Goal: Task Accomplishment & Management: Use online tool/utility

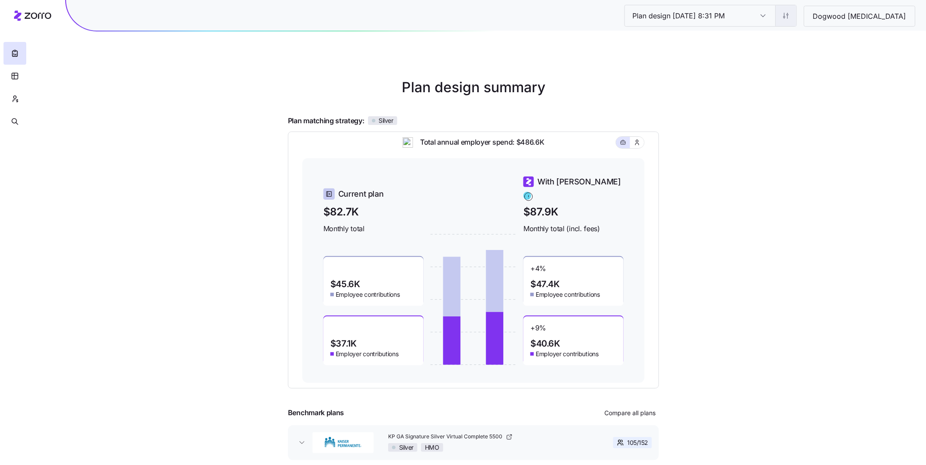
click at [823, 21] on html "Plan design 10/14/2025 8:31 PM Plan design 10/14/2025 8:31 PM Dogwood Autism Pl…" at bounding box center [463, 240] width 926 height 480
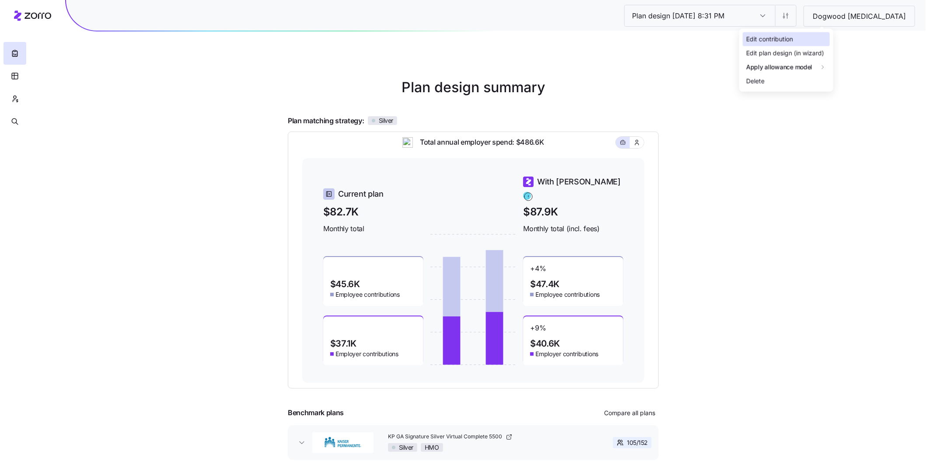
click at [777, 41] on div "Edit contribution" at bounding box center [769, 40] width 47 height 10
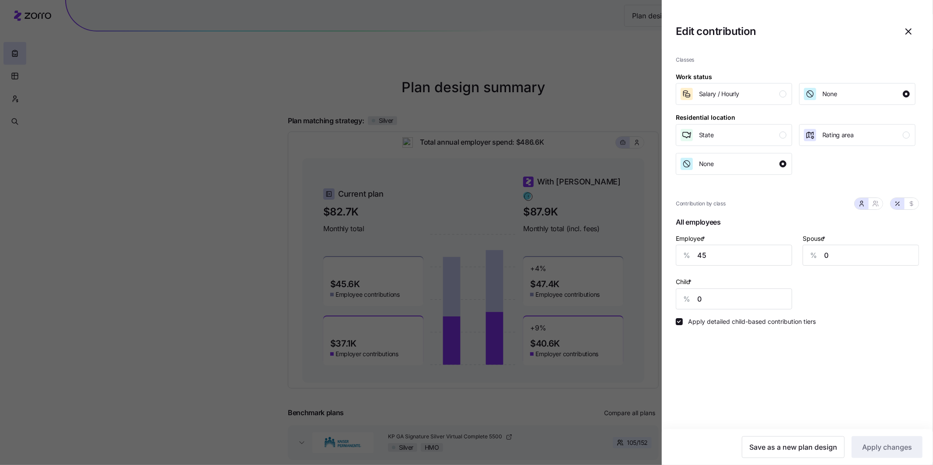
click at [908, 31] on icon "button" at bounding box center [908, 31] width 5 height 5
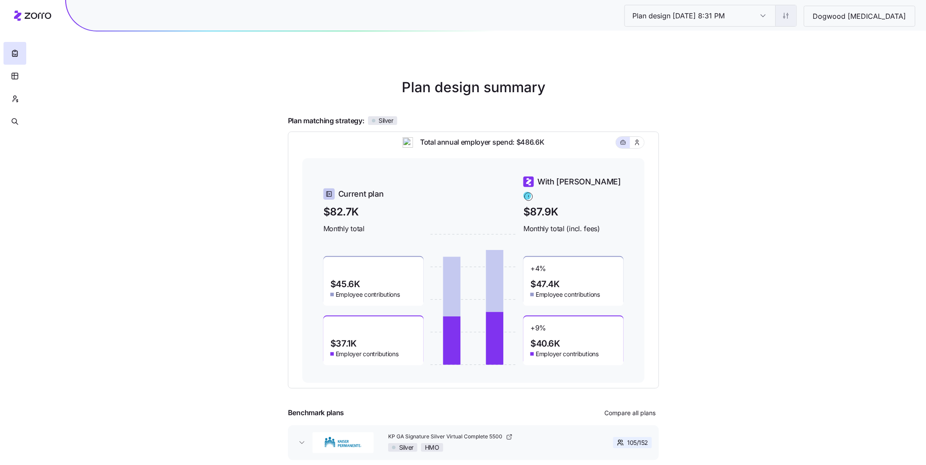
click at [827, 19] on html "Plan design 10/14/2025 8:31 PM Plan design 10/14/2025 8:31 PM Dogwood Autism Pl…" at bounding box center [463, 240] width 926 height 480
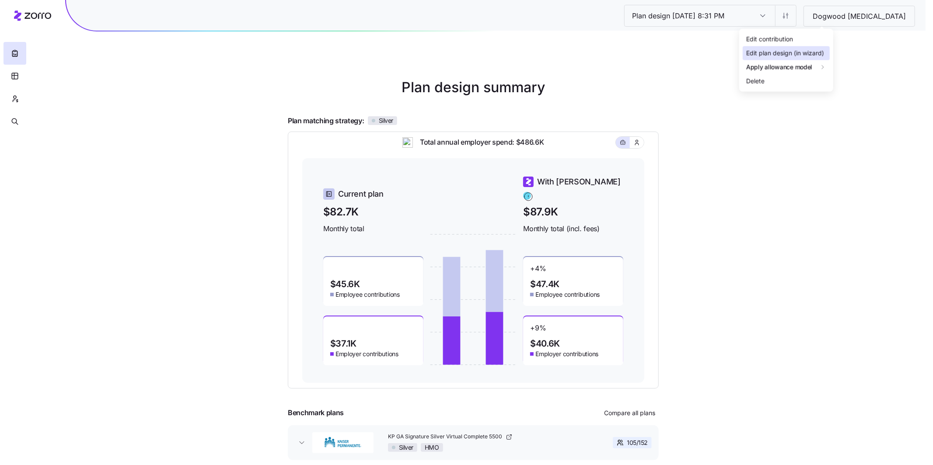
click at [787, 53] on div "Edit plan design (in wizard)" at bounding box center [785, 54] width 78 height 10
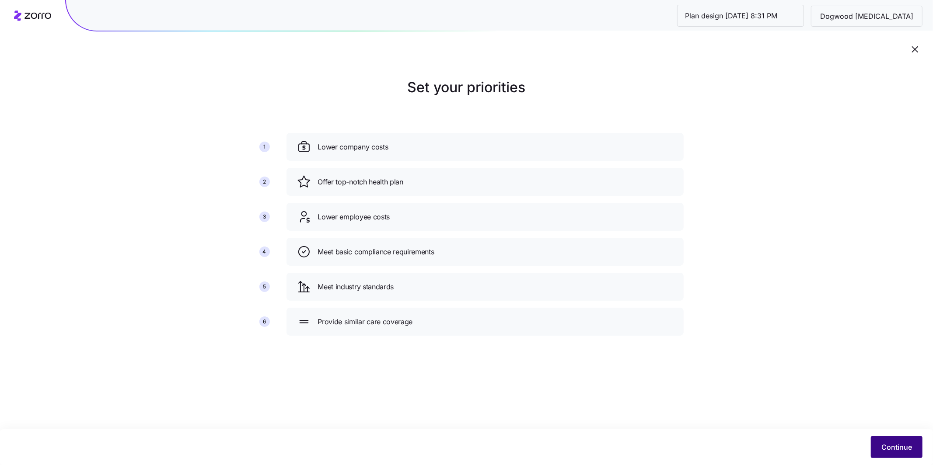
click at [890, 440] on button "Continue" at bounding box center [897, 448] width 52 height 22
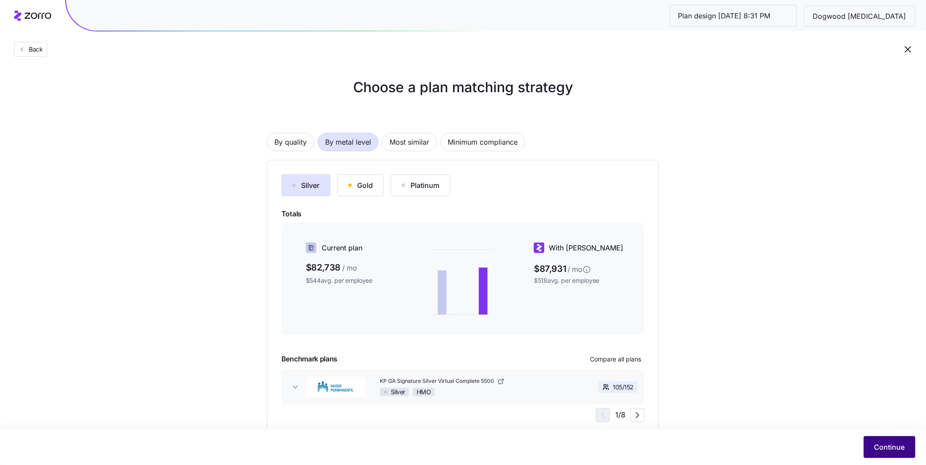
click at [892, 441] on button "Continue" at bounding box center [889, 448] width 52 height 22
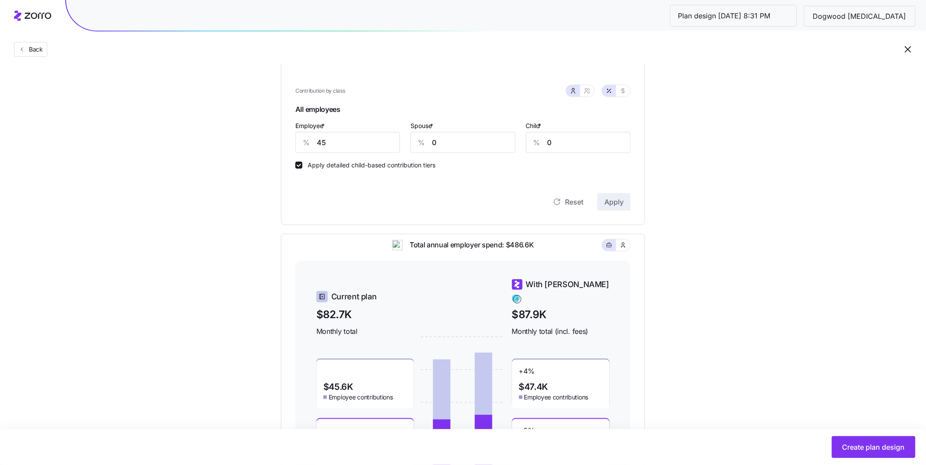
scroll to position [304, 0]
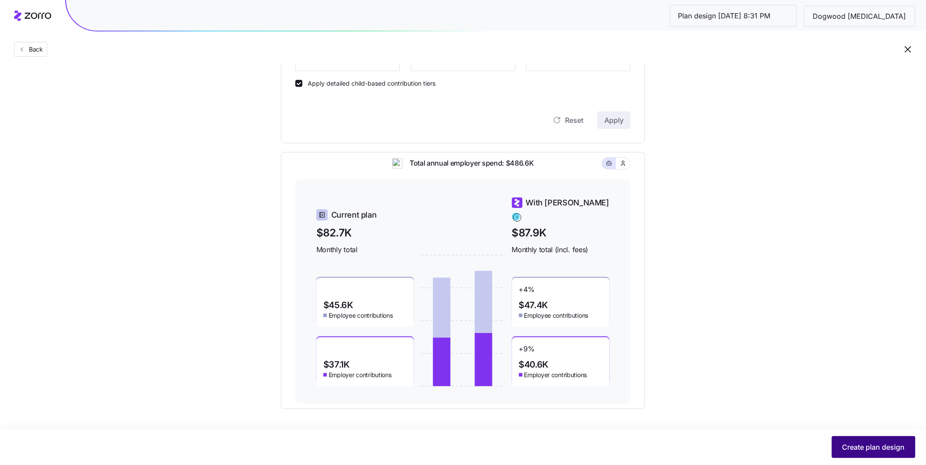
click at [854, 447] on span "Create plan design" at bounding box center [873, 447] width 63 height 10
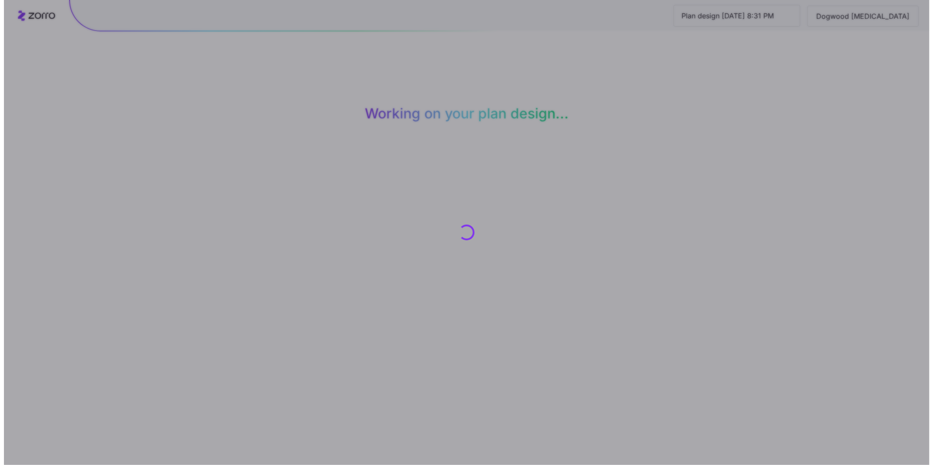
scroll to position [0, 0]
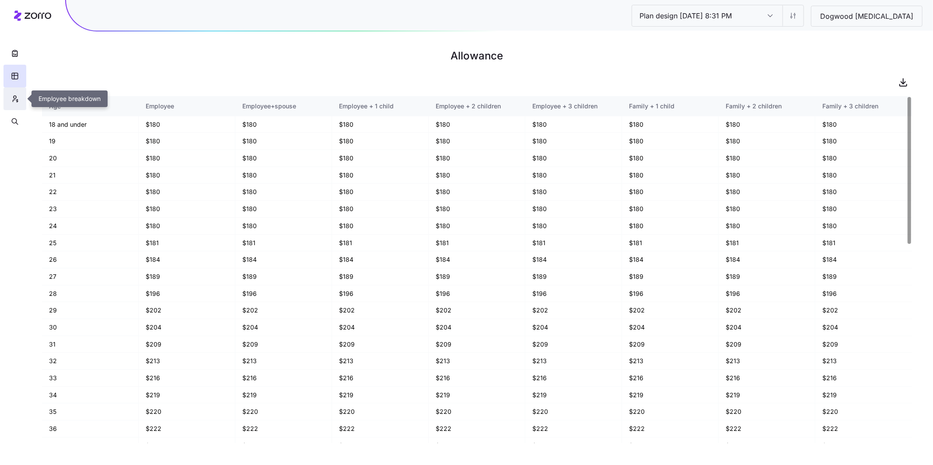
click at [18, 98] on icon "button" at bounding box center [15, 98] width 8 height 9
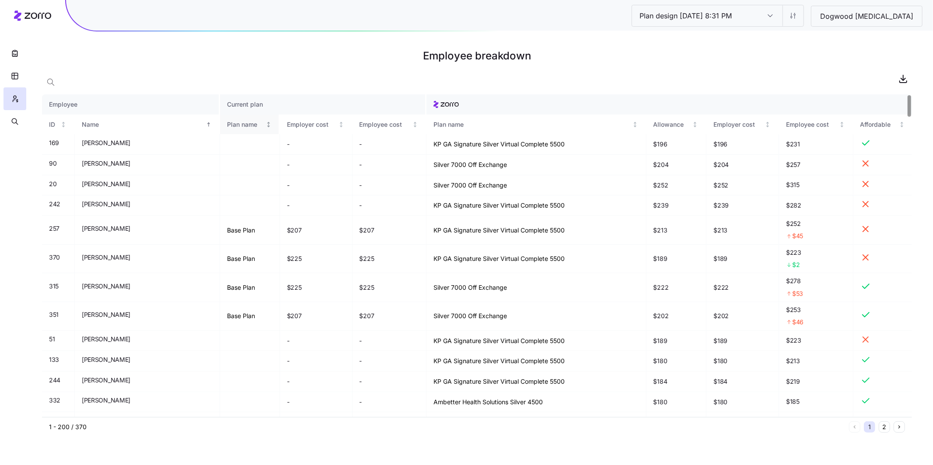
click at [227, 124] on div "Plan name" at bounding box center [245, 125] width 37 height 10
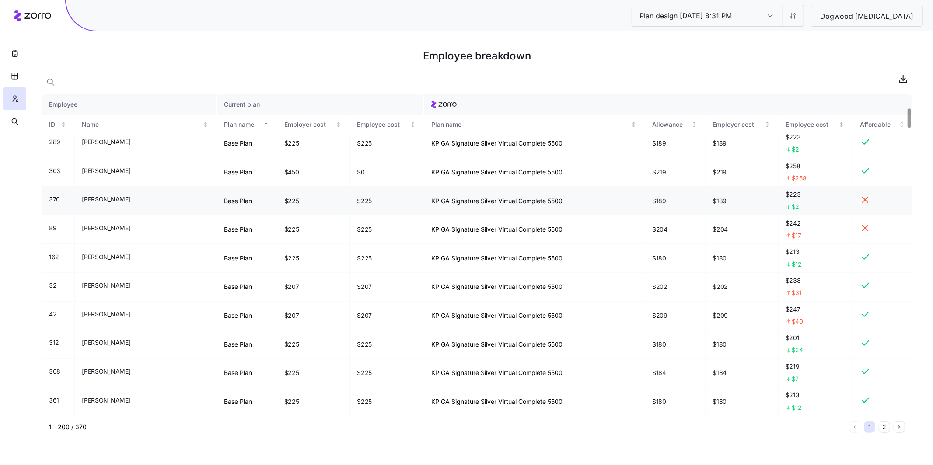
scroll to position [223, 0]
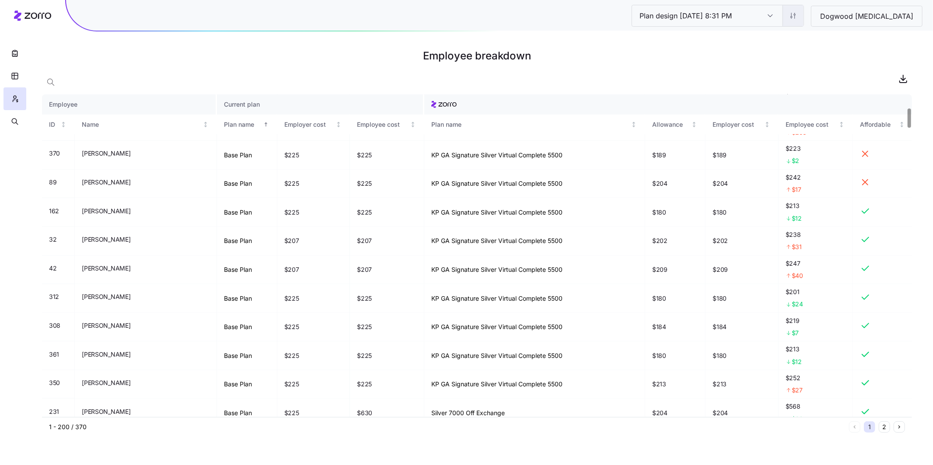
click at [831, 13] on html "Plan design 10/14/2025 8:31 PM Plan design 10/14/2025 8:31 PM Dogwood Autism Em…" at bounding box center [466, 232] width 933 height 465
click at [796, 35] on div "Edit contribution" at bounding box center [777, 40] width 47 height 10
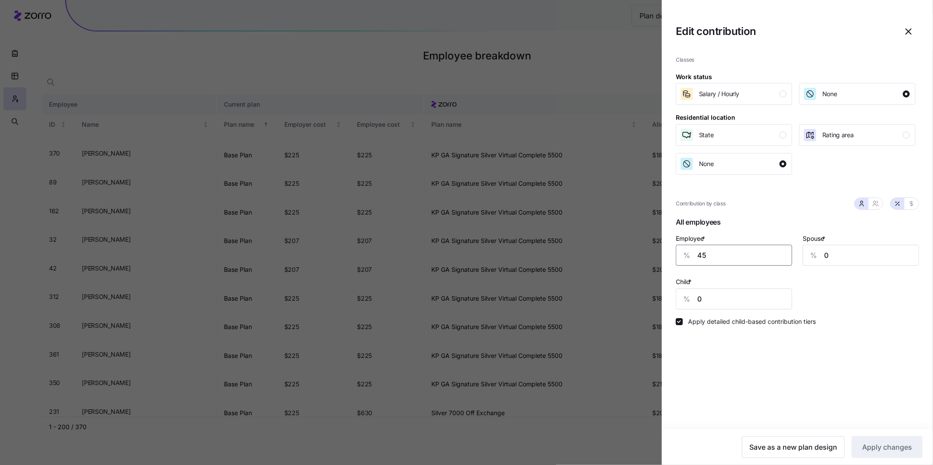
drag, startPoint x: 709, startPoint y: 257, endPoint x: 660, endPoint y: 253, distance: 49.1
click at [661, 465] on div "Edit contribution Classes Work status Salary / Hourly None Residential location…" at bounding box center [466, 465] width 933 height 0
type input "55"
click at [893, 456] on button "Apply changes" at bounding box center [887, 448] width 71 height 22
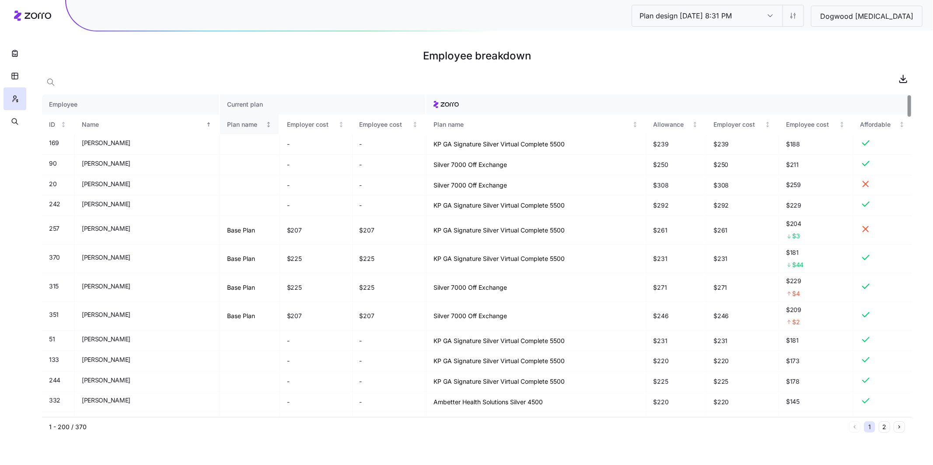
click at [227, 124] on div "Plan name" at bounding box center [245, 125] width 37 height 10
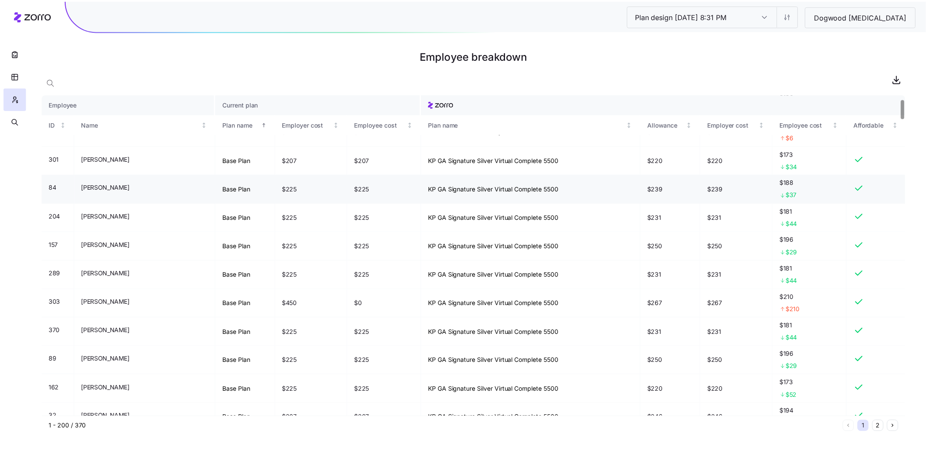
scroll to position [64, 0]
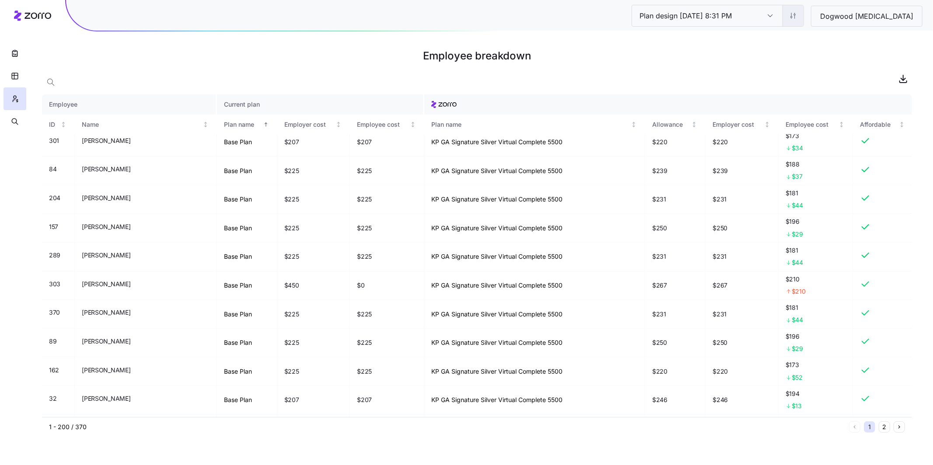
click at [831, 17] on html "Plan design 10/14/2025 8:31 PM Plan design 10/14/2025 8:31 PM Dogwood Autism Em…" at bounding box center [466, 232] width 933 height 465
click at [800, 49] on div "Edit plan design (in wizard)" at bounding box center [793, 54] width 78 height 10
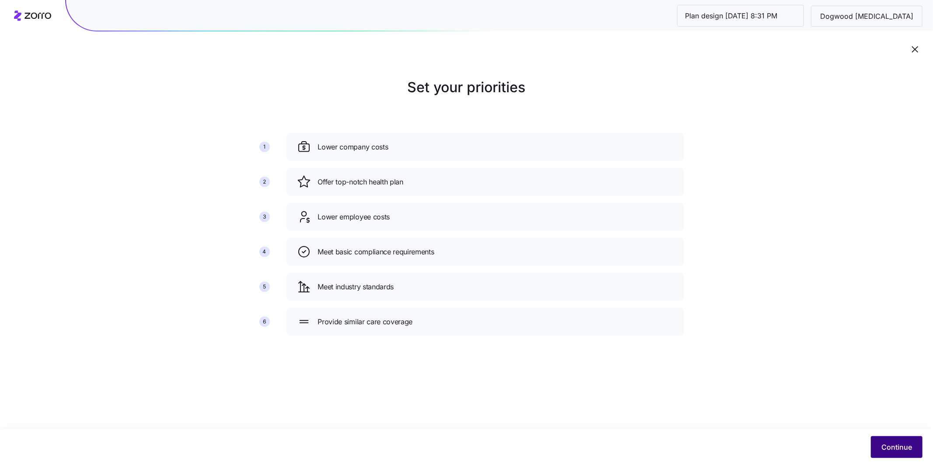
click at [899, 449] on span "Continue" at bounding box center [896, 447] width 31 height 10
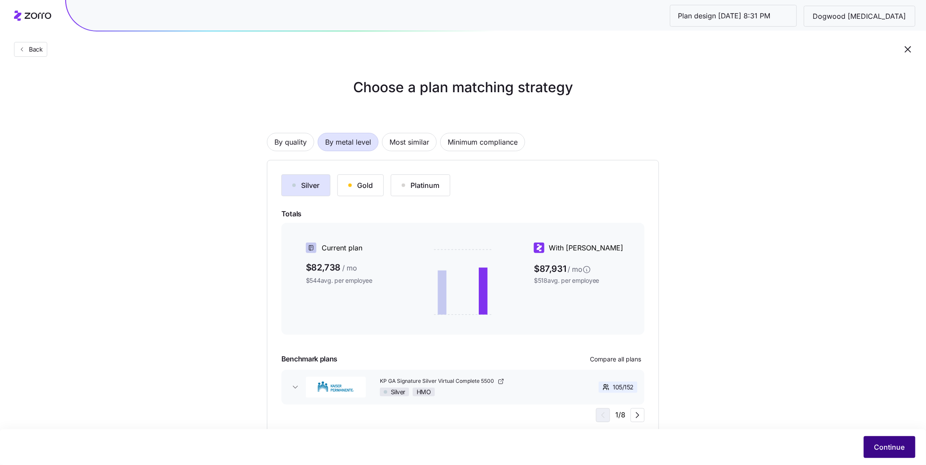
click at [894, 444] on span "Continue" at bounding box center [889, 447] width 31 height 10
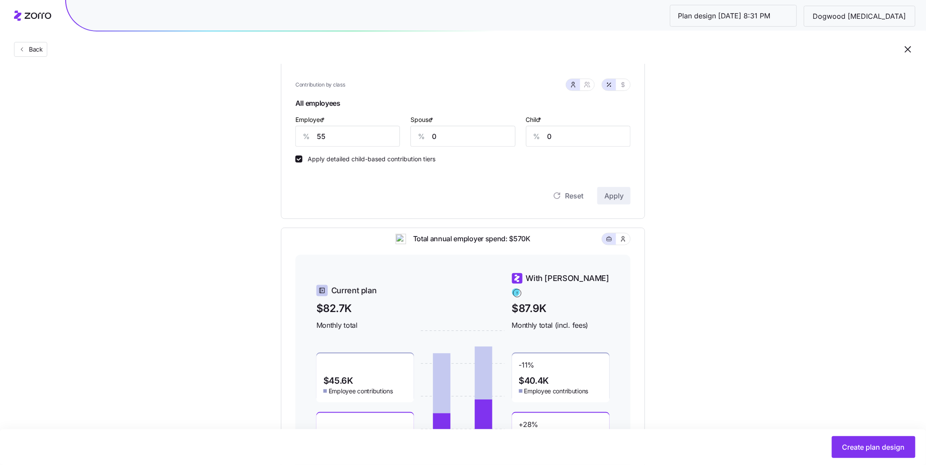
scroll to position [133, 0]
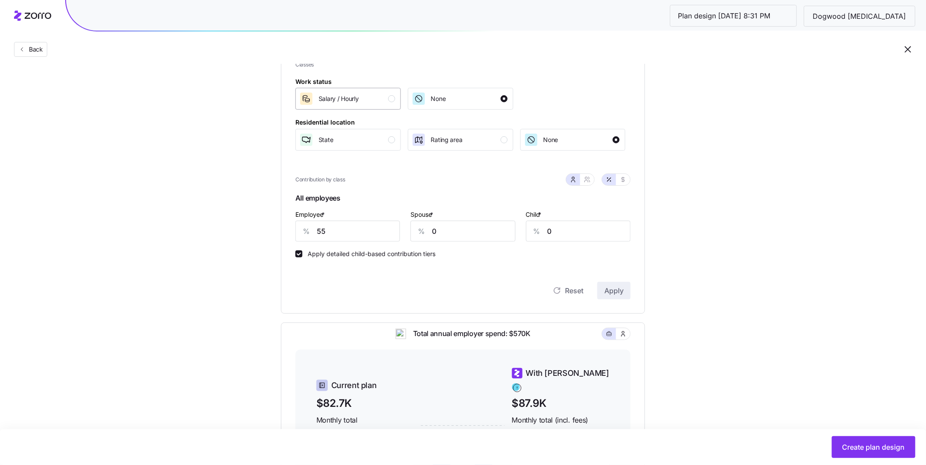
click at [393, 101] on div "button" at bounding box center [391, 98] width 7 height 7
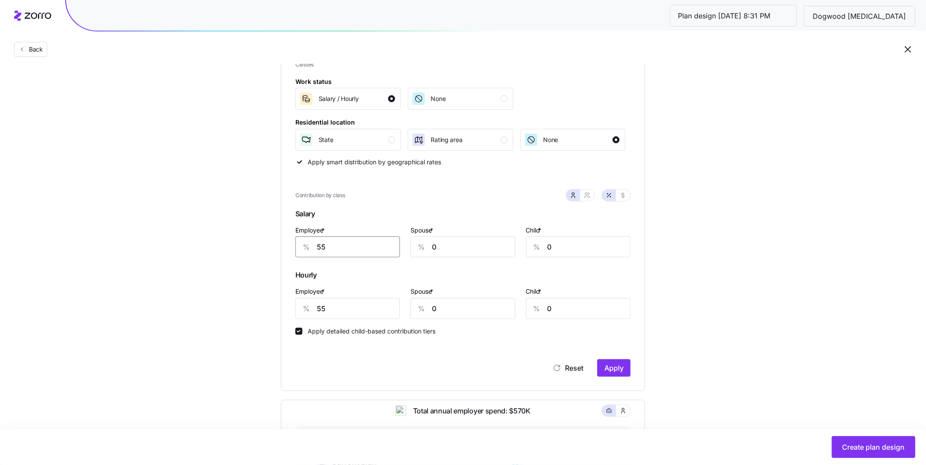
drag, startPoint x: 332, startPoint y: 248, endPoint x: 299, endPoint y: 245, distance: 32.9
click at [299, 245] on div "% 55" at bounding box center [347, 247] width 105 height 21
type input "0"
type input "100"
drag, startPoint x: 331, startPoint y: 314, endPoint x: 318, endPoint y: 311, distance: 12.5
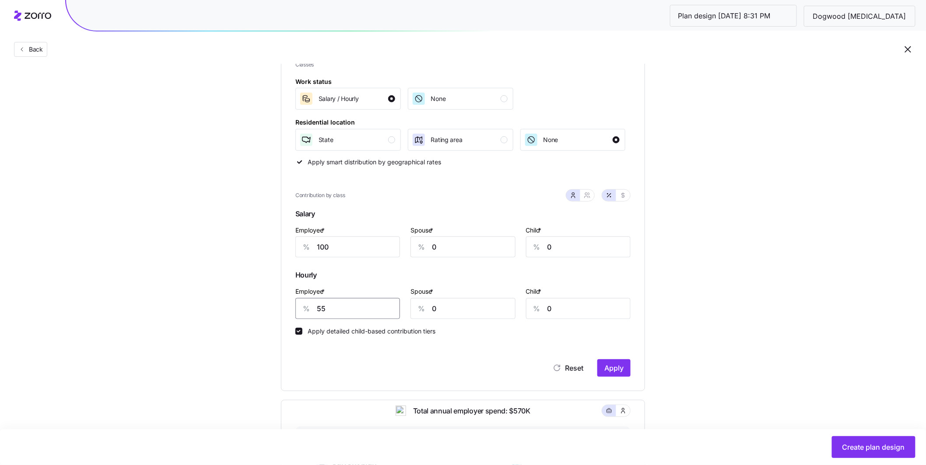
click at [319, 311] on input "55" at bounding box center [347, 308] width 105 height 21
type input "50"
click at [616, 368] on span "Apply" at bounding box center [613, 368] width 19 height 10
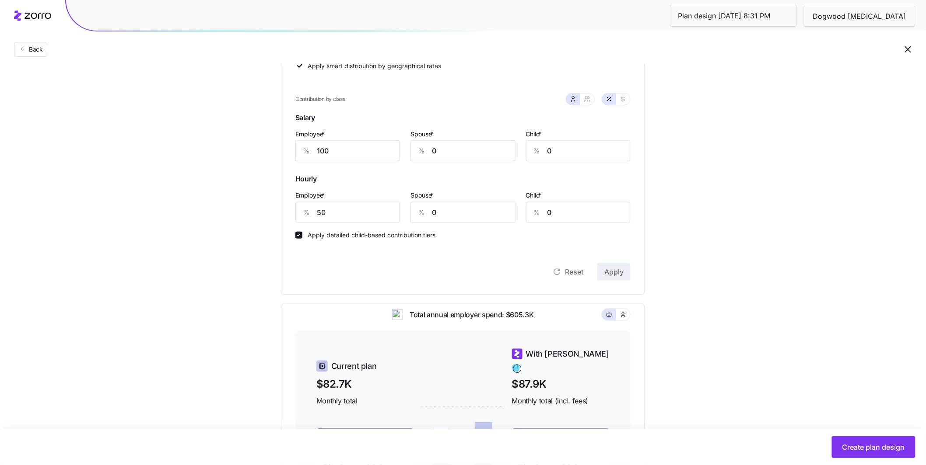
scroll to position [381, 0]
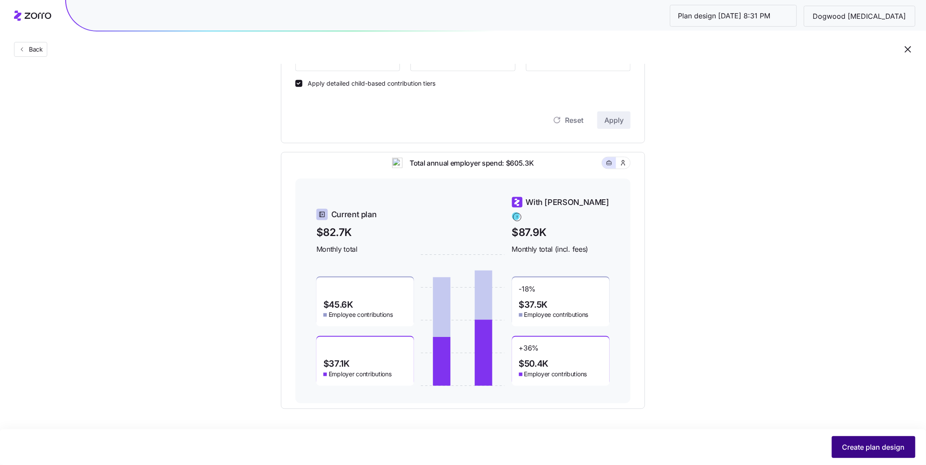
click at [873, 446] on span "Create plan design" at bounding box center [873, 447] width 63 height 10
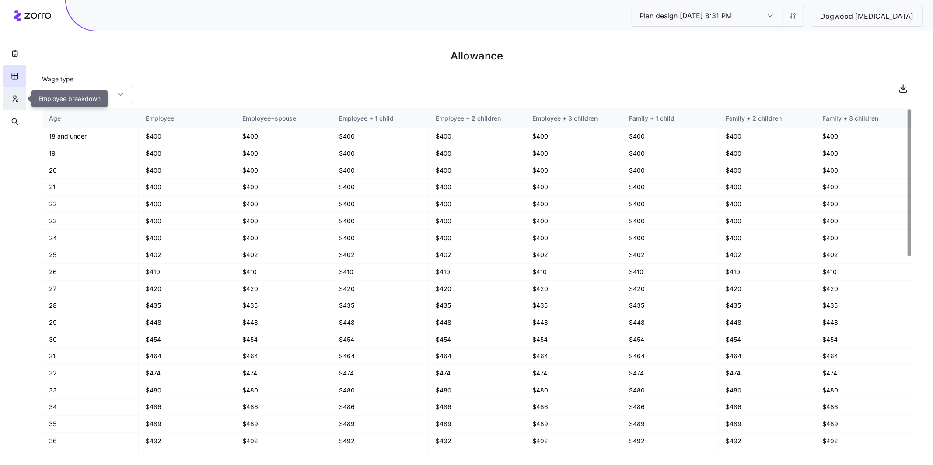
click at [15, 100] on icon "button" at bounding box center [15, 98] width 8 height 9
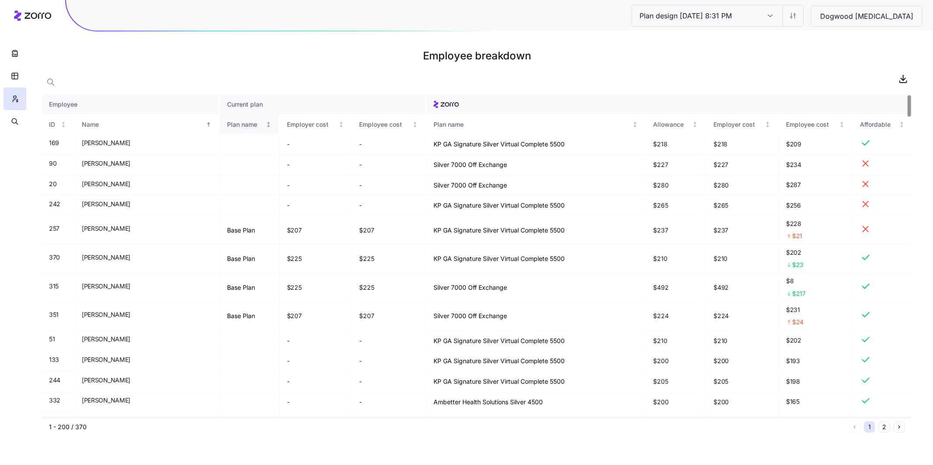
click at [227, 120] on div "Plan name" at bounding box center [245, 125] width 37 height 10
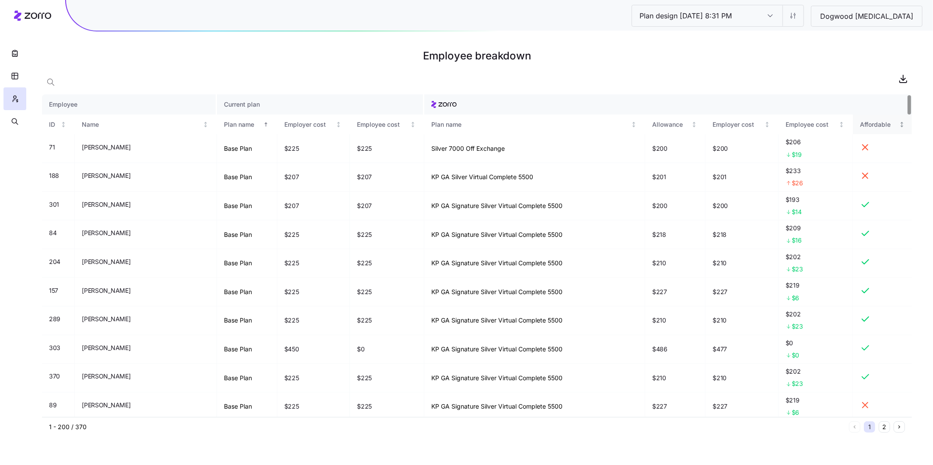
click at [874, 127] on div "Affordable" at bounding box center [879, 125] width 38 height 10
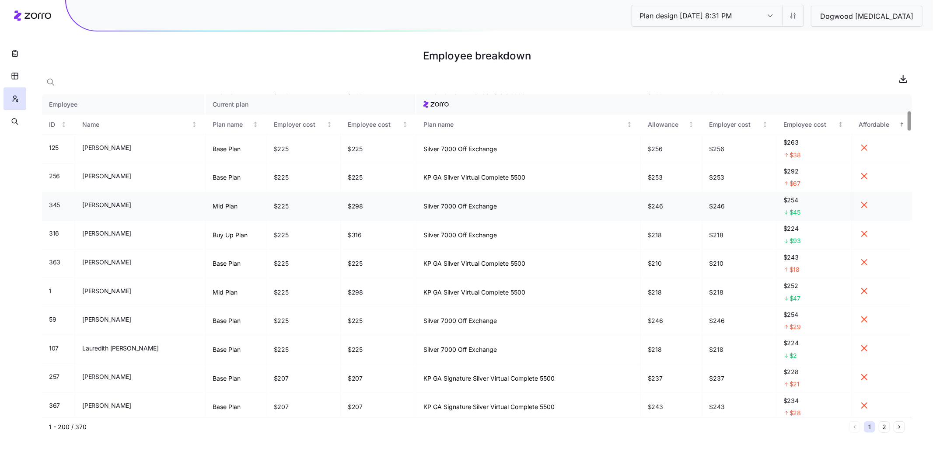
scroll to position [292, 0]
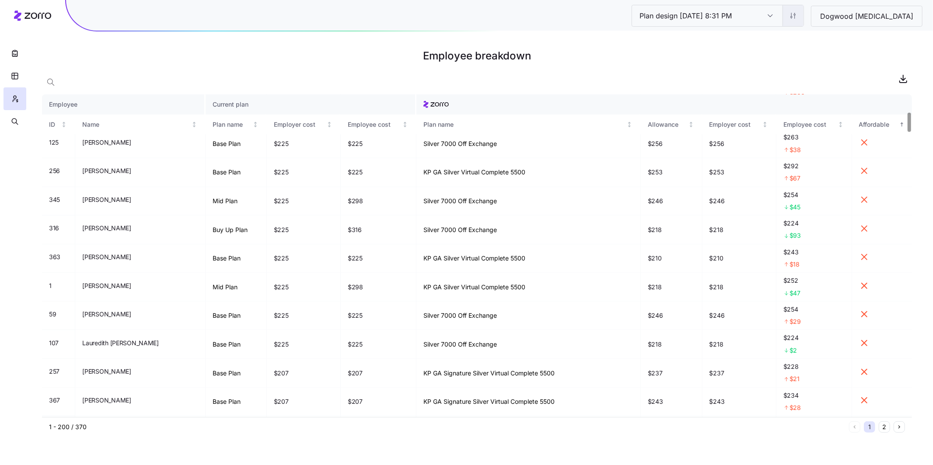
click at [832, 15] on html "Plan design 10/14/2025 8:31 PM Plan design 10/14/2025 8:31 PM Dogwood Autism Em…" at bounding box center [466, 232] width 933 height 465
click at [804, 36] on div "Edit contribution" at bounding box center [794, 39] width 87 height 14
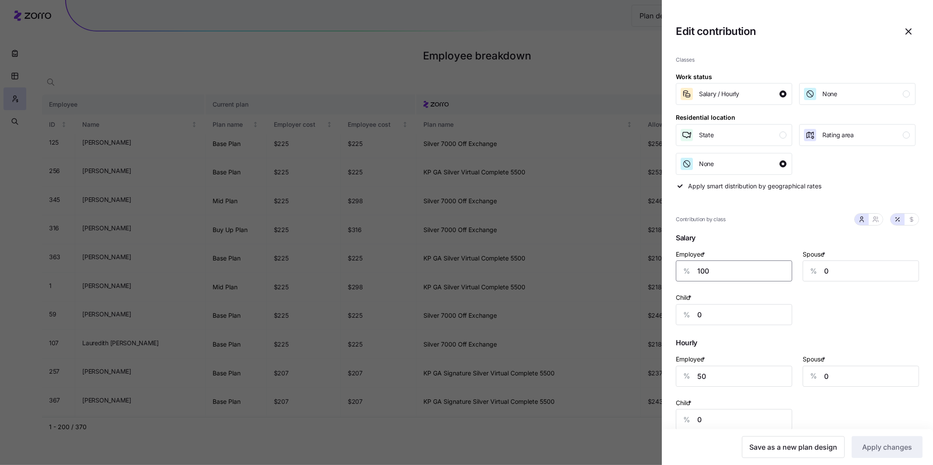
drag, startPoint x: 675, startPoint y: 271, endPoint x: 664, endPoint y: 270, distance: 11.4
click at [662, 271] on div "Classes Work status Salary / Hourly None Residential location State Rating area…" at bounding box center [797, 254] width 271 height 411
drag, startPoint x: 710, startPoint y: 273, endPoint x: 683, endPoint y: 271, distance: 27.7
click at [683, 271] on div "% 80" at bounding box center [734, 271] width 116 height 21
type input "85"
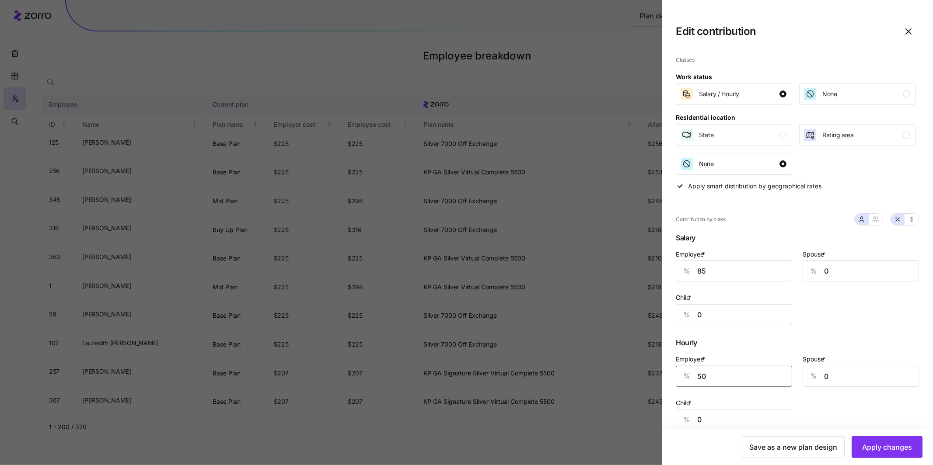
drag, startPoint x: 672, startPoint y: 370, endPoint x: 663, endPoint y: 369, distance: 9.3
click at [663, 369] on div "Classes Work status Salary / Hourly None Residential location State Rating area…" at bounding box center [797, 254] width 271 height 411
type input "55"
click at [877, 449] on span "Apply changes" at bounding box center [887, 447] width 50 height 10
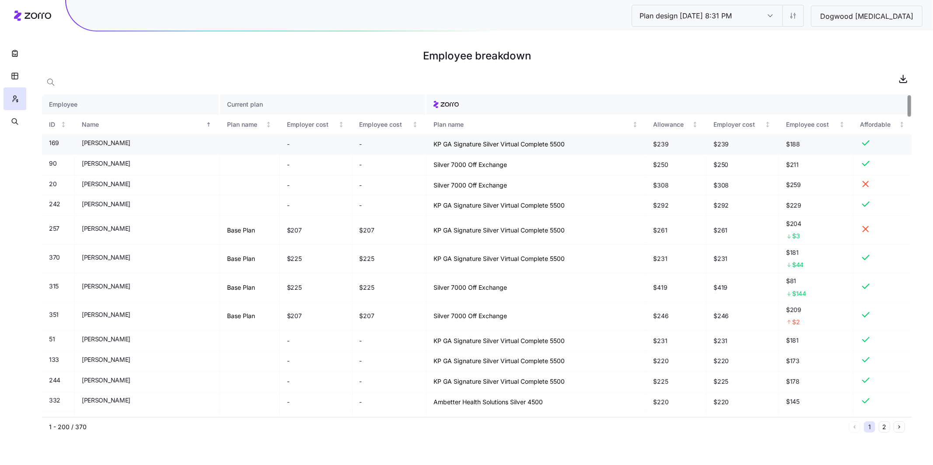
click at [861, 124] on div "Affordable" at bounding box center [878, 125] width 37 height 10
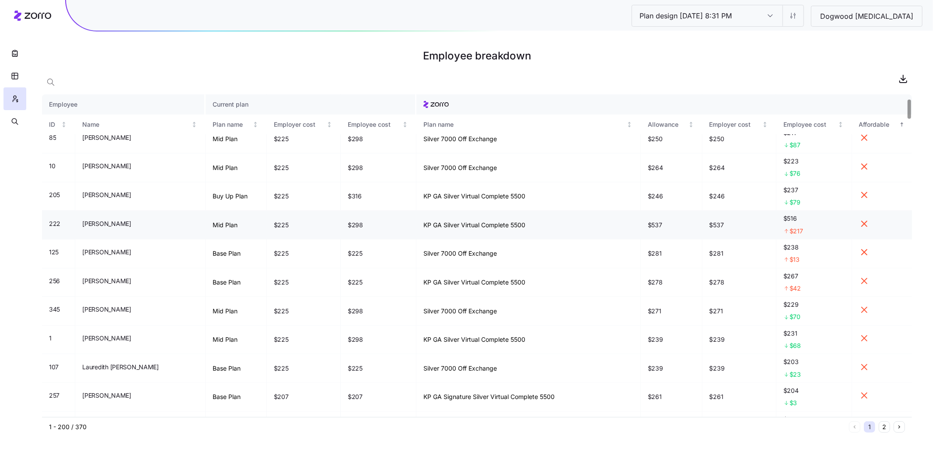
scroll to position [72, 0]
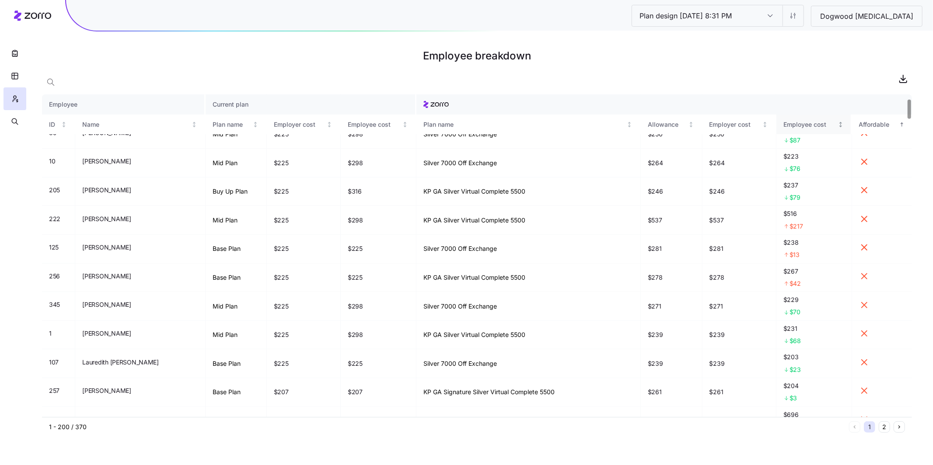
click at [795, 125] on div "Employee cost" at bounding box center [809, 125] width 52 height 10
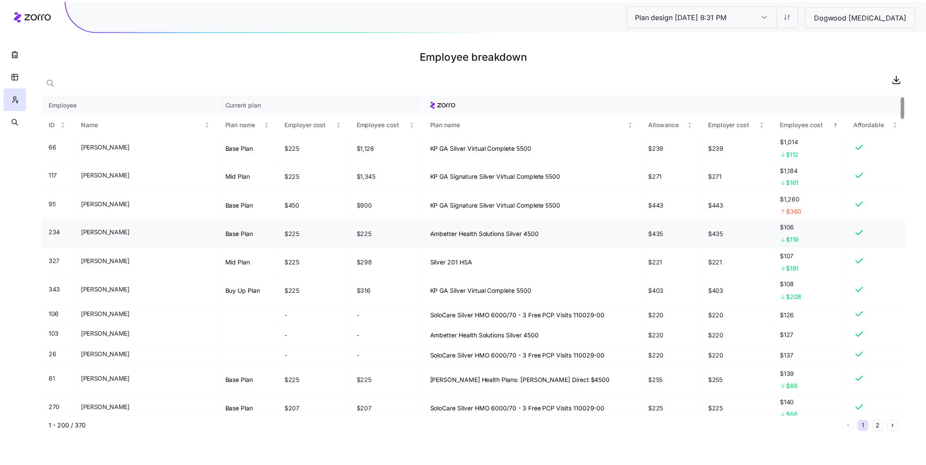
scroll to position [0, 0]
click at [825, 19] on html "Plan design 10/14/2025 8:31 PM Plan design 10/14/2025 8:31 PM Dogwood Autism Em…" at bounding box center [466, 232] width 933 height 465
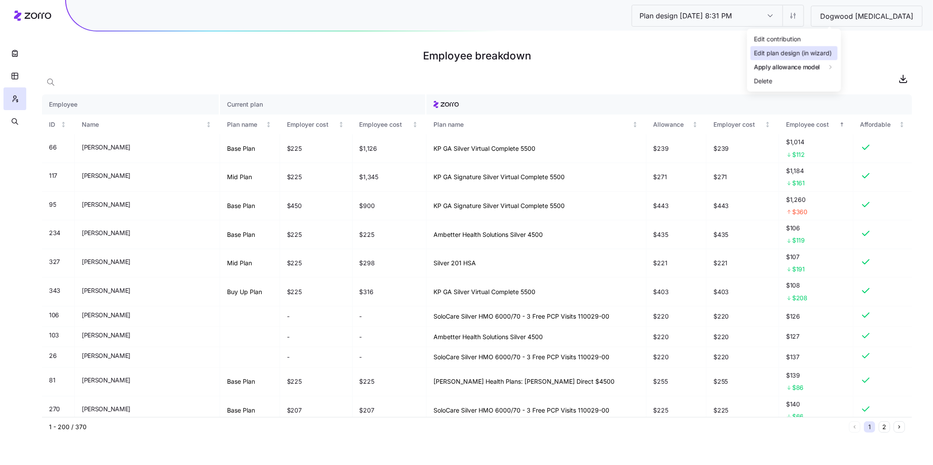
click at [794, 50] on div "Edit plan design (in wizard)" at bounding box center [793, 54] width 78 height 10
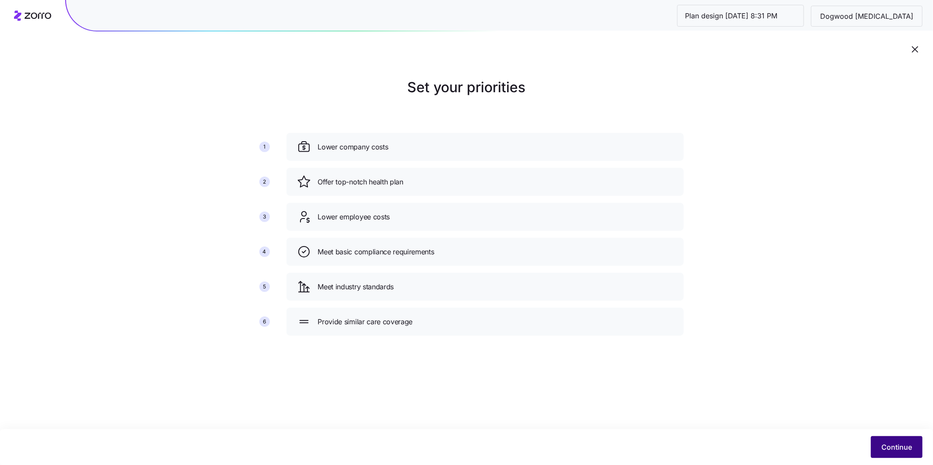
click at [890, 444] on span "Continue" at bounding box center [896, 447] width 31 height 10
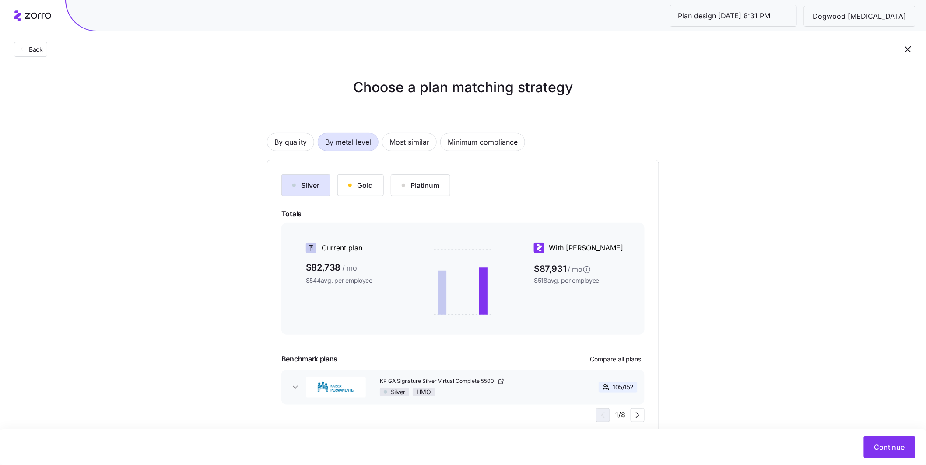
click at [370, 185] on div "Gold" at bounding box center [360, 185] width 24 height 10
click at [897, 444] on span "Continue" at bounding box center [889, 447] width 31 height 10
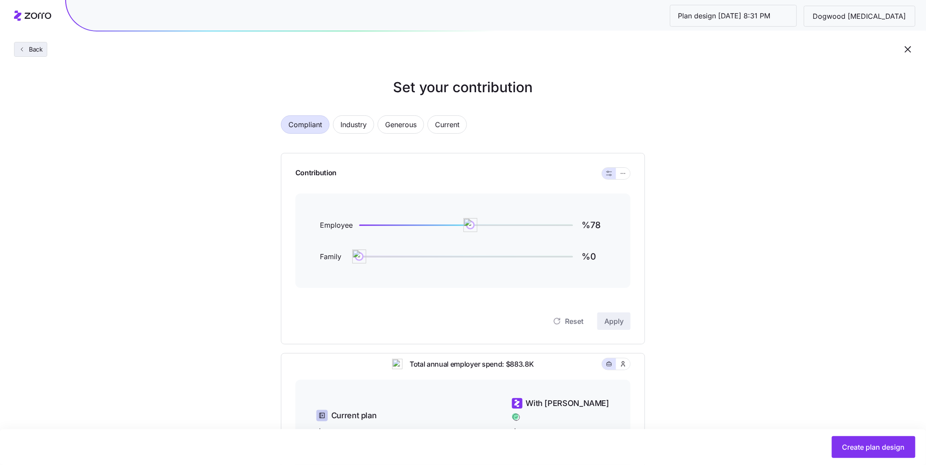
click at [31, 53] on span "Back" at bounding box center [33, 49] width 17 height 9
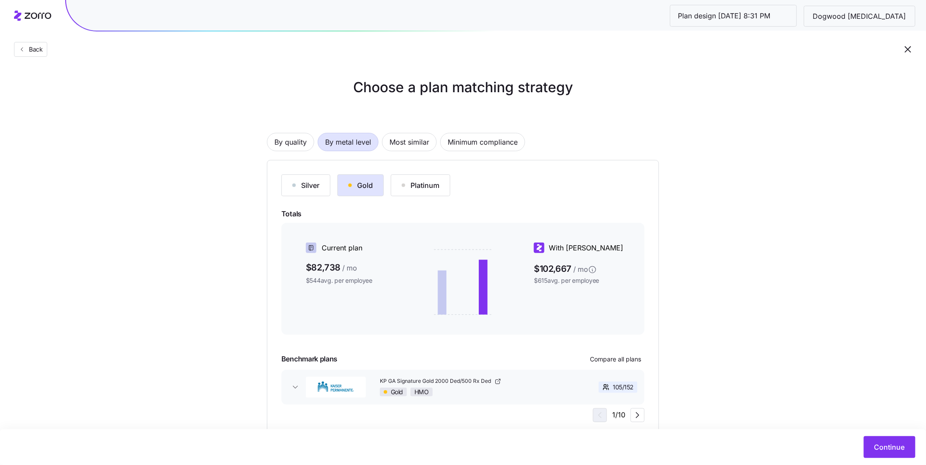
click at [318, 186] on div "Silver" at bounding box center [305, 185] width 27 height 10
click at [877, 450] on span "Continue" at bounding box center [889, 447] width 31 height 10
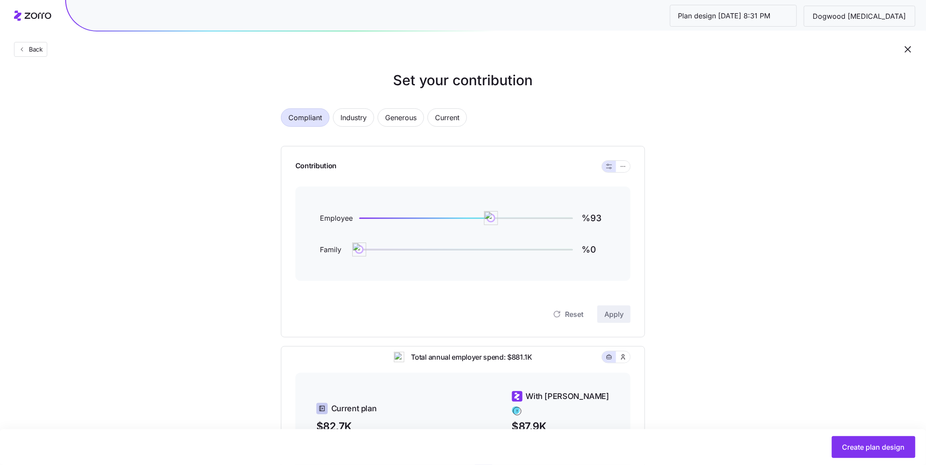
scroll to position [17, 0]
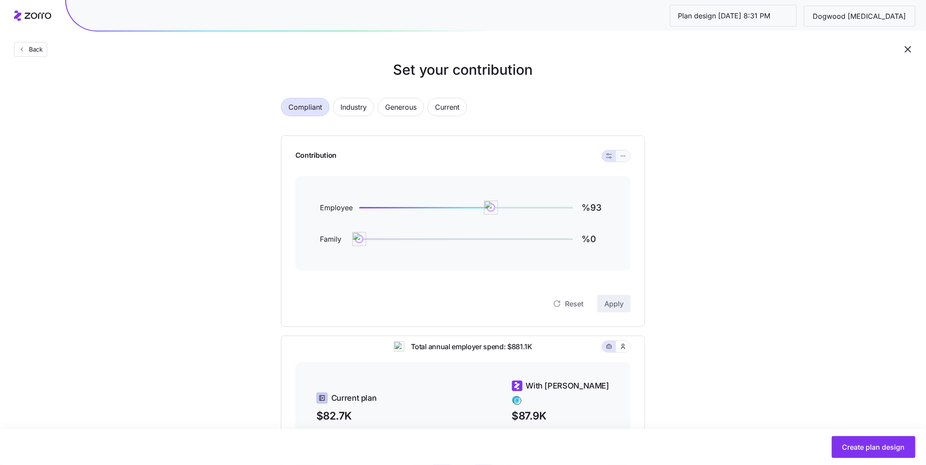
click at [623, 152] on button "button" at bounding box center [623, 155] width 14 height 11
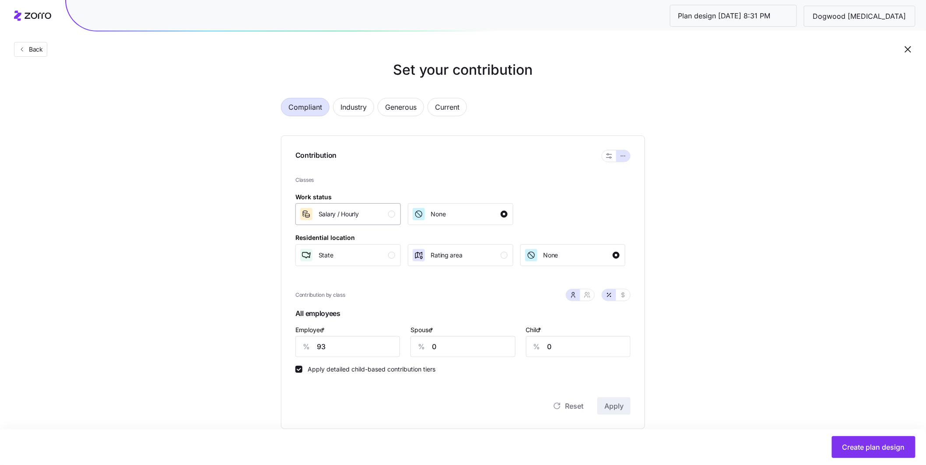
click at [388, 212] on div "button" at bounding box center [391, 214] width 7 height 7
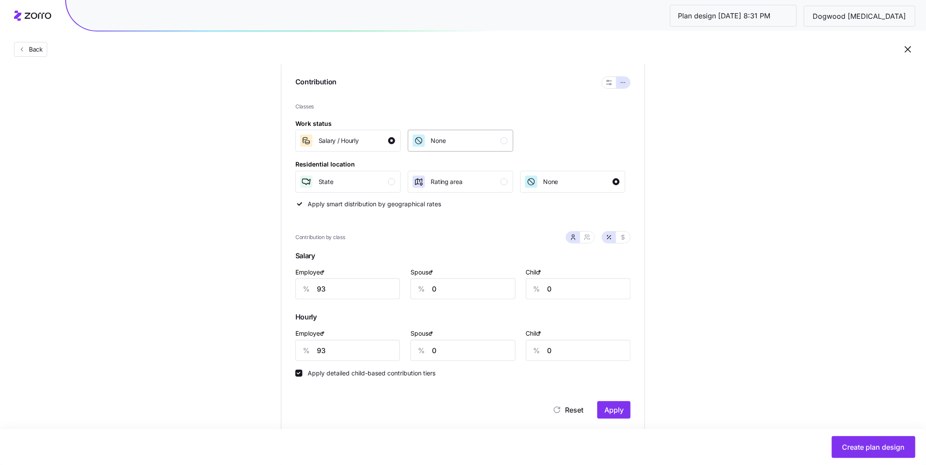
scroll to position [194, 0]
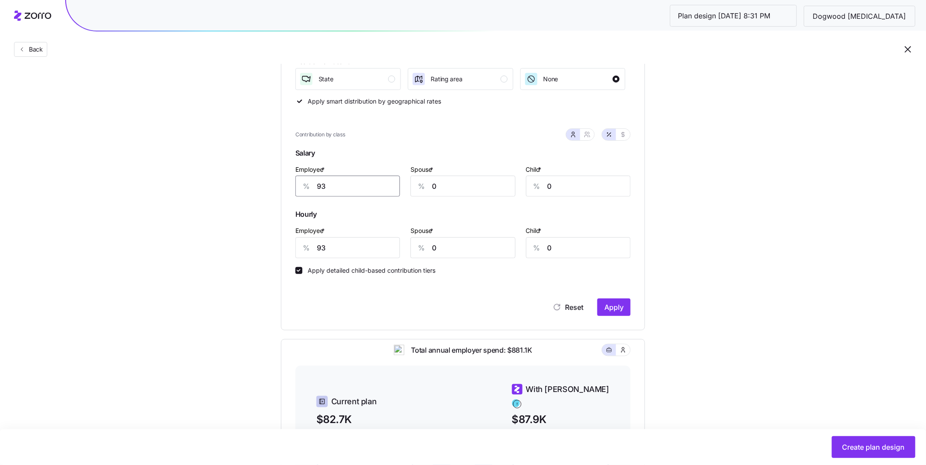
drag, startPoint x: 332, startPoint y: 189, endPoint x: 283, endPoint y: 182, distance: 48.6
click at [283, 182] on div "Contribution Classes Work status Salary / Hourly None Residential location Stat…" at bounding box center [463, 144] width 364 height 371
type input "105"
drag, startPoint x: 303, startPoint y: 248, endPoint x: 265, endPoint y: 241, distance: 38.8
click at [273, 242] on div "Compliant Industry Generous Current Contribution Classes Work status Salary / H…" at bounding box center [463, 253] width 392 height 685
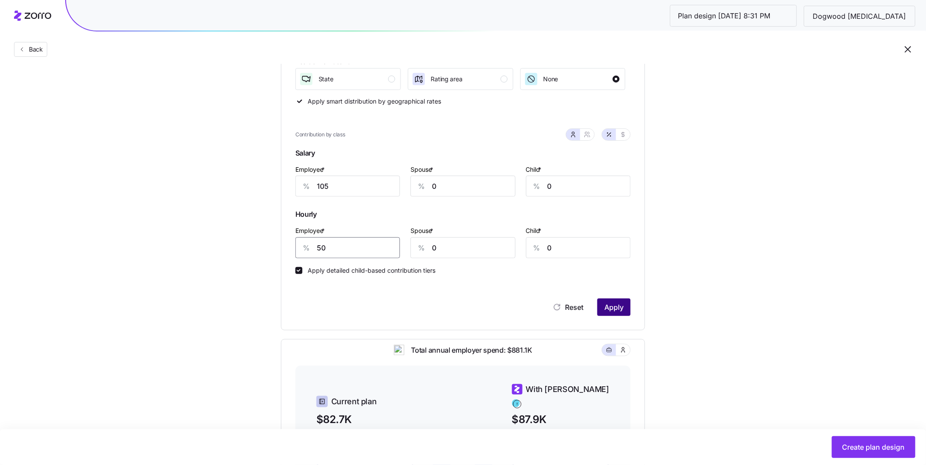
type input "50"
click at [611, 312] on span "Apply" at bounding box center [613, 307] width 19 height 10
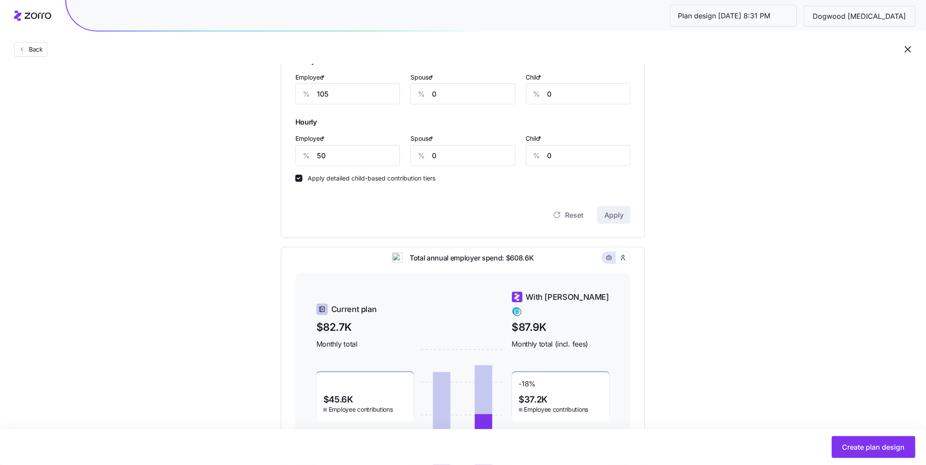
scroll to position [281, 0]
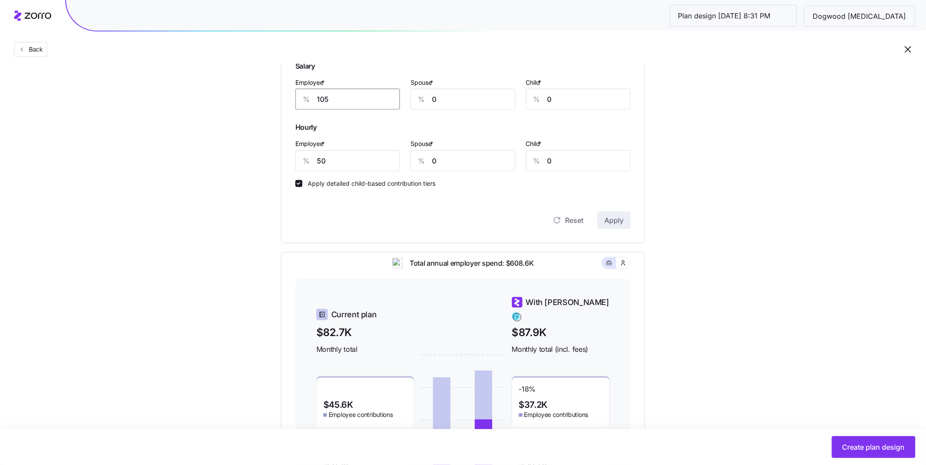
drag, startPoint x: 328, startPoint y: 101, endPoint x: 275, endPoint y: 94, distance: 53.0
click at [278, 94] on div "Compliant Industry Generous Current Contribution Classes Work status Salary / H…" at bounding box center [463, 166] width 392 height 685
type input "100"
drag, startPoint x: 323, startPoint y: 163, endPoint x: 289, endPoint y: 159, distance: 34.3
click at [289, 159] on div "Contribution Classes Work status Salary / Hourly None Residential location Stat…" at bounding box center [463, 57] width 364 height 371
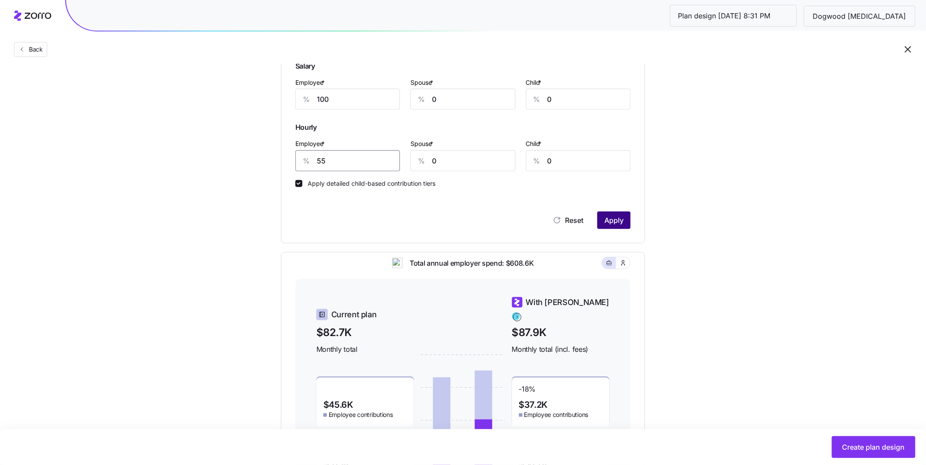
type input "55"
click at [608, 216] on span "Apply" at bounding box center [613, 220] width 19 height 10
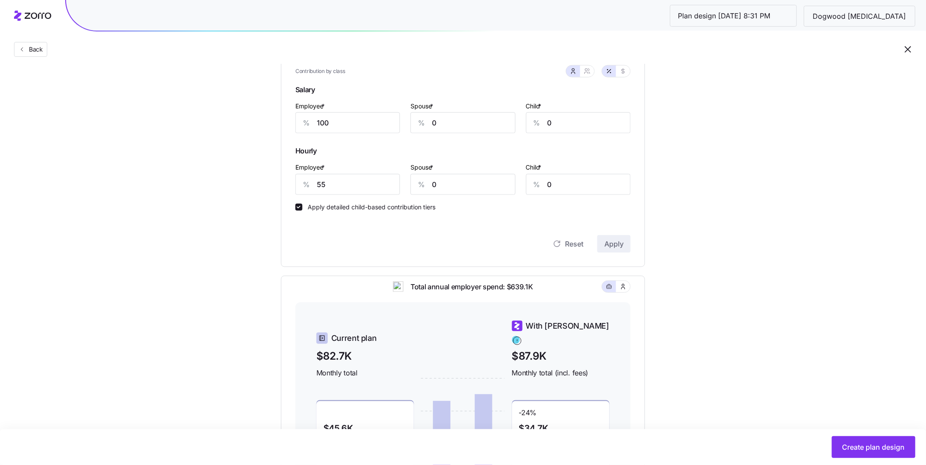
scroll to position [241, 0]
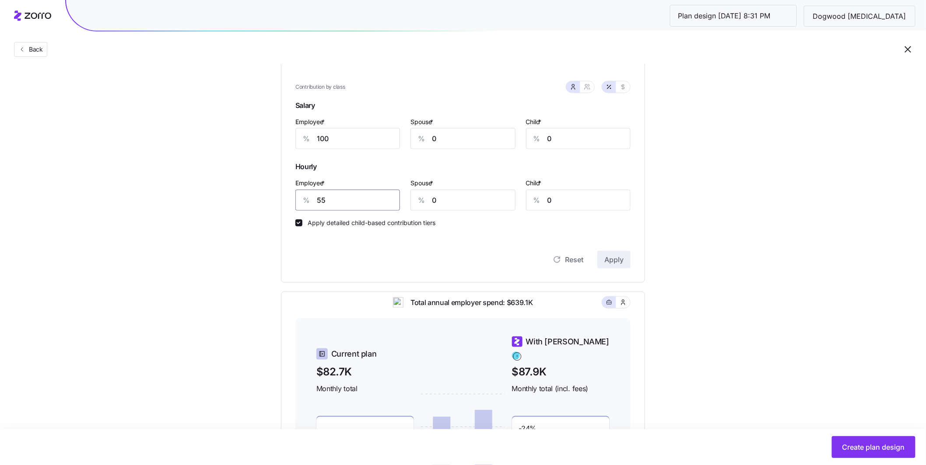
drag, startPoint x: 318, startPoint y: 203, endPoint x: 296, endPoint y: 201, distance: 22.4
click at [297, 201] on div "% 55" at bounding box center [347, 200] width 105 height 21
type input "50"
click at [609, 256] on span "Apply" at bounding box center [613, 260] width 19 height 10
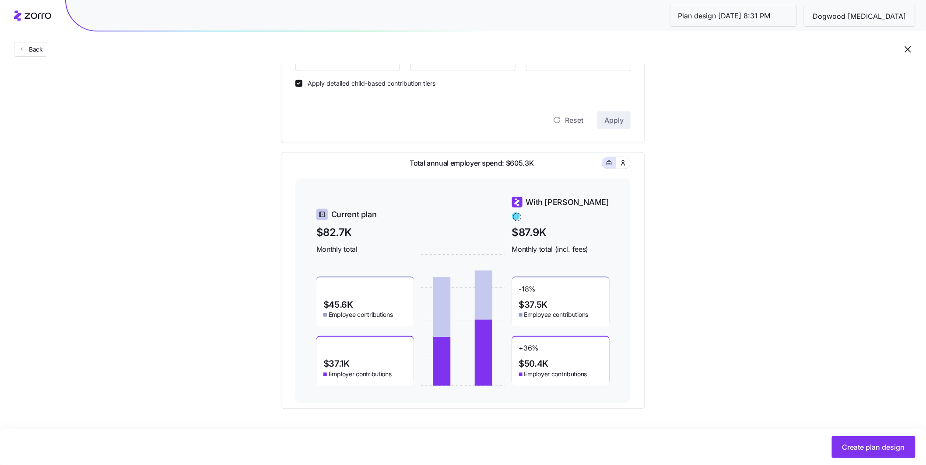
scroll to position [380, 0]
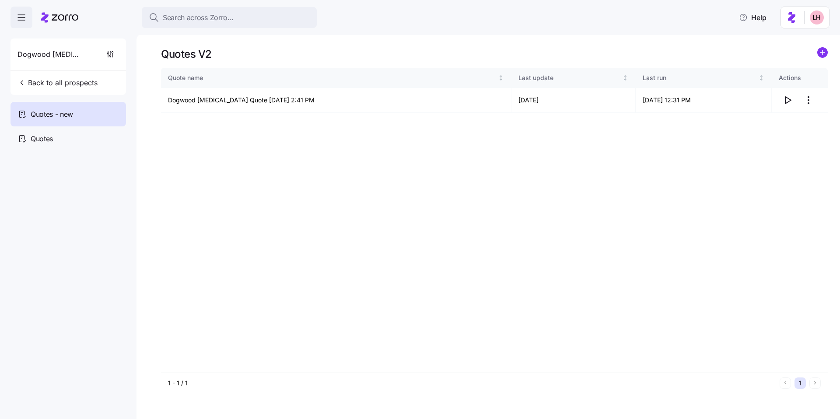
click at [601, 16] on div "Search across Zorro... Help" at bounding box center [420, 17] width 840 height 35
click at [822, 53] on icon "add icon" at bounding box center [822, 52] width 0 height 4
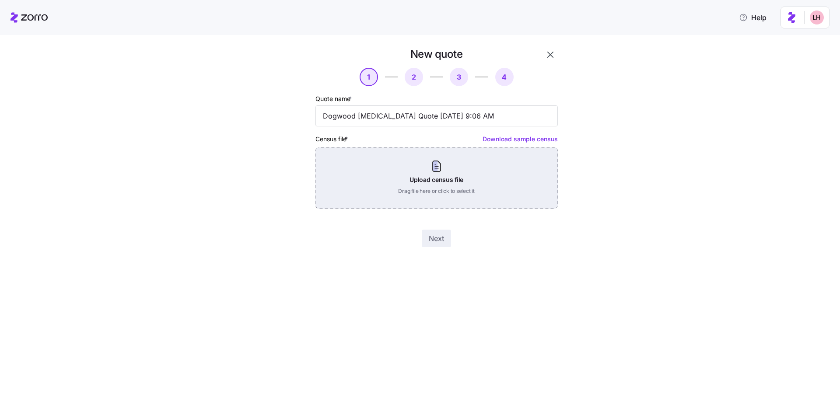
click at [440, 186] on div "Upload census file Drag file here or click to select it" at bounding box center [436, 177] width 242 height 61
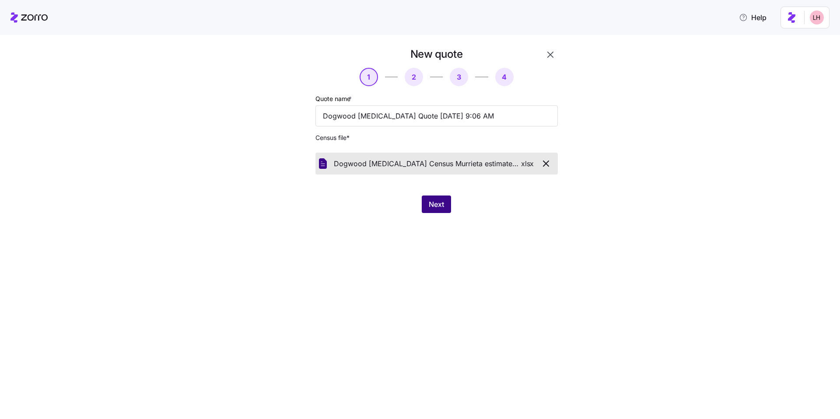
click at [429, 198] on button "Next" at bounding box center [436, 204] width 29 height 17
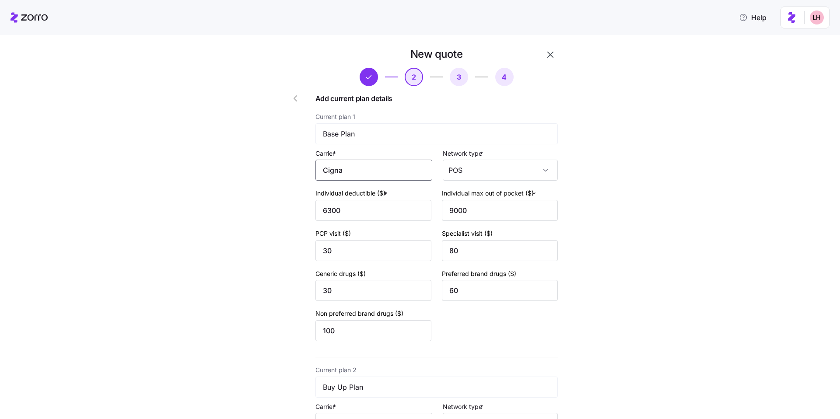
click at [355, 173] on input "Cigna" at bounding box center [373, 170] width 117 height 21
click at [356, 190] on div "Cigna" at bounding box center [372, 196] width 109 height 20
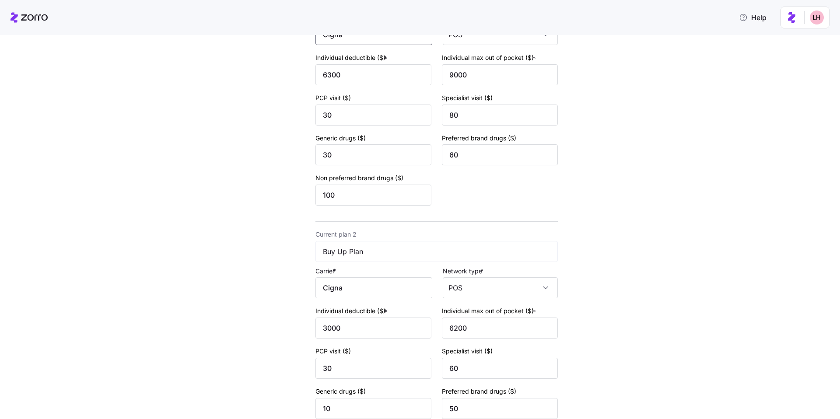
scroll to position [234, 0]
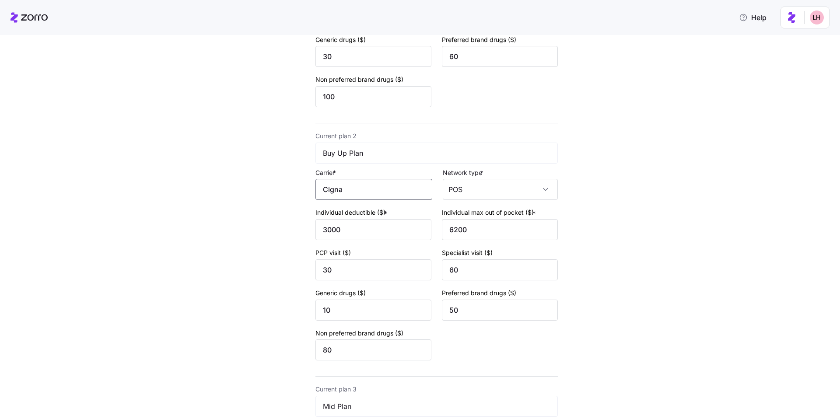
click at [350, 187] on input "Cigna" at bounding box center [373, 189] width 117 height 21
click at [354, 209] on div "Cigna" at bounding box center [372, 216] width 109 height 20
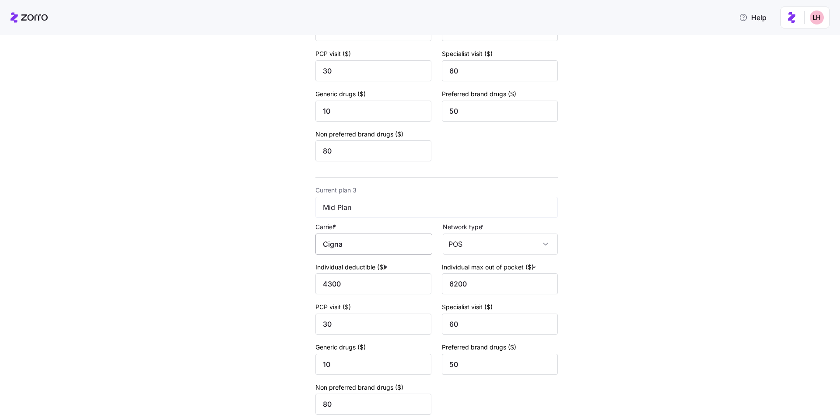
scroll to position [515, 0]
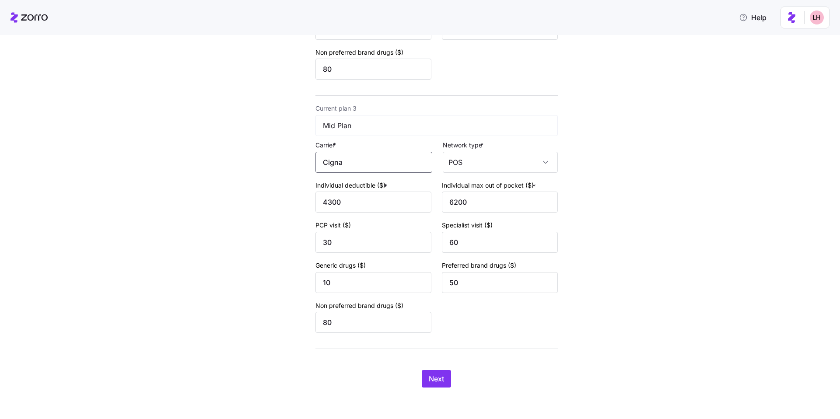
click at [354, 162] on input "Cigna" at bounding box center [373, 162] width 117 height 21
click at [349, 183] on div "Cigna" at bounding box center [372, 188] width 109 height 20
click at [438, 373] on button "Next" at bounding box center [436, 378] width 29 height 17
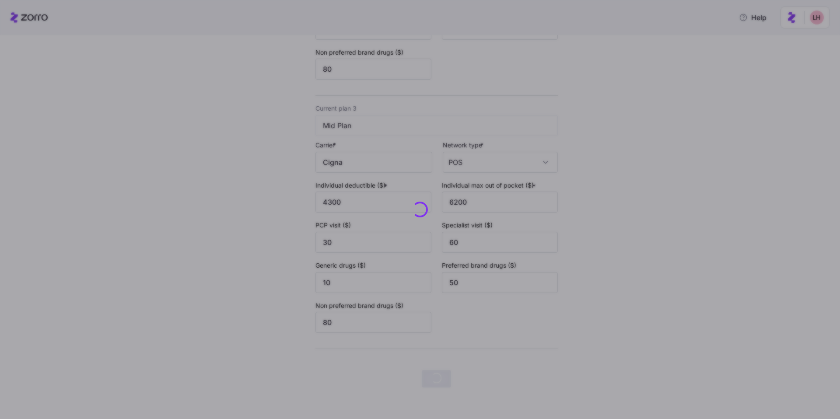
scroll to position [0, 0]
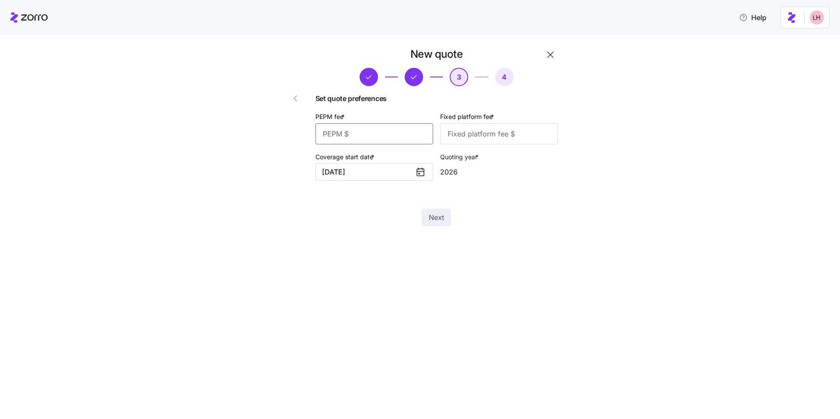
click at [382, 130] on input "PEPM fee *" at bounding box center [374, 133] width 118 height 21
type input "60"
type input "100"
click at [434, 225] on button "Next" at bounding box center [436, 217] width 29 height 17
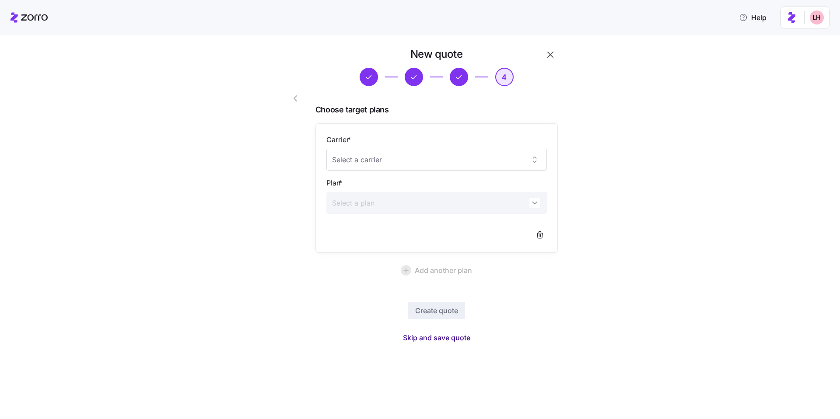
click at [451, 335] on span "Skip and save quote" at bounding box center [436, 337] width 67 height 10
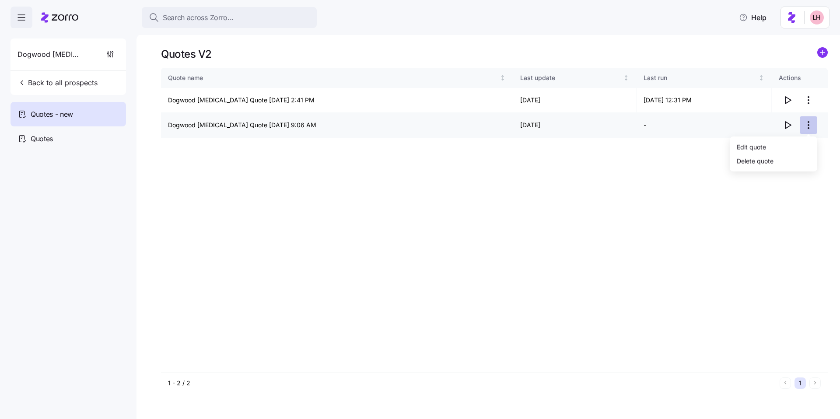
click at [807, 125] on html "Search across Zorro... Help Dogwood Autism Back to all prospects Quotes - new Q…" at bounding box center [420, 207] width 840 height 414
click at [779, 144] on div "Edit quote" at bounding box center [773, 147] width 80 height 14
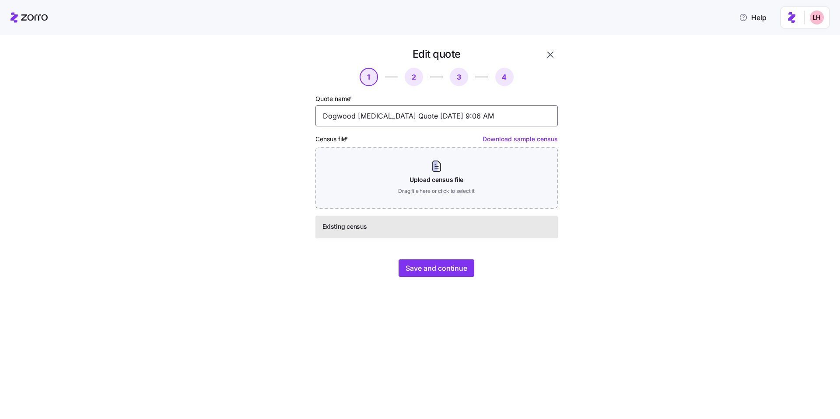
click at [469, 119] on input "Dogwood Autism Quote 10/15/2025 9:06 AM" at bounding box center [436, 115] width 242 height 21
type input "estimated 20% renewal"
click at [459, 270] on span "Save and continue" at bounding box center [436, 268] width 62 height 10
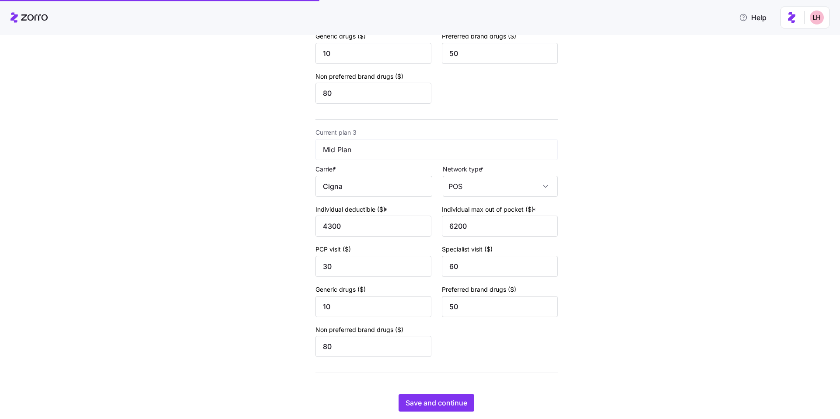
scroll to position [515, 0]
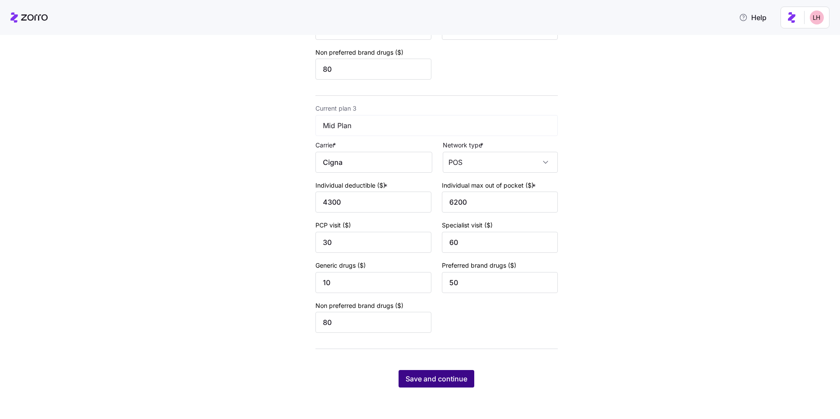
click at [447, 378] on span "Save and continue" at bounding box center [436, 379] width 62 height 10
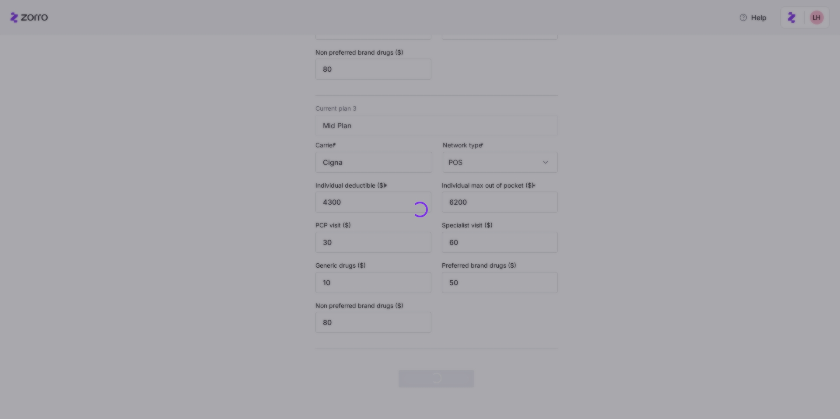
scroll to position [0, 0]
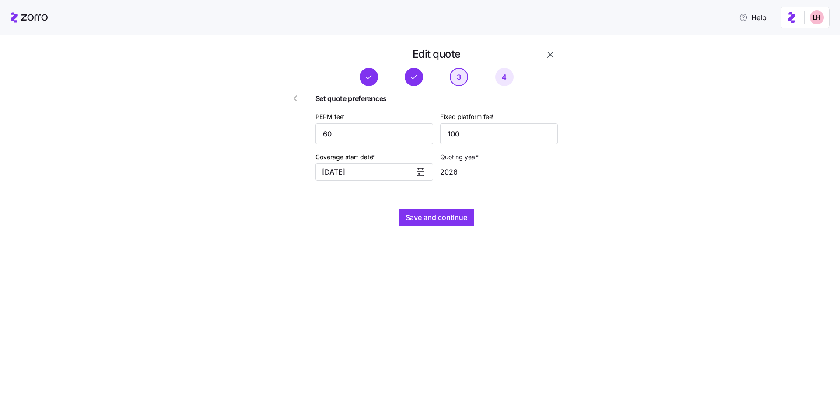
click at [472, 227] on div "Edit quote 3 4 Set quote preferences PEPM fee * 60 Fixed platform fee * 100 Cov…" at bounding box center [426, 141] width 306 height 189
click at [467, 223] on span "Save and continue" at bounding box center [436, 217] width 62 height 10
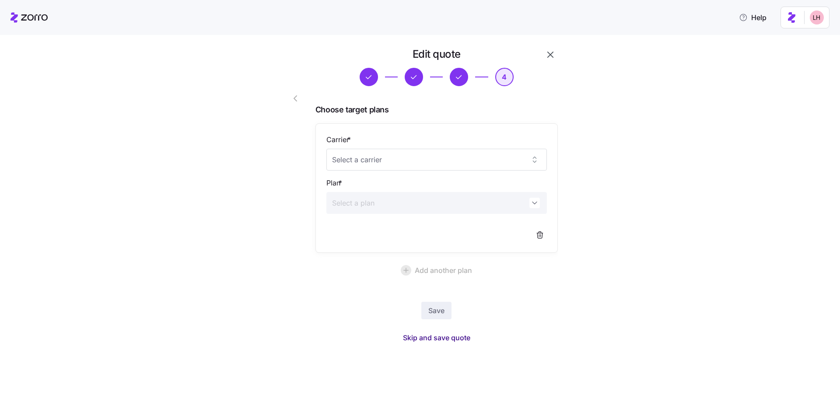
click at [440, 338] on span "Skip and save quote" at bounding box center [436, 337] width 67 height 10
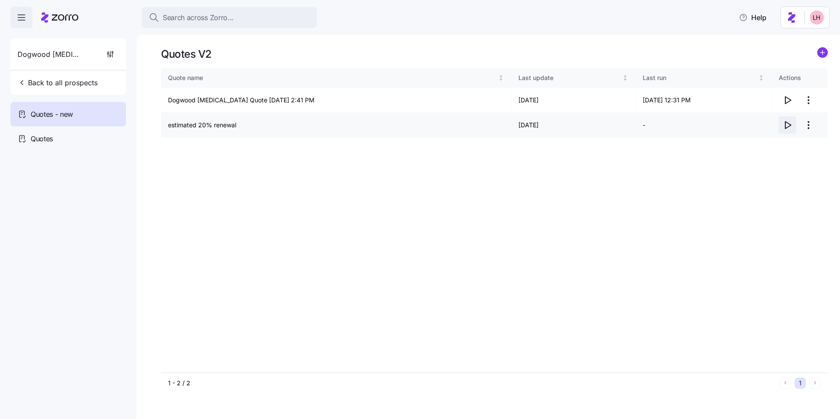
click at [789, 124] on icon "button" at bounding box center [787, 125] width 10 height 10
click at [207, 20] on span "Search across Zorro..." at bounding box center [198, 17] width 71 height 11
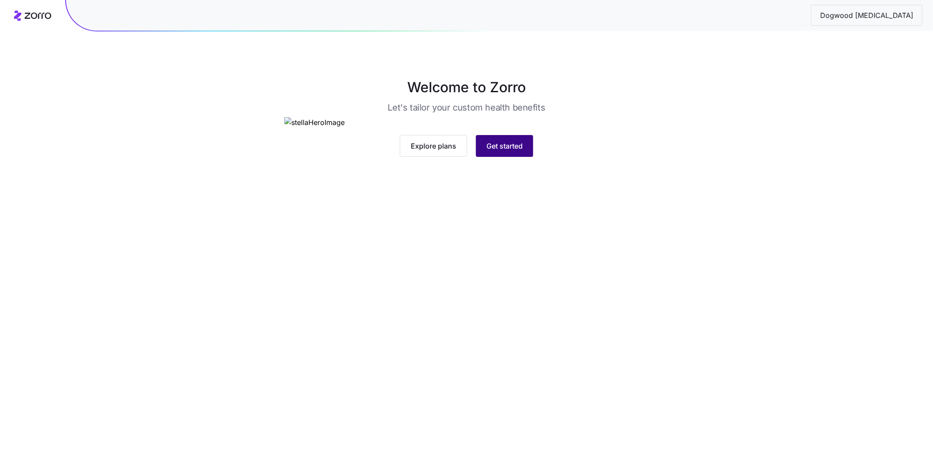
click at [500, 151] on span "Get started" at bounding box center [504, 146] width 36 height 10
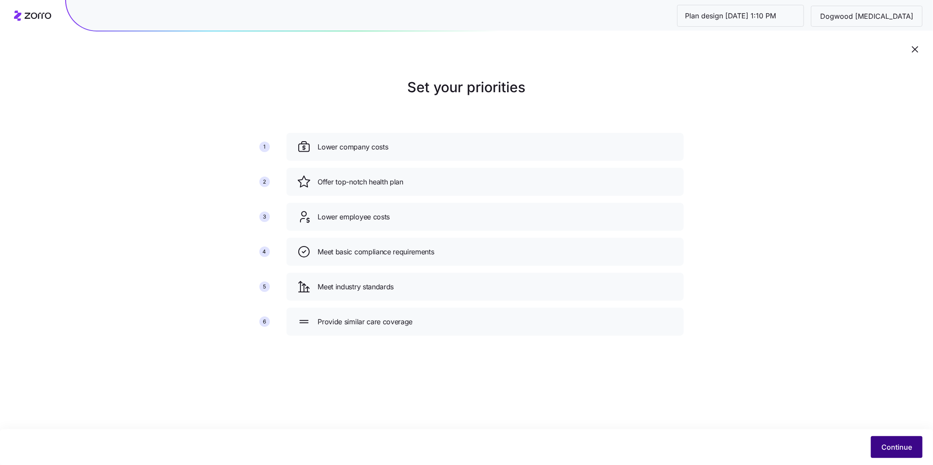
click at [901, 454] on button "Continue" at bounding box center [897, 448] width 52 height 22
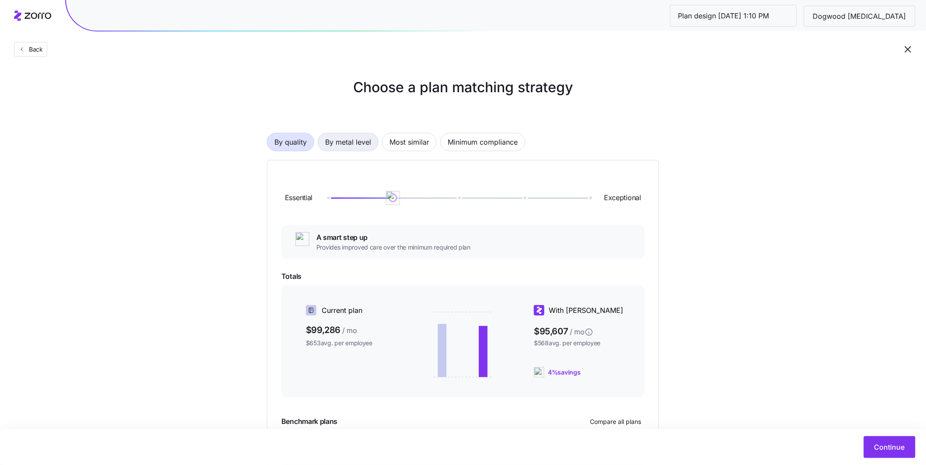
click at [365, 149] on span "By metal level" at bounding box center [348, 141] width 46 height 17
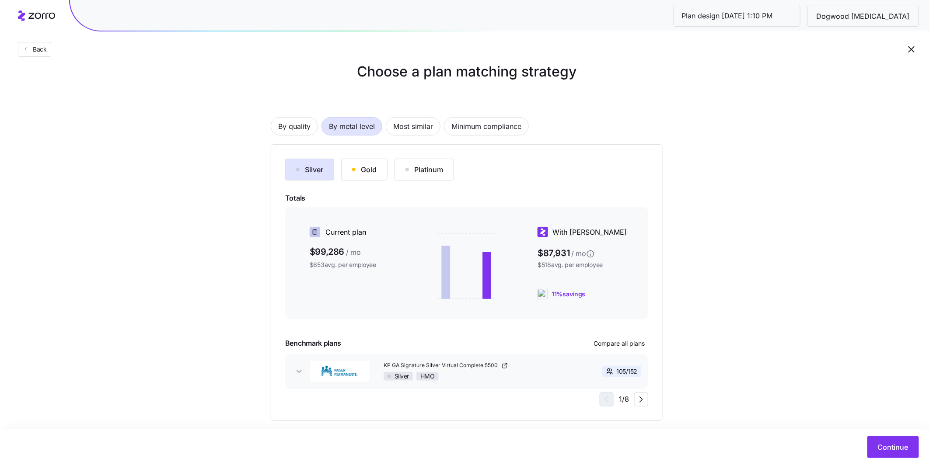
scroll to position [27, 0]
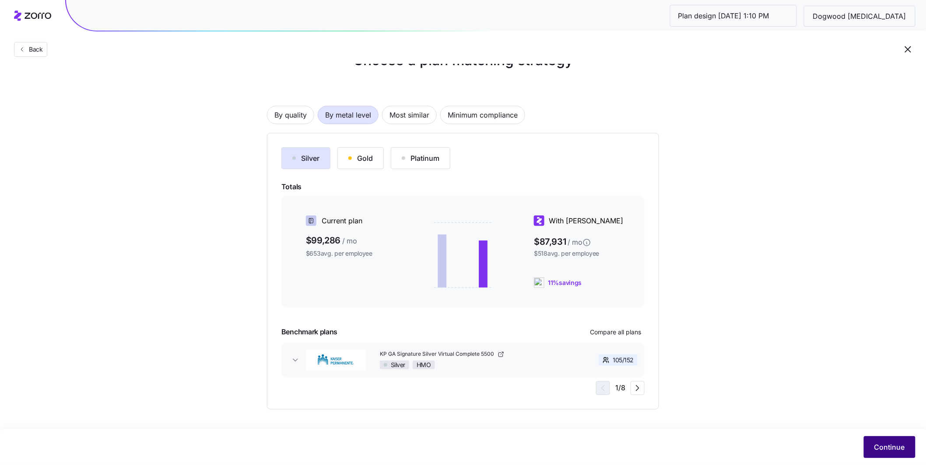
click at [886, 446] on span "Continue" at bounding box center [889, 447] width 31 height 10
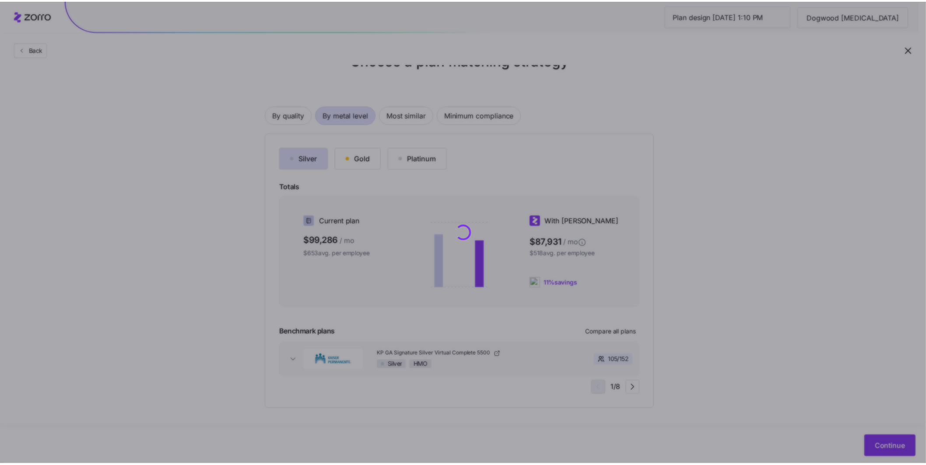
scroll to position [0, 0]
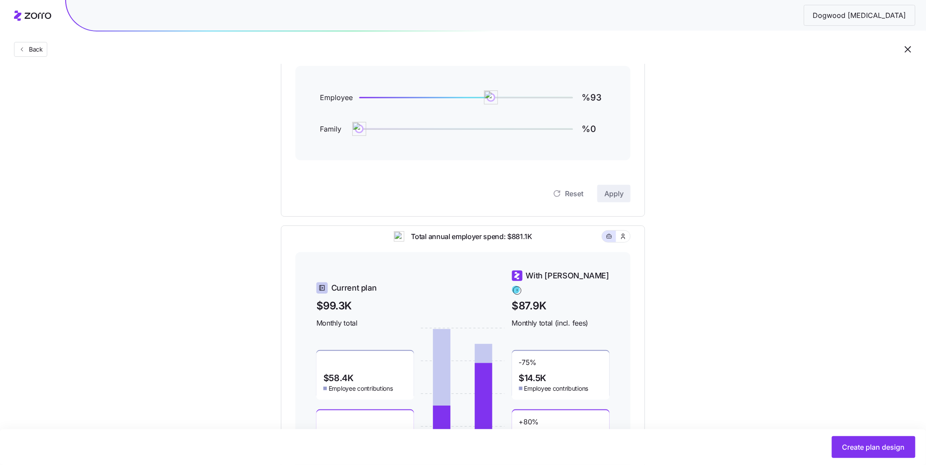
scroll to position [21, 0]
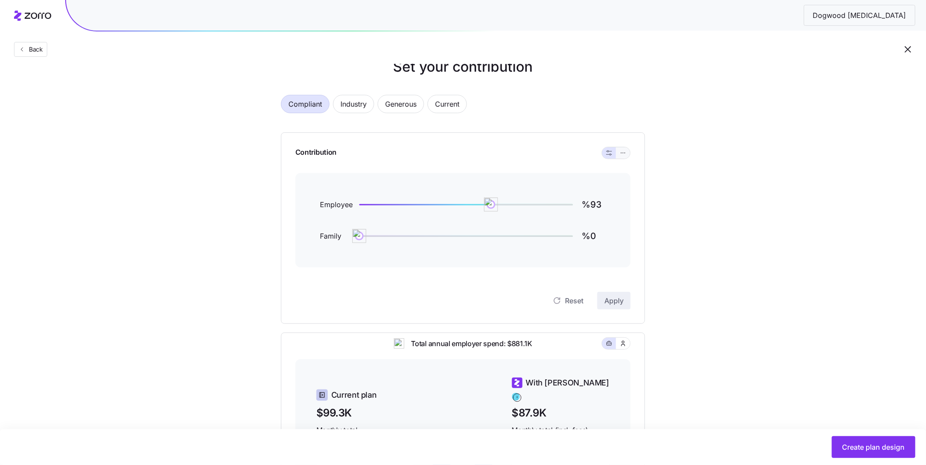
click at [624, 155] on icon "button" at bounding box center [623, 153] width 6 height 10
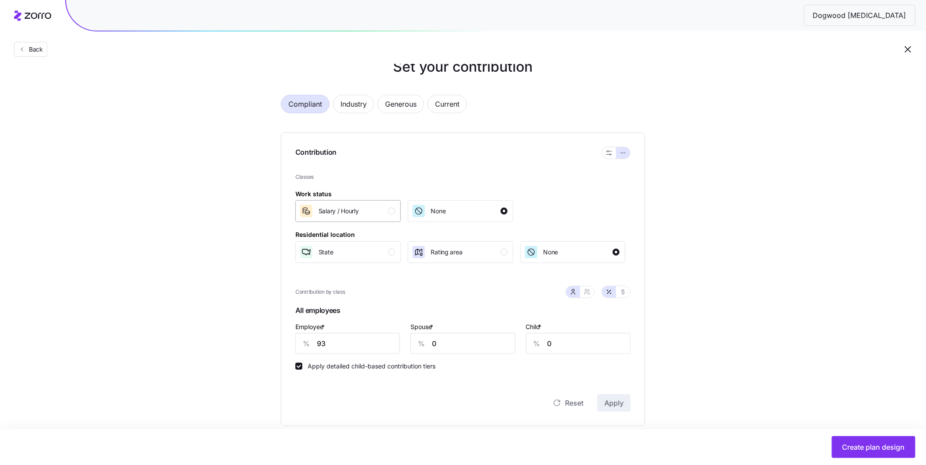
click at [398, 214] on button "Salary / Hourly" at bounding box center [347, 211] width 105 height 22
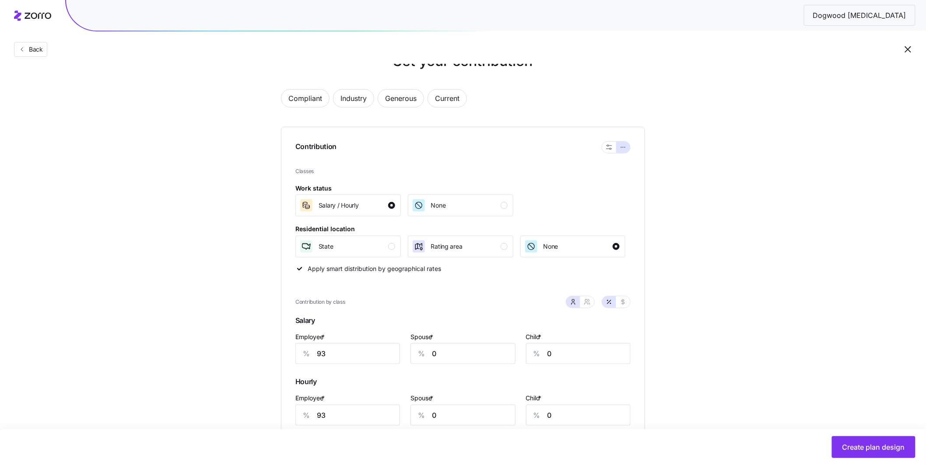
scroll to position [104, 0]
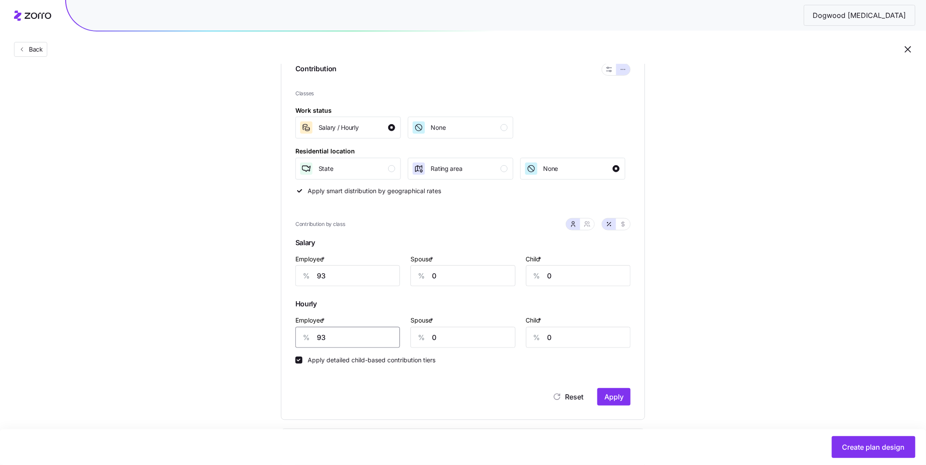
drag, startPoint x: 333, startPoint y: 339, endPoint x: 294, endPoint y: 334, distance: 39.2
click at [302, 336] on div "% 93" at bounding box center [347, 337] width 105 height 21
type input "50"
click at [611, 397] on span "Apply" at bounding box center [613, 397] width 19 height 10
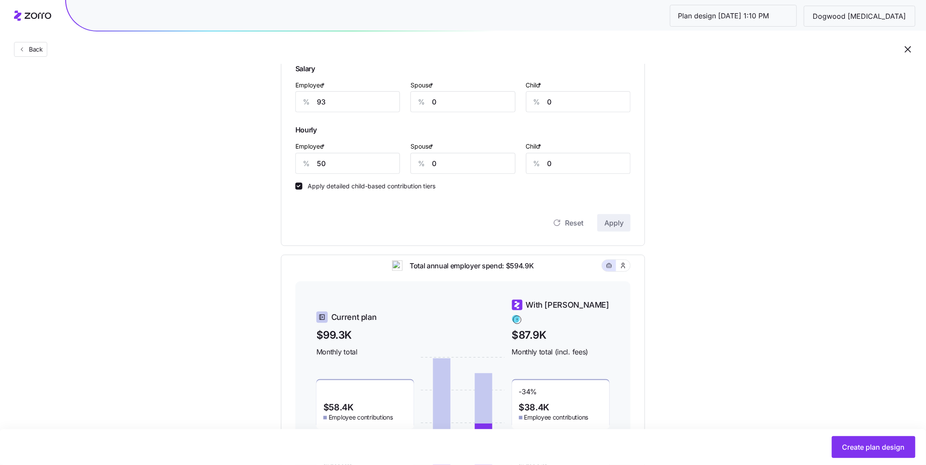
scroll to position [269, 0]
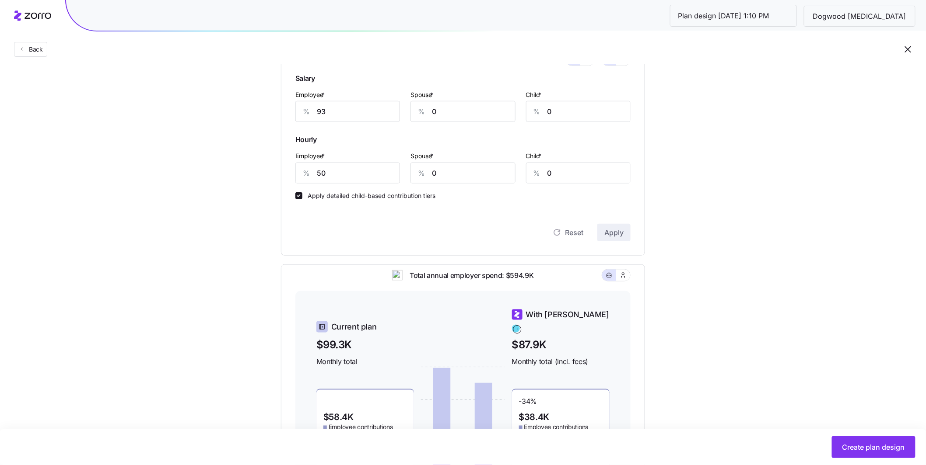
click at [874, 462] on div "Create plan design" at bounding box center [463, 448] width 926 height 36
click at [866, 445] on span "Create plan design" at bounding box center [873, 447] width 63 height 10
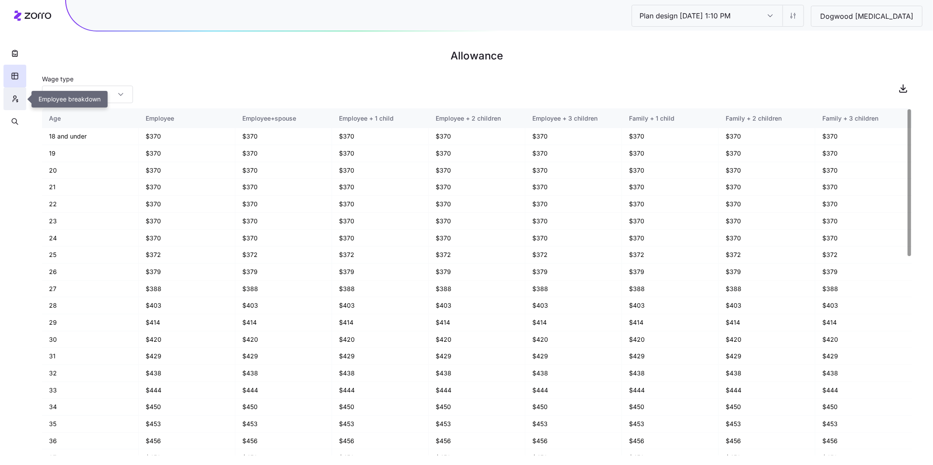
click at [23, 100] on button "button" at bounding box center [14, 98] width 23 height 23
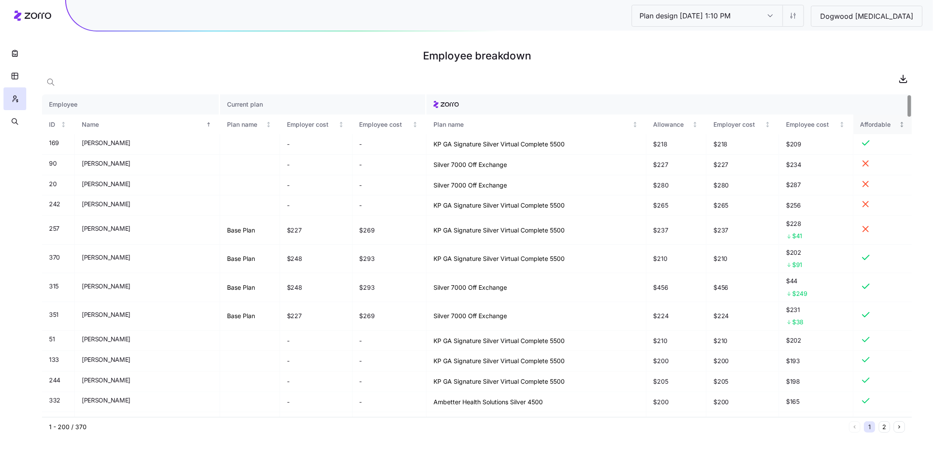
click at [868, 126] on div "Affordable" at bounding box center [878, 125] width 37 height 10
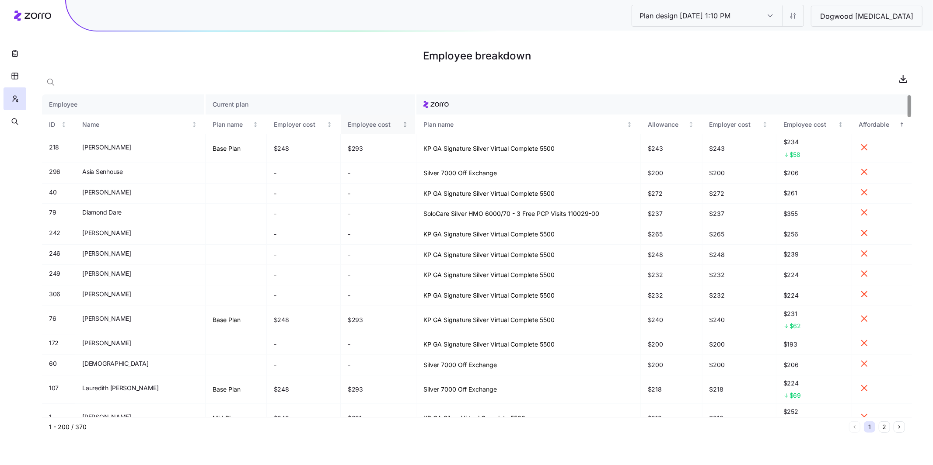
click at [348, 127] on div "Employee cost" at bounding box center [374, 125] width 52 height 10
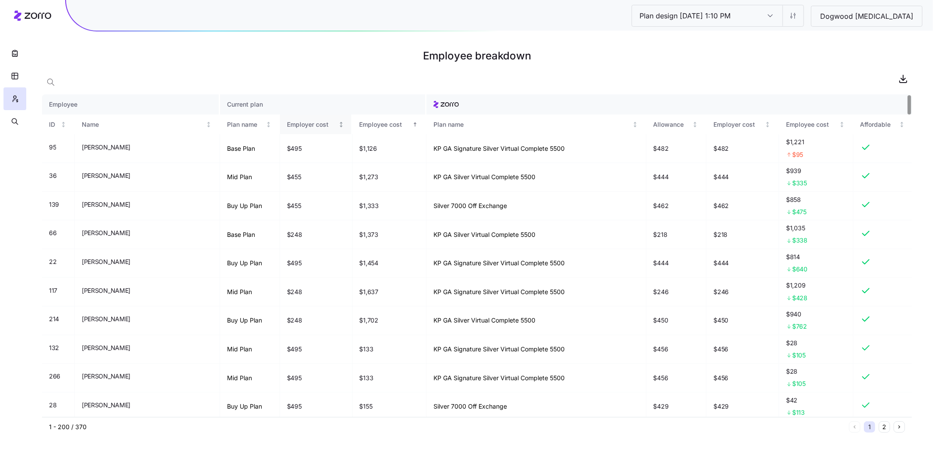
click at [287, 126] on div "Employer cost" at bounding box center [311, 125] width 49 height 10
click at [227, 126] on div "Plan name" at bounding box center [245, 125] width 37 height 10
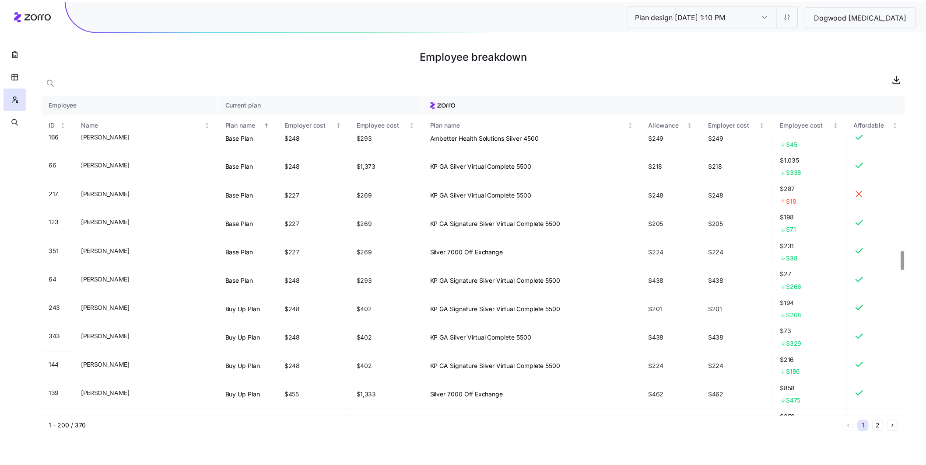
scroll to position [2030, 0]
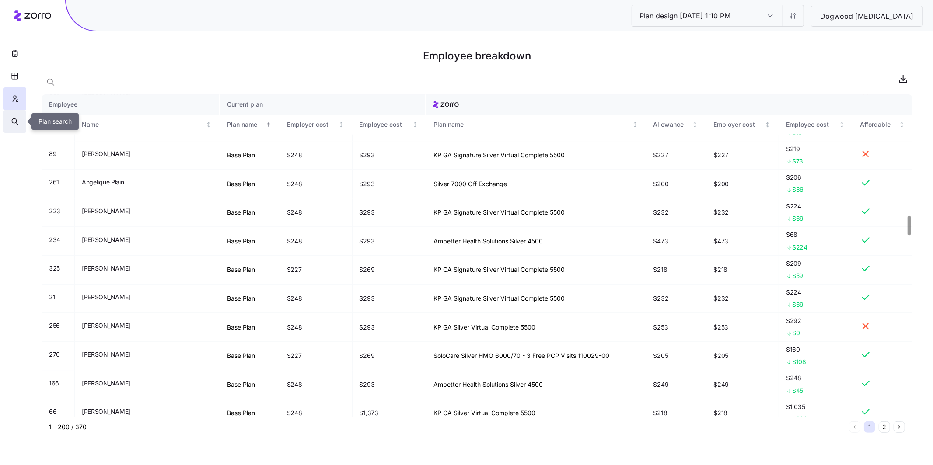
click at [10, 118] on button "button" at bounding box center [14, 121] width 23 height 23
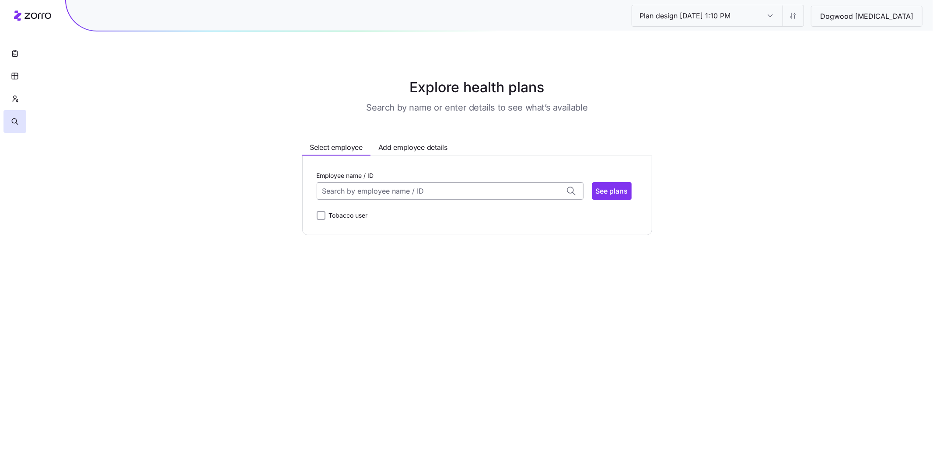
click at [395, 184] on input "Employee name / ID" at bounding box center [450, 190] width 267 height 17
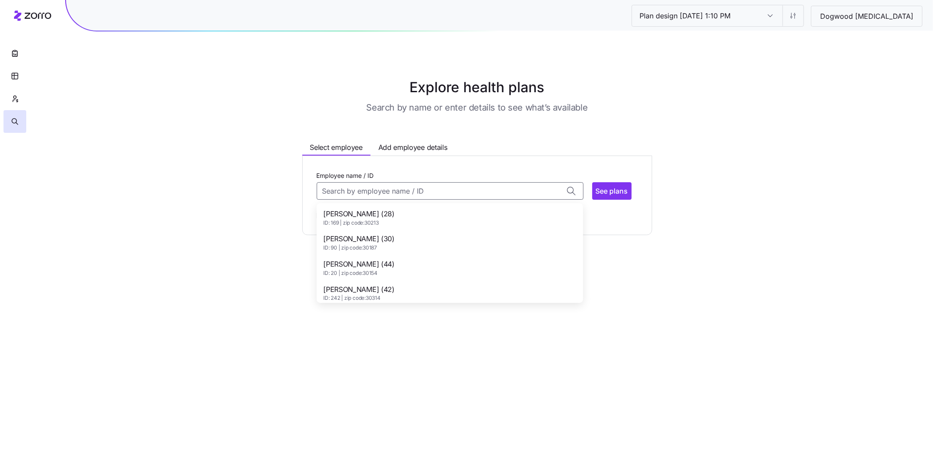
click at [417, 220] on div "Aaron John (28) ID: 169 | zip code: 30213" at bounding box center [449, 217] width 263 height 25
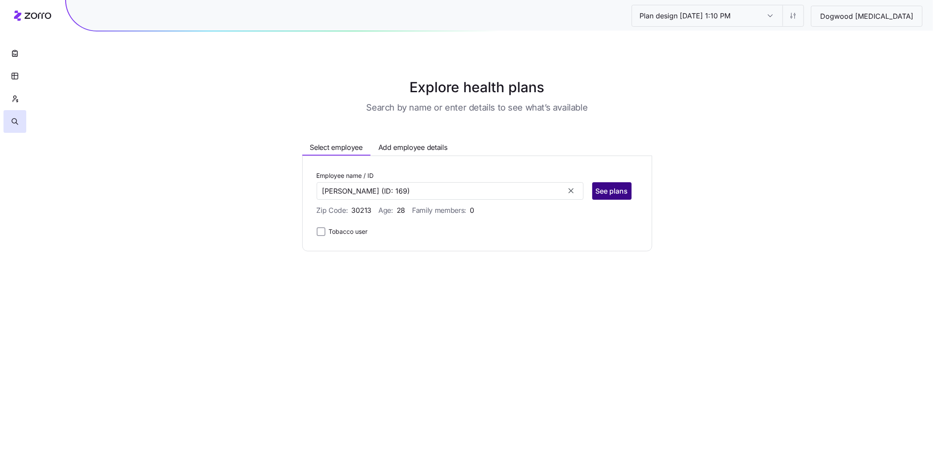
type input "Aaron John"
click at [612, 190] on span "See plans" at bounding box center [612, 191] width 32 height 10
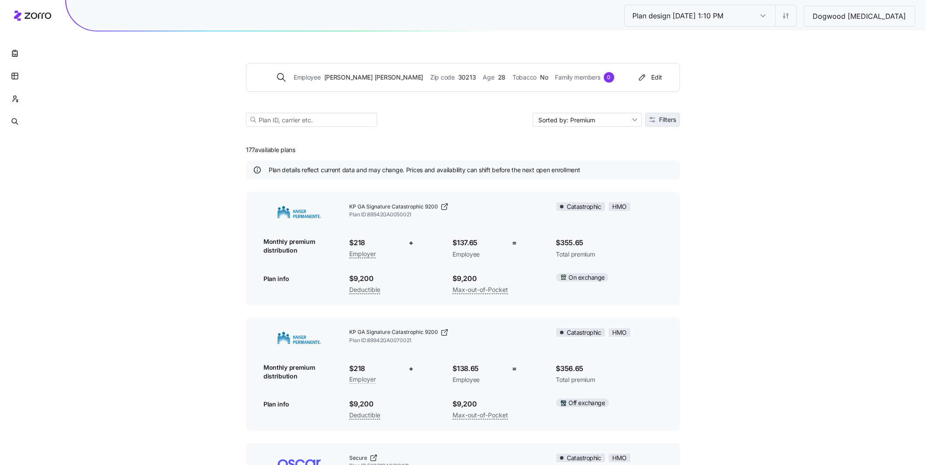
click at [658, 125] on button "Filters" at bounding box center [662, 120] width 35 height 14
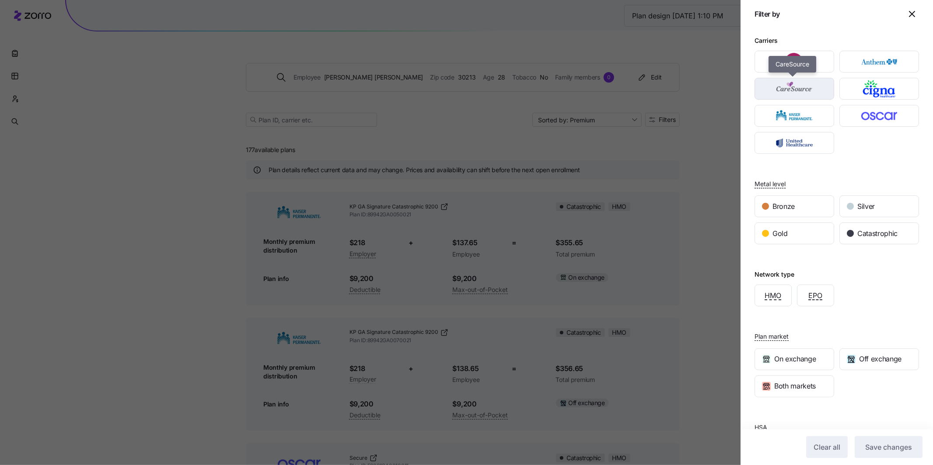
click at [783, 95] on img "button" at bounding box center [794, 88] width 64 height 17
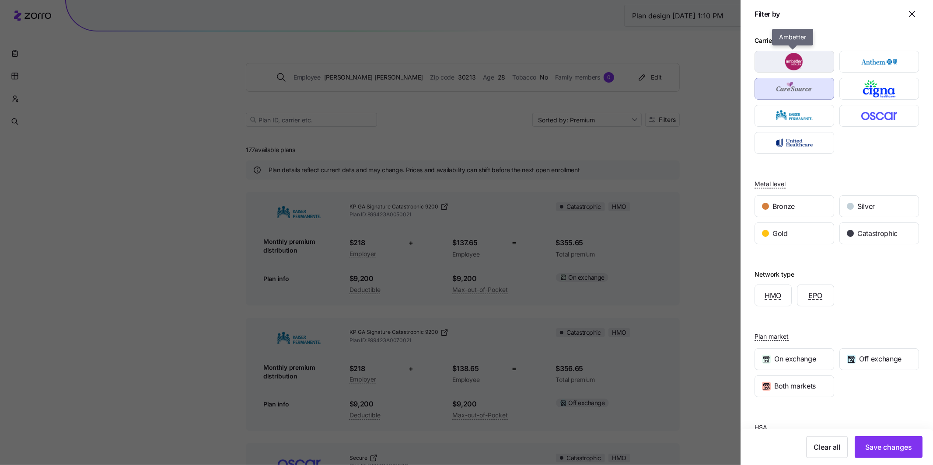
click at [795, 69] on img "button" at bounding box center [794, 61] width 64 height 17
click at [862, 61] on img "button" at bounding box center [879, 61] width 64 height 17
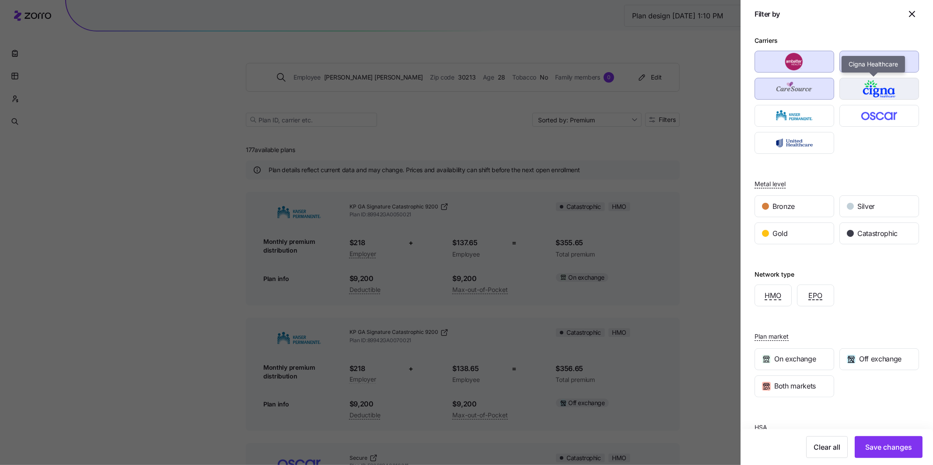
click at [871, 90] on img "button" at bounding box center [879, 88] width 64 height 17
click at [876, 112] on img "button" at bounding box center [879, 115] width 64 height 17
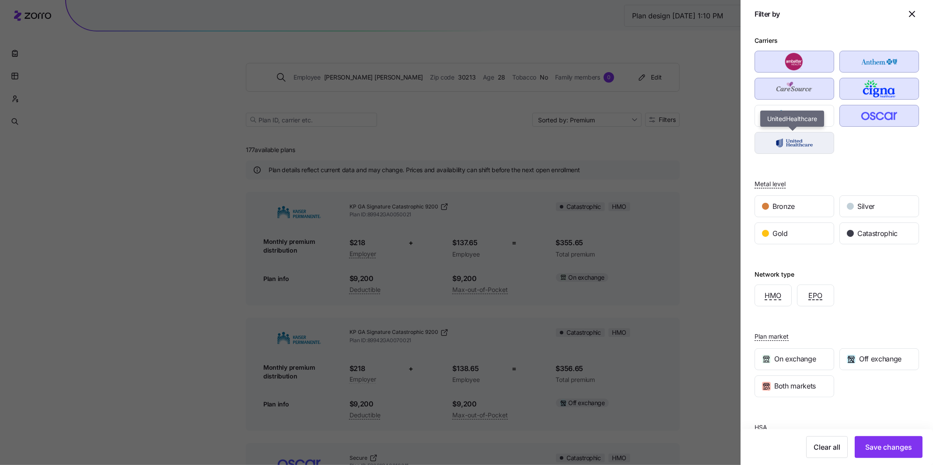
click at [814, 143] on img "button" at bounding box center [794, 142] width 64 height 17
click at [857, 206] on span "Silver" at bounding box center [865, 206] width 17 height 11
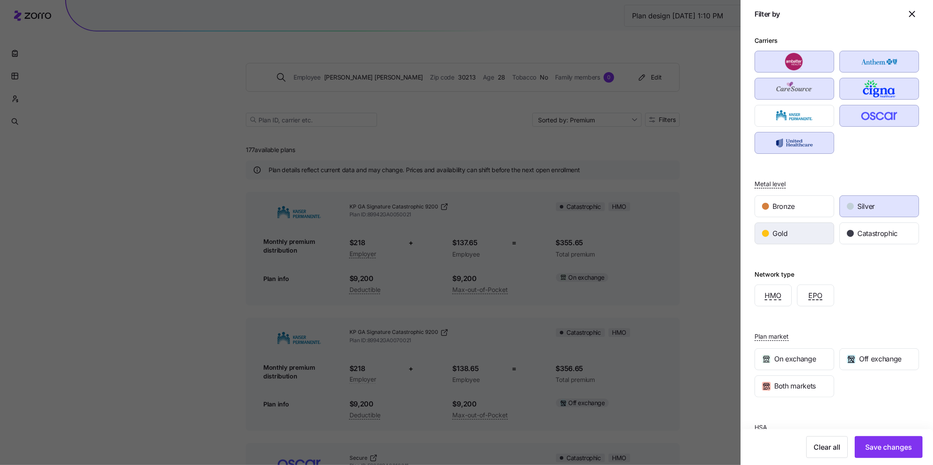
click at [805, 234] on div "Gold" at bounding box center [794, 233] width 79 height 21
click at [892, 452] on span "Save changes" at bounding box center [888, 447] width 47 height 10
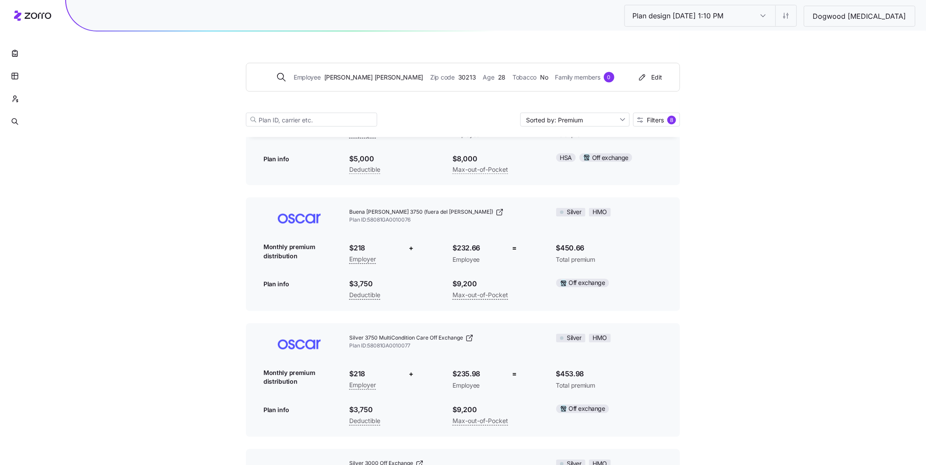
scroll to position [506, 0]
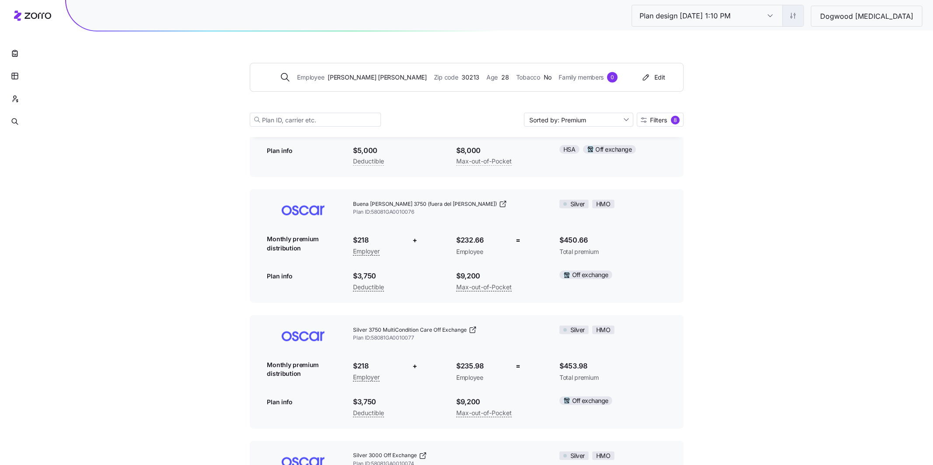
click at [822, 17] on html "Plan design 10/15/2025 1:10 PM Plan design 10/15/2025 1:10 PM Dogwood Autism Em…" at bounding box center [466, 219] width 933 height 1450
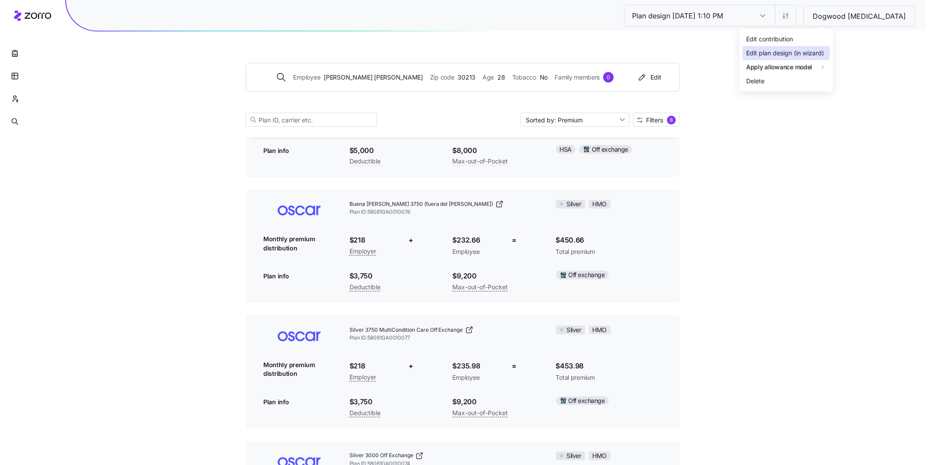
click at [800, 51] on div "Edit plan design (in wizard)" at bounding box center [785, 54] width 78 height 10
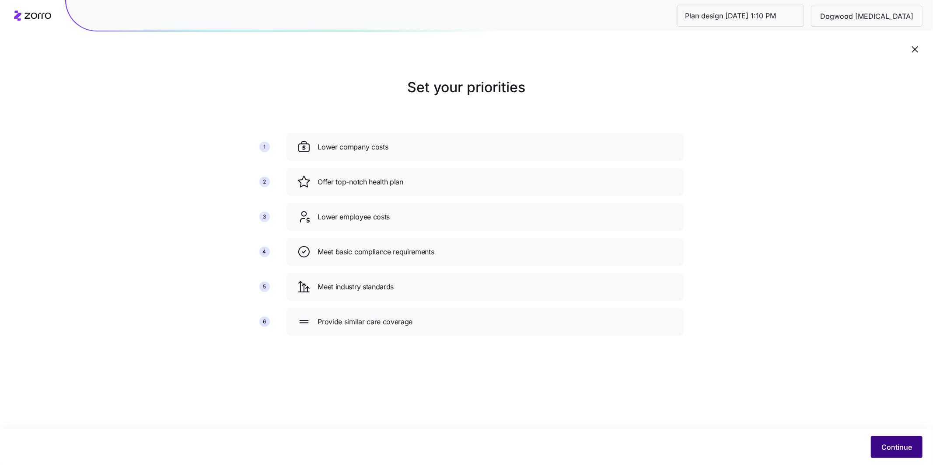
click at [905, 446] on span "Continue" at bounding box center [896, 447] width 31 height 10
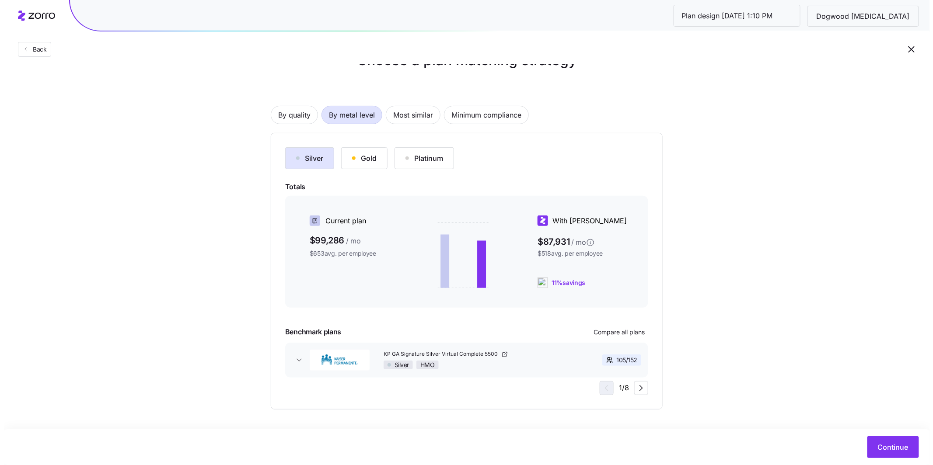
scroll to position [27, 0]
click at [885, 447] on span "Continue" at bounding box center [889, 447] width 31 height 10
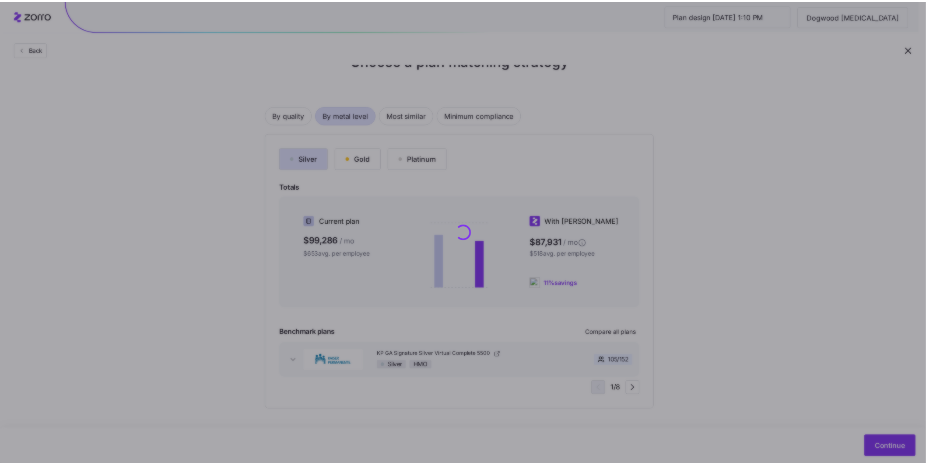
scroll to position [0, 0]
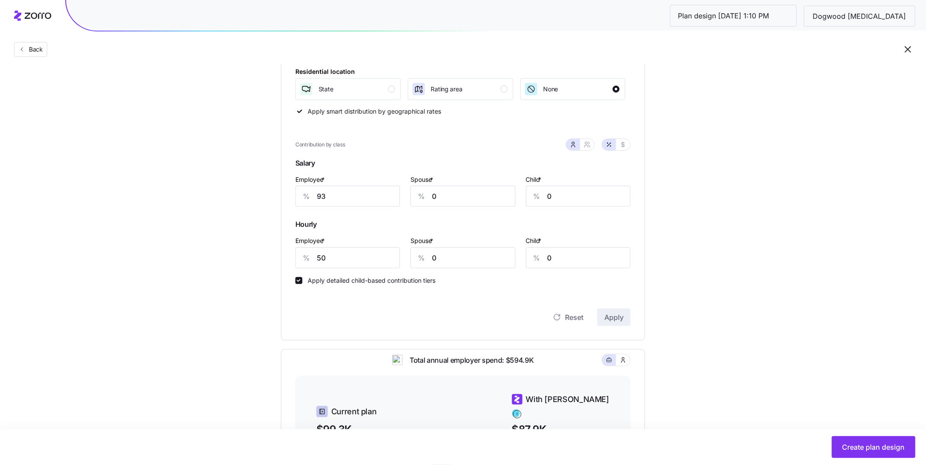
scroll to position [194, 0]
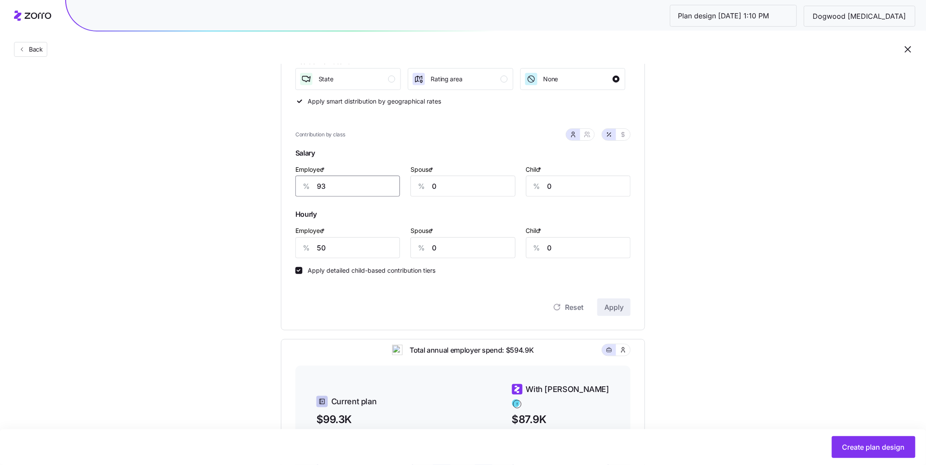
drag, startPoint x: 318, startPoint y: 186, endPoint x: 291, endPoint y: 182, distance: 27.9
click at [291, 182] on div "Contribution Classes Work status Salary / Hourly None Residential location Stat…" at bounding box center [463, 144] width 364 height 371
type input "80"
click at [616, 309] on span "Apply" at bounding box center [613, 307] width 19 height 10
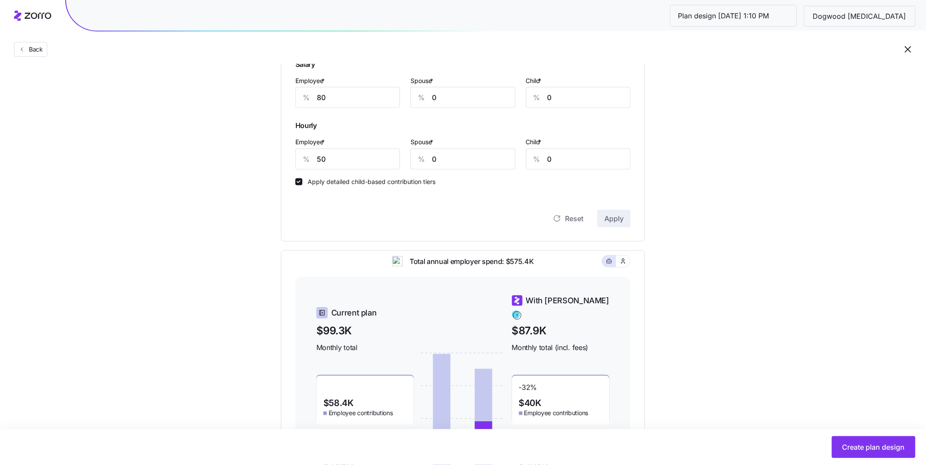
scroll to position [232, 0]
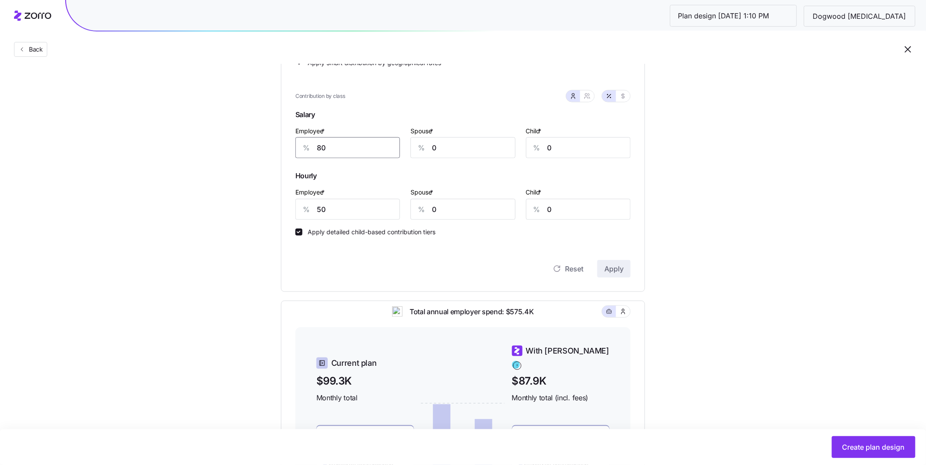
click at [339, 153] on input "80" at bounding box center [347, 147] width 105 height 21
drag, startPoint x: 311, startPoint y: 145, endPoint x: 287, endPoint y: 140, distance: 24.5
click at [286, 140] on div "Contribution Classes Work status Salary / Hourly None Residential location Stat…" at bounding box center [463, 106] width 364 height 371
type input "75"
drag, startPoint x: 335, startPoint y: 210, endPoint x: 303, endPoint y: 204, distance: 33.0
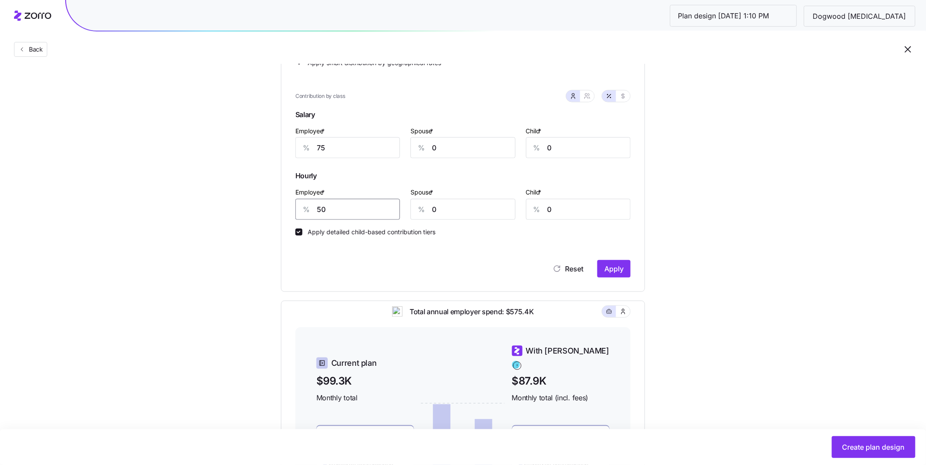
click at [304, 204] on div "% 50" at bounding box center [347, 209] width 105 height 21
type input "45"
click at [600, 266] on button "Apply" at bounding box center [613, 268] width 33 height 17
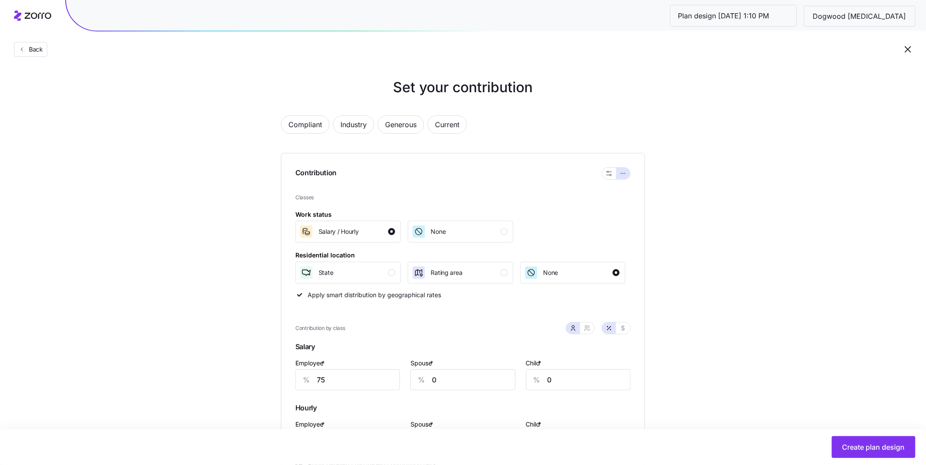
scroll to position [381, 0]
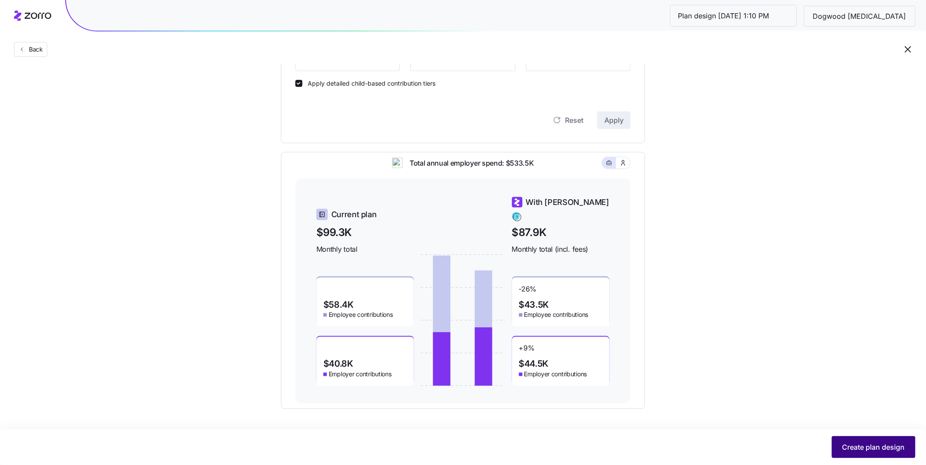
click at [879, 447] on span "Create plan design" at bounding box center [873, 447] width 63 height 10
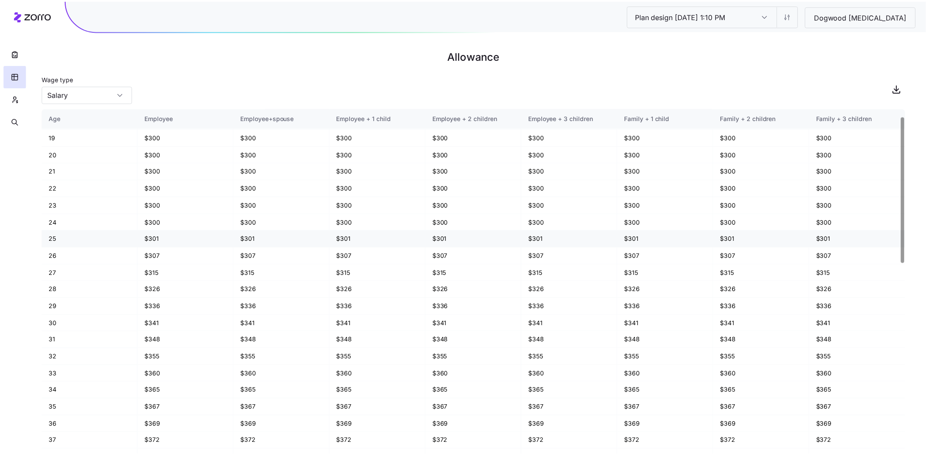
scroll to position [18, 0]
click at [835, 18] on html "Plan design 10/15/2025 1:10 PM Plan design 10/15/2025 1:10 PM Dogwood Autism Al…" at bounding box center [466, 232] width 933 height 465
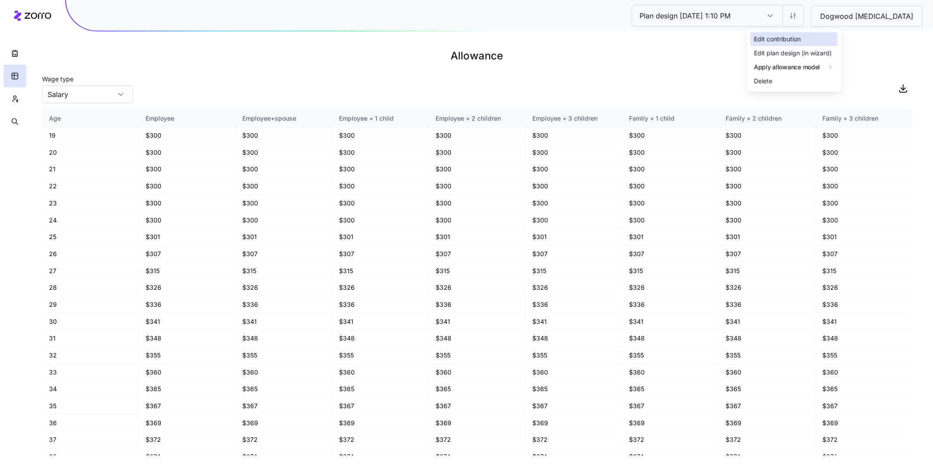
click at [821, 35] on div "Edit contribution" at bounding box center [794, 39] width 87 height 14
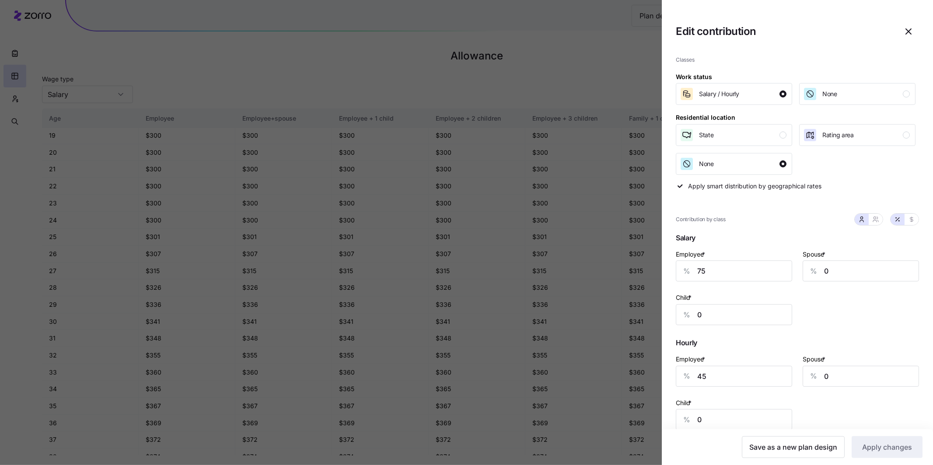
click at [906, 32] on span "button" at bounding box center [908, 31] width 20 height 20
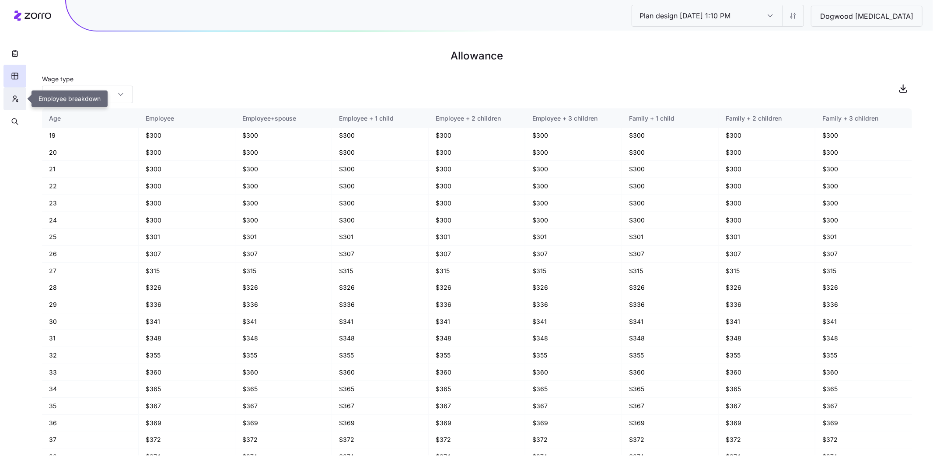
click at [24, 97] on button "button" at bounding box center [14, 98] width 23 height 23
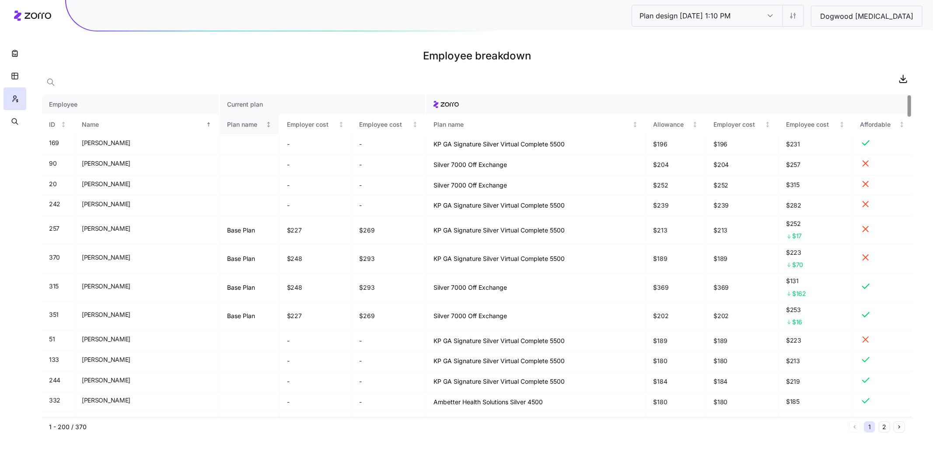
click at [227, 122] on div "Plan name" at bounding box center [245, 125] width 37 height 10
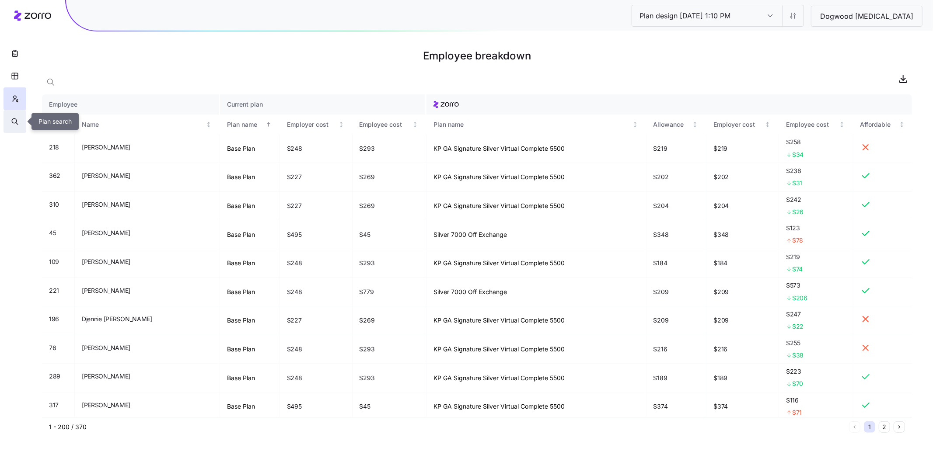
click at [17, 119] on icon "button" at bounding box center [15, 121] width 8 height 9
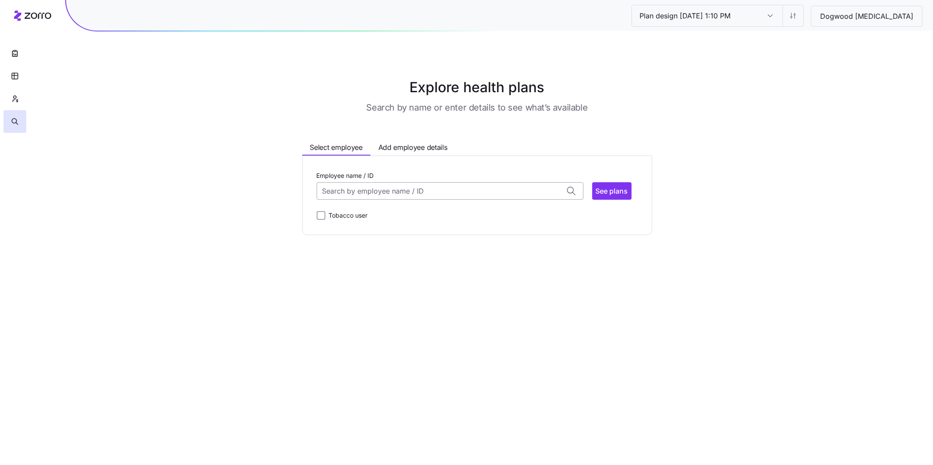
click at [430, 192] on input "Employee name / ID" at bounding box center [450, 190] width 267 height 17
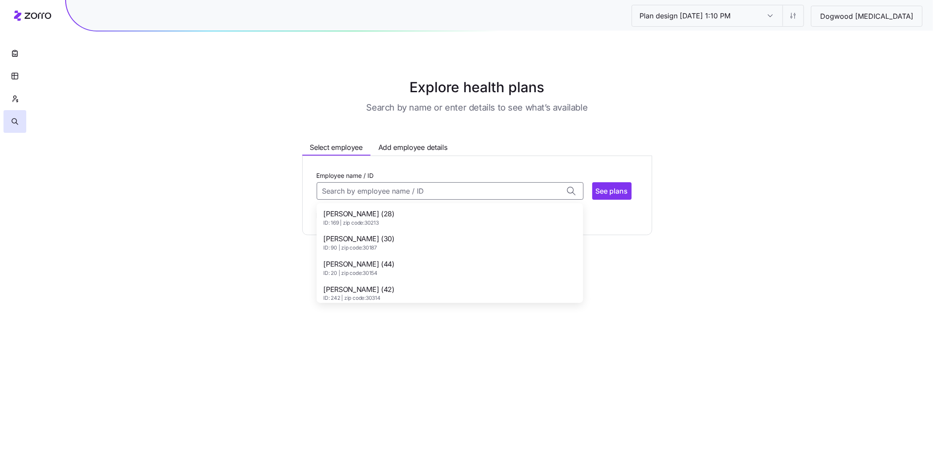
click at [403, 213] on div "Aaron John (28) ID: 169 | zip code: 30213" at bounding box center [449, 217] width 263 height 25
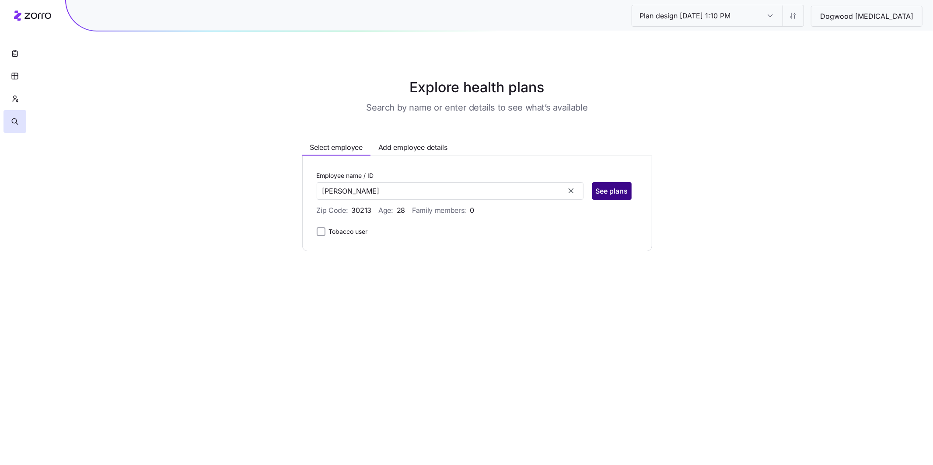
click at [616, 192] on span "See plans" at bounding box center [612, 191] width 32 height 10
type input "Aaron John (ID: 169)"
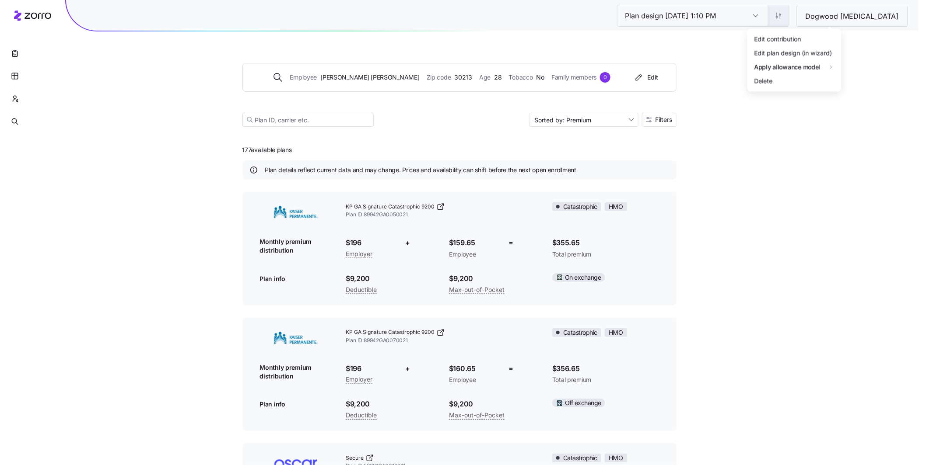
click at [826, 17] on html "Plan design 10/15/2025 1:10 PM Plan design 10/15/2025 1:10 PM Dogwood Autism Em…" at bounding box center [463, 410] width 926 height 821
click at [791, 39] on div "Edit contribution" at bounding box center [769, 40] width 47 height 10
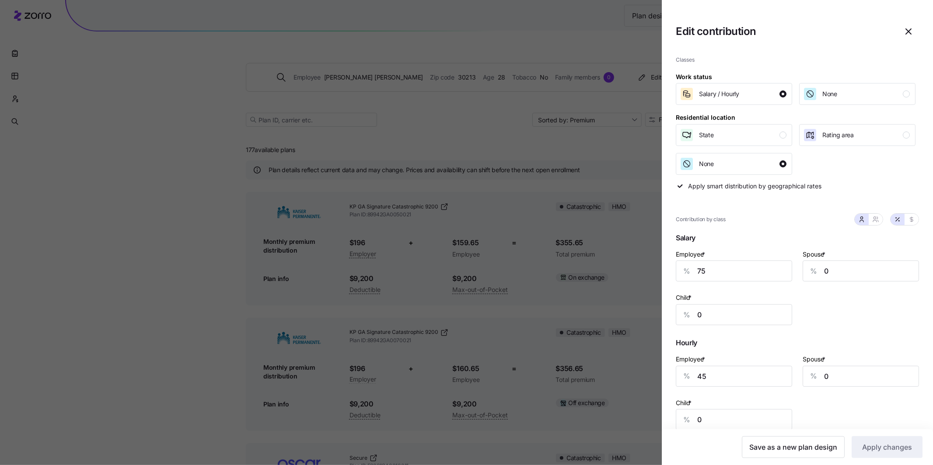
click at [905, 32] on icon "button" at bounding box center [908, 31] width 10 height 10
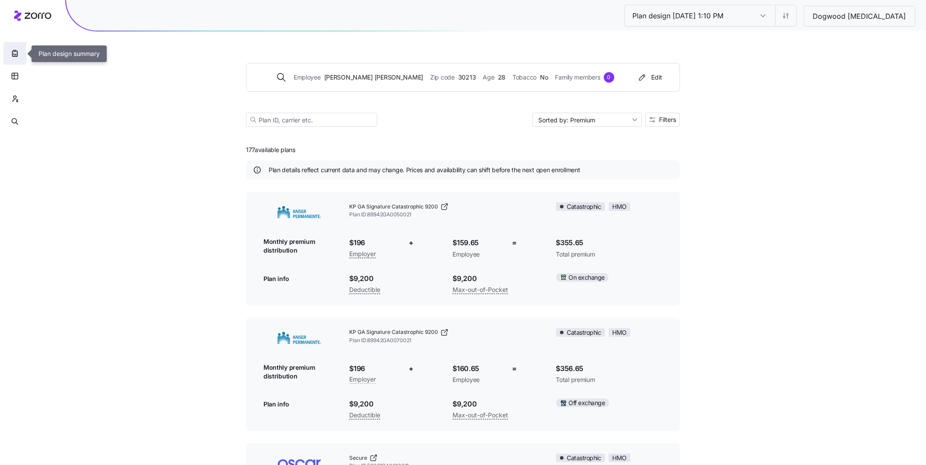
click at [22, 58] on button "button" at bounding box center [14, 53] width 23 height 23
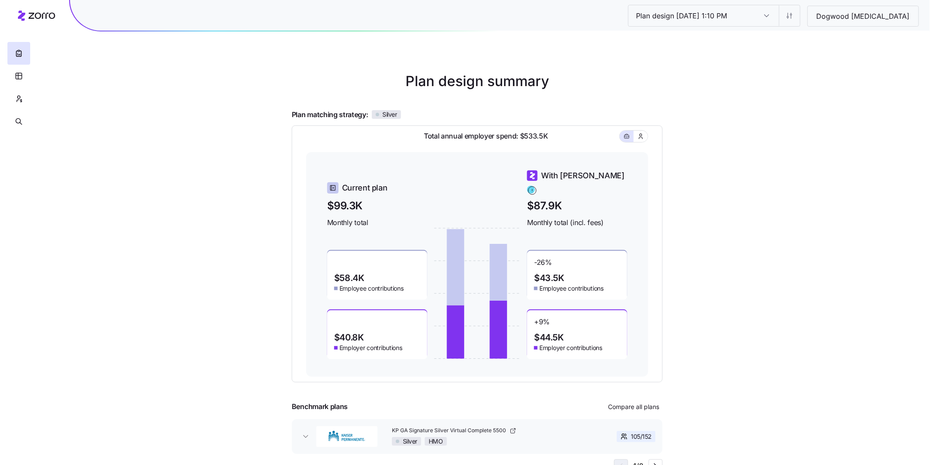
scroll to position [14, 0]
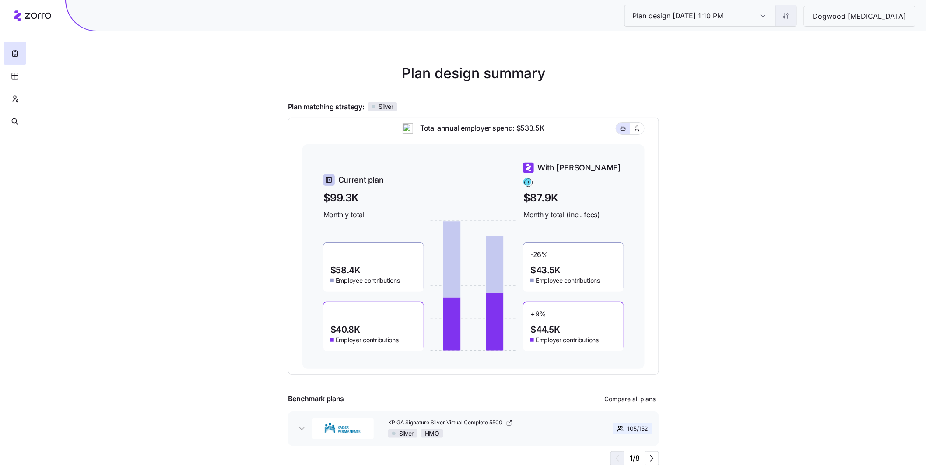
click at [828, 14] on html "Plan design 10/15/2025 1:10 PM Plan design 10/15/2025 1:10 PM Dogwood Autism Pl…" at bounding box center [463, 226] width 926 height 480
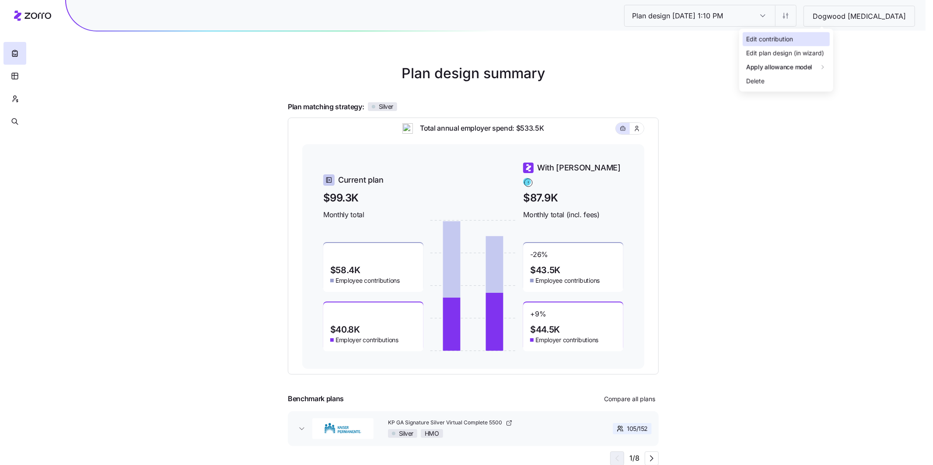
click at [794, 40] on div "Edit contribution" at bounding box center [786, 39] width 87 height 14
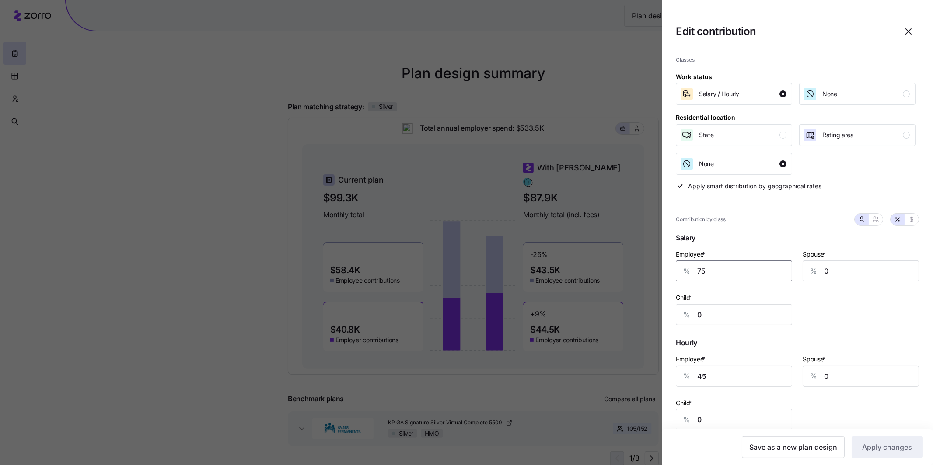
drag, startPoint x: 724, startPoint y: 274, endPoint x: 672, endPoint y: 268, distance: 52.0
click at [675, 269] on div "Classes Work status Salary / Hourly None Residential location State Rating area…" at bounding box center [797, 254] width 271 height 411
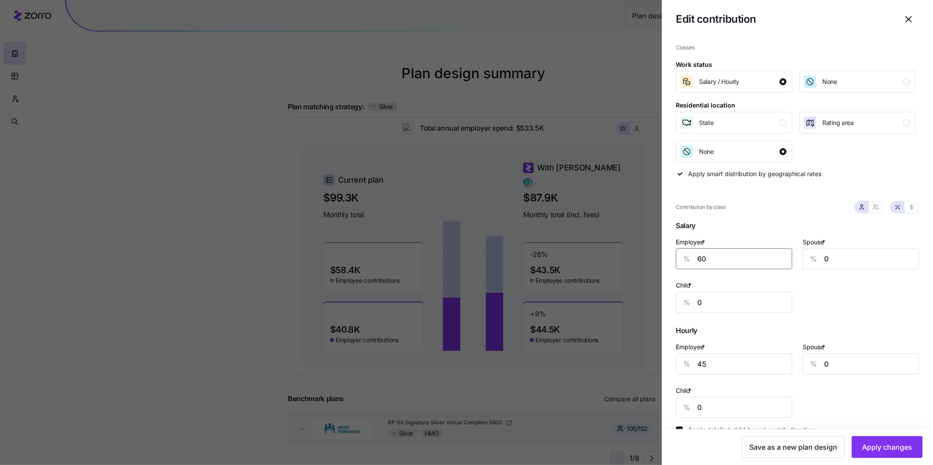
scroll to position [17, 0]
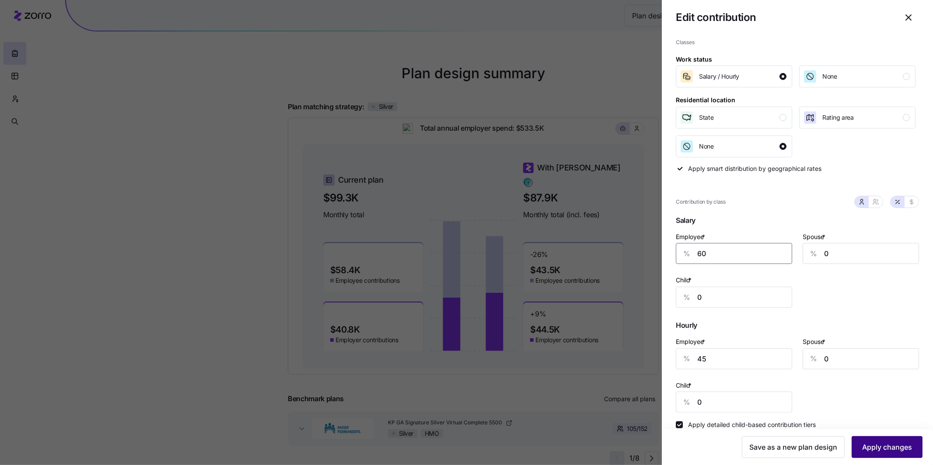
type input "60"
click at [899, 454] on button "Apply changes" at bounding box center [887, 448] width 71 height 22
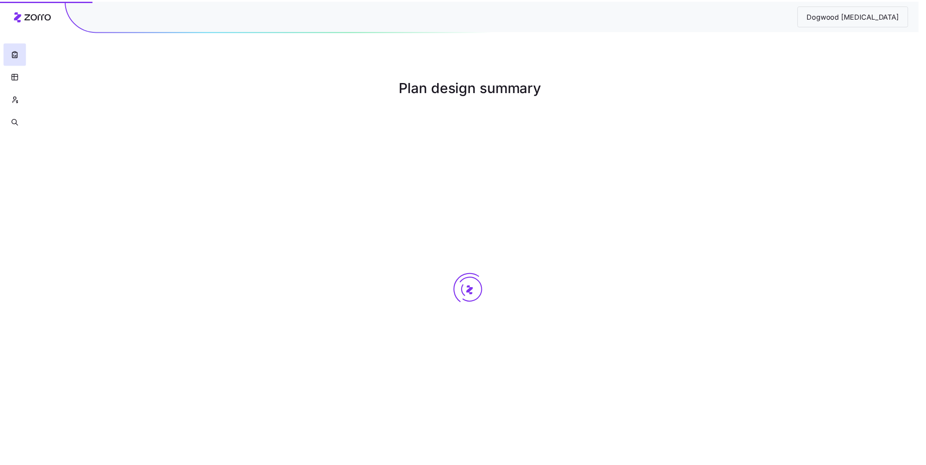
scroll to position [0, 0]
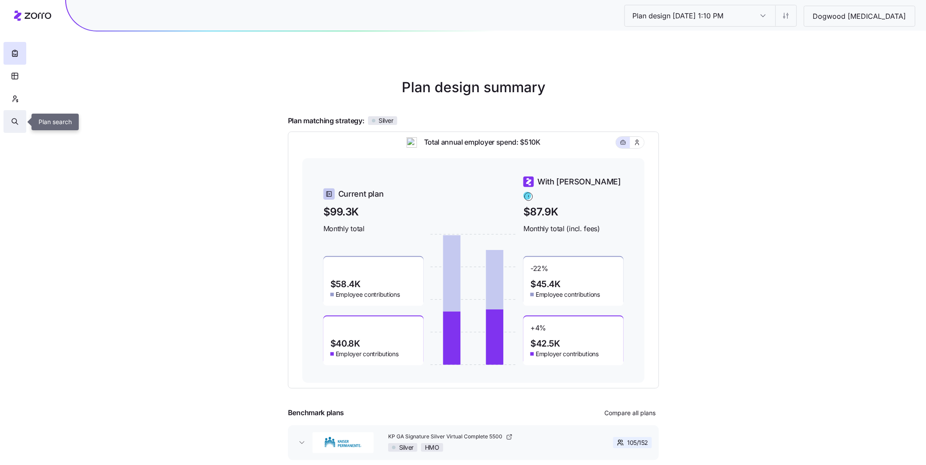
click at [14, 119] on icon "button" at bounding box center [15, 121] width 8 height 9
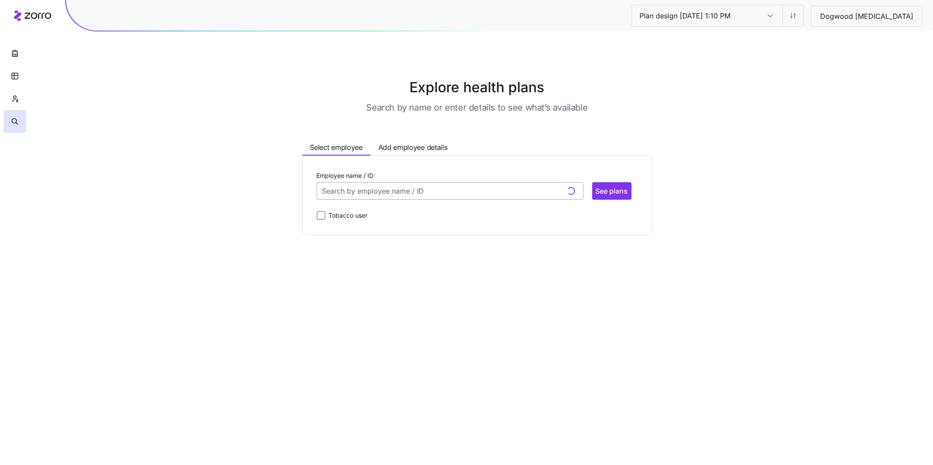
click at [400, 193] on input "Employee name / ID" at bounding box center [450, 190] width 267 height 17
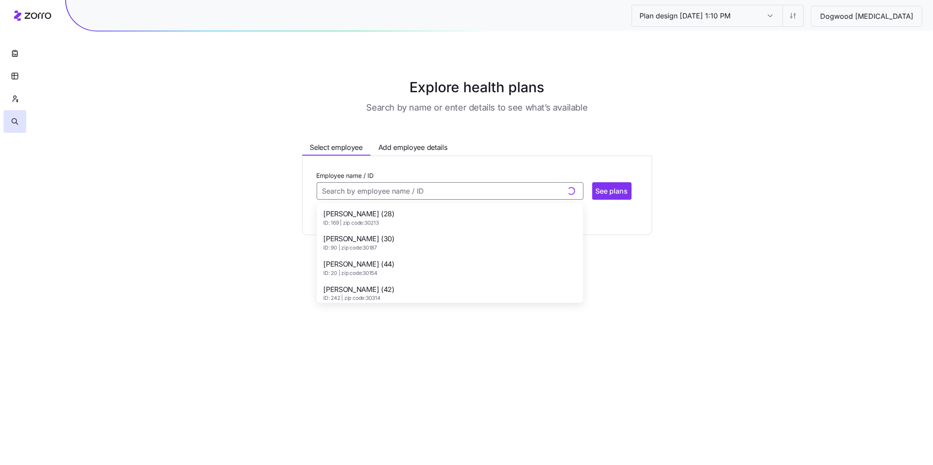
click at [388, 221] on div "Aaron John (28) ID: 169 | zip code: 30213" at bounding box center [449, 217] width 263 height 25
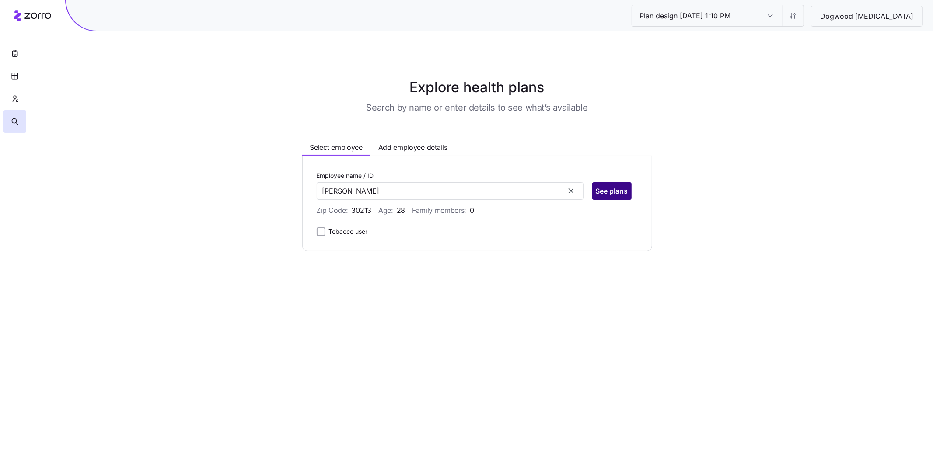
click at [613, 195] on span "See plans" at bounding box center [612, 191] width 32 height 10
type input "Aaron John (ID: 169)"
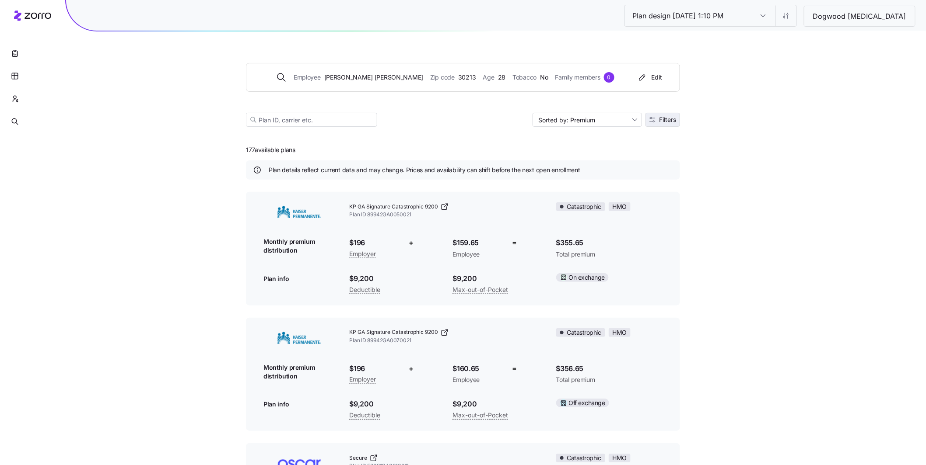
click at [661, 121] on span "Filters" at bounding box center [667, 120] width 17 height 6
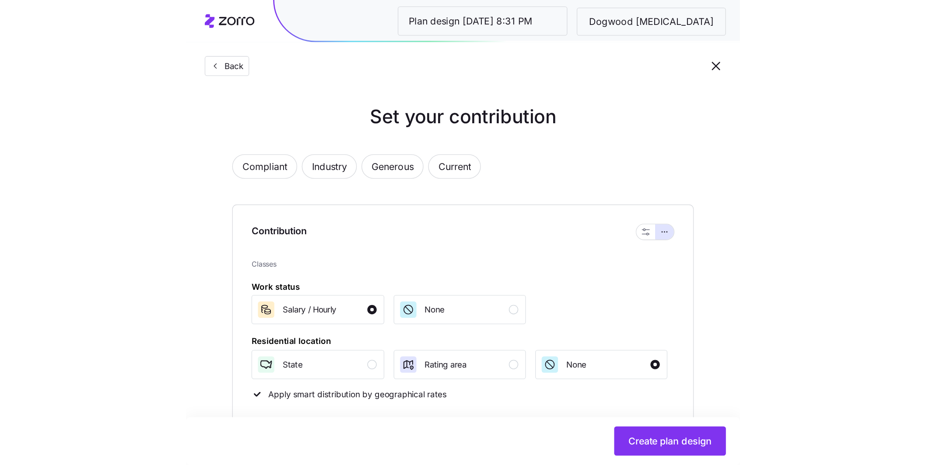
scroll to position [380, 0]
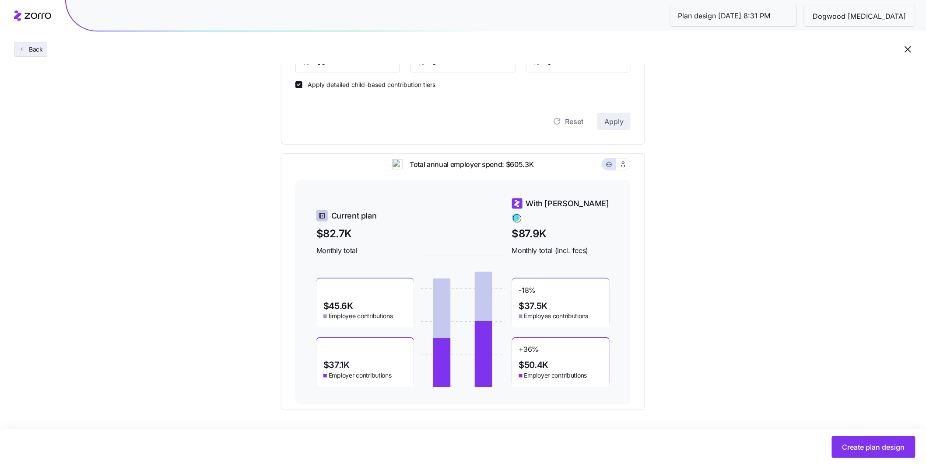
click at [45, 49] on button "Back" at bounding box center [30, 49] width 33 height 15
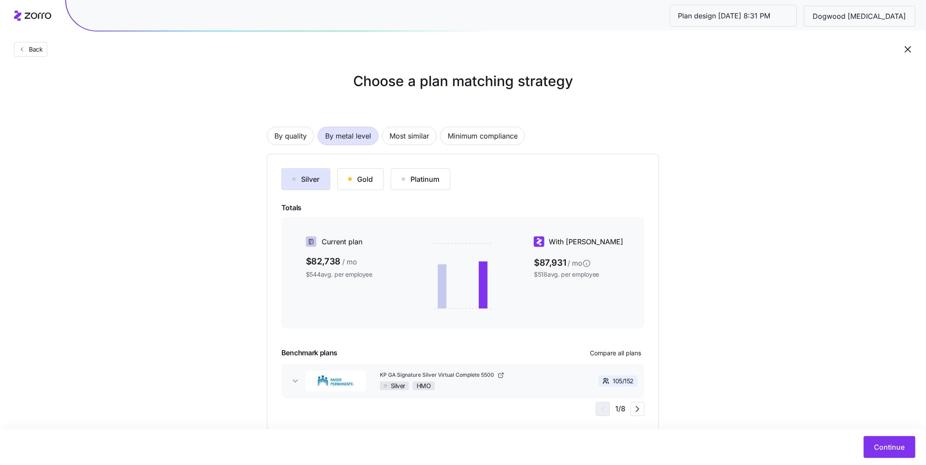
scroll to position [16, 0]
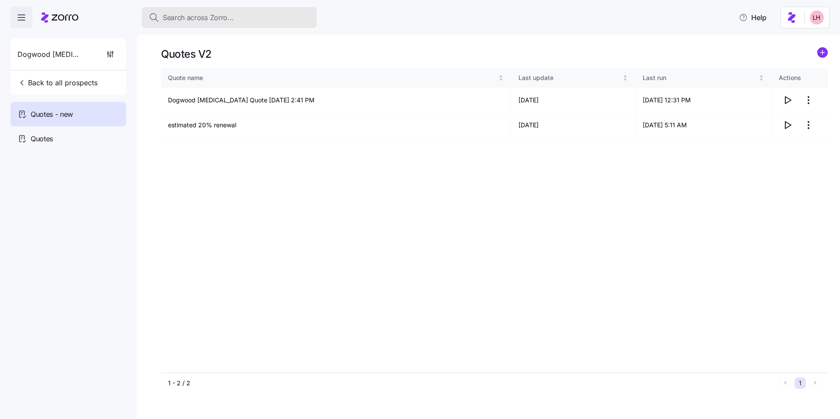
click at [226, 17] on span "Search across Zorro..." at bounding box center [198, 17] width 71 height 11
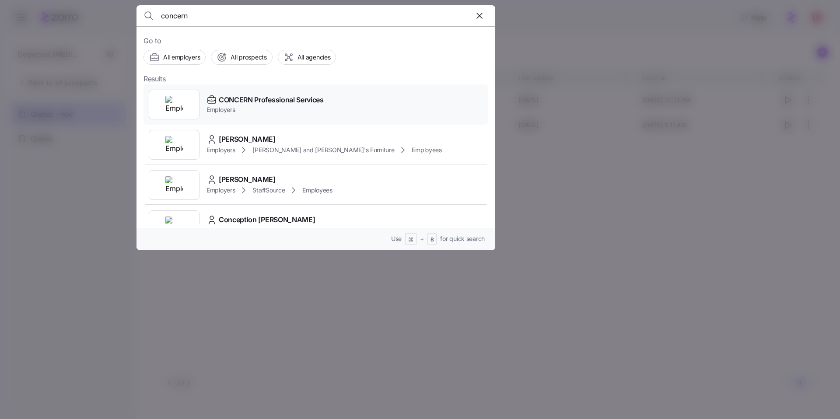
type input "concern"
click at [268, 109] on span "Employers" at bounding box center [264, 109] width 117 height 9
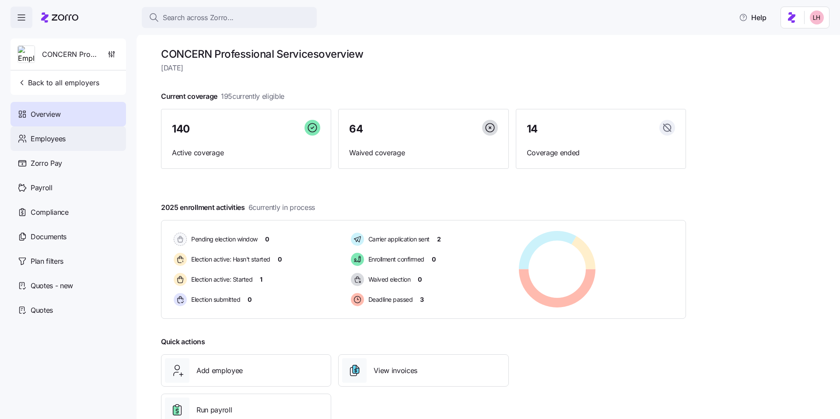
click at [105, 143] on div "Employees" at bounding box center [67, 138] width 115 height 24
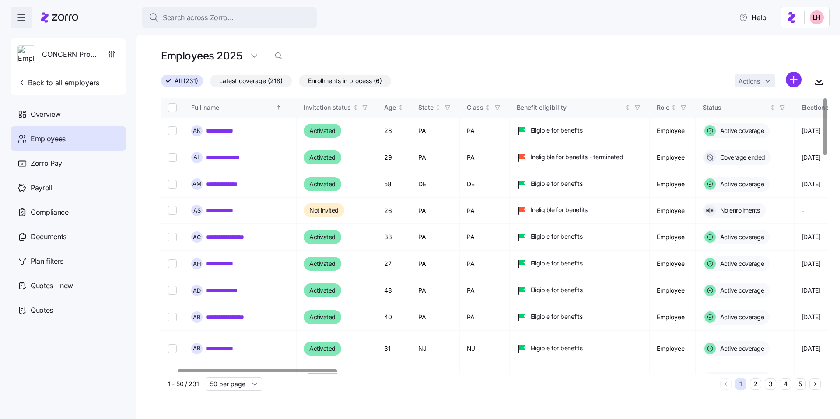
scroll to position [0, 67]
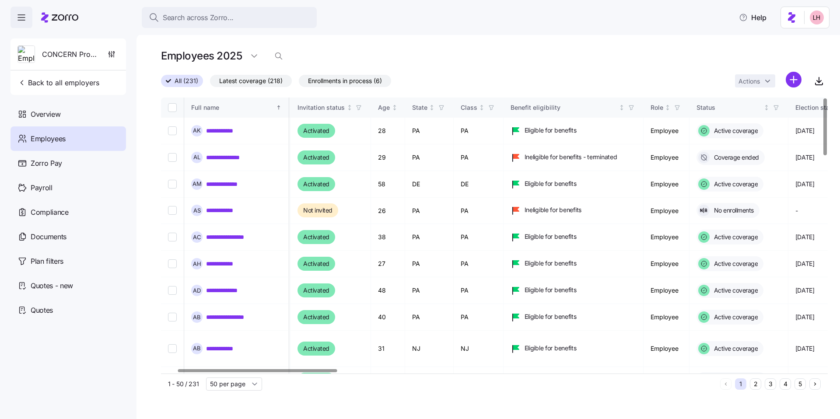
click at [311, 371] on div at bounding box center [257, 370] width 159 height 3
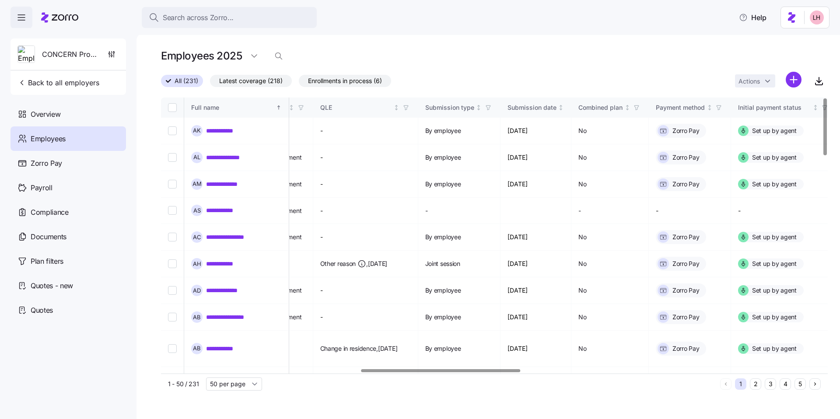
click at [517, 372] on div at bounding box center [440, 370] width 159 height 3
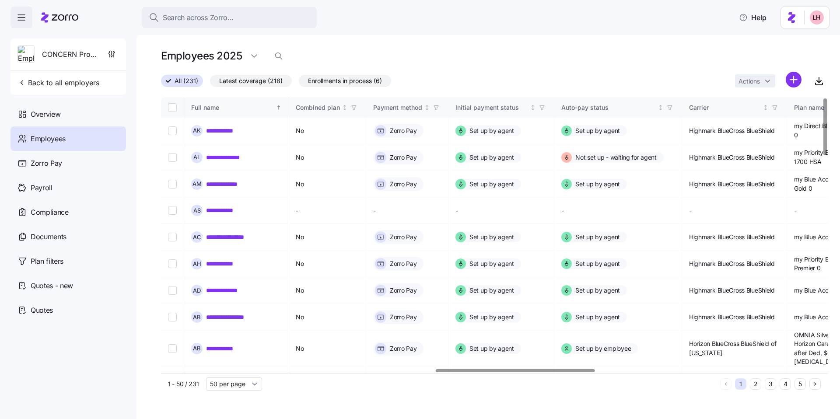
click at [591, 369] on div at bounding box center [515, 370] width 159 height 3
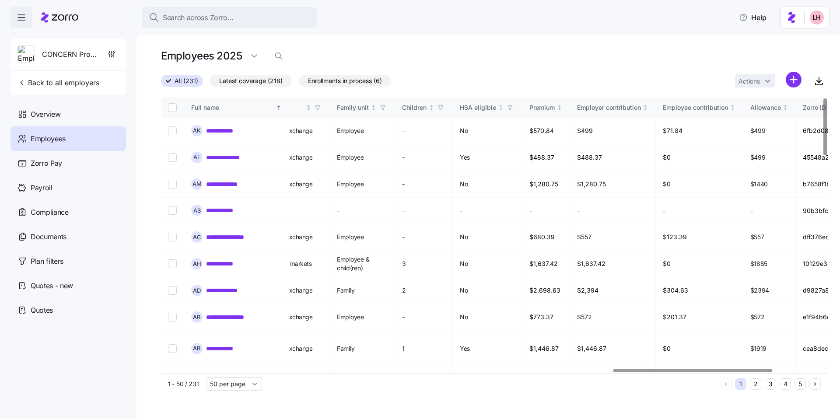
click at [768, 369] on div at bounding box center [692, 370] width 159 height 3
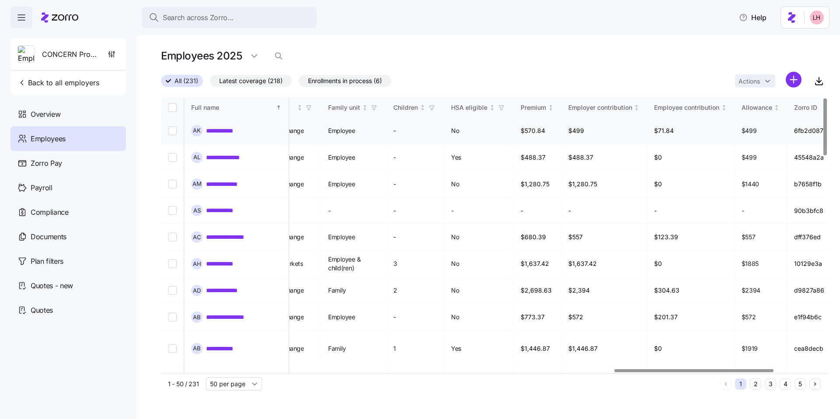
click at [231, 130] on link "**********" at bounding box center [225, 130] width 38 height 9
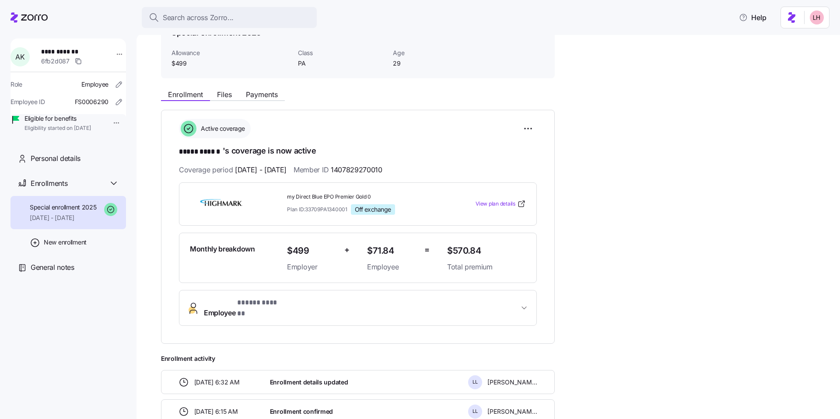
scroll to position [56, 0]
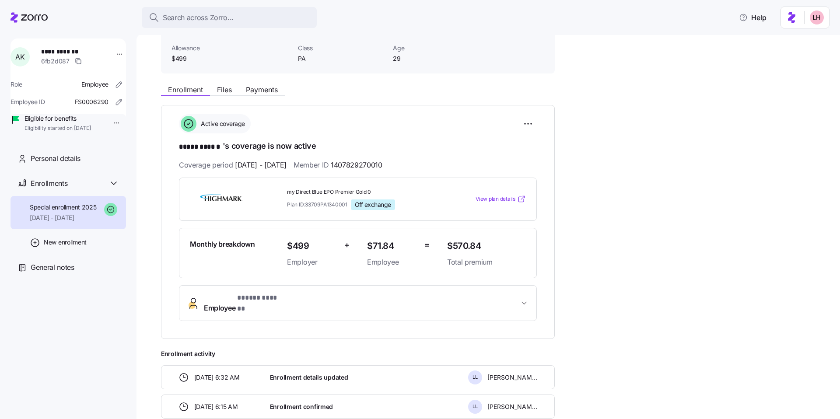
click at [498, 199] on span "View plan details" at bounding box center [495, 199] width 40 height 8
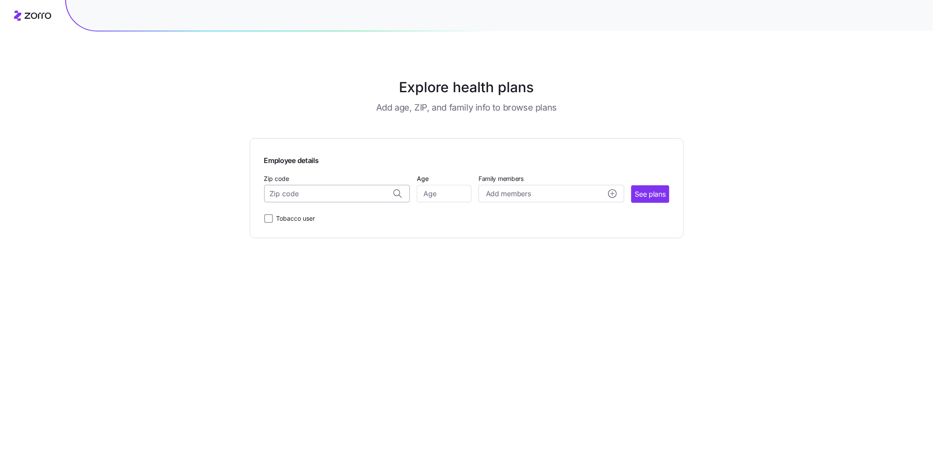
click at [313, 188] on input "Zip code" at bounding box center [337, 193] width 146 height 17
click at [348, 213] on span "30263, [GEOGRAPHIC_DATA], [GEOGRAPHIC_DATA]" at bounding box center [335, 217] width 122 height 11
type input "30263, [GEOGRAPHIC_DATA], [GEOGRAPHIC_DATA]"
click at [472, 193] on div "Zip code 30263, [GEOGRAPHIC_DATA], [GEOGRAPHIC_DATA] Age Family members Add mem…" at bounding box center [466, 188] width 405 height 30
click at [467, 193] on input "Age" at bounding box center [444, 193] width 55 height 17
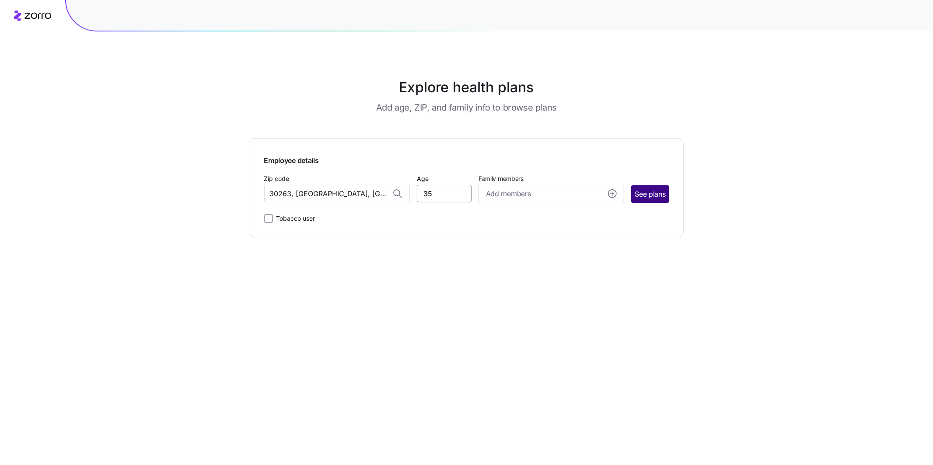
type input "35"
click at [638, 197] on span "See plans" at bounding box center [650, 194] width 31 height 11
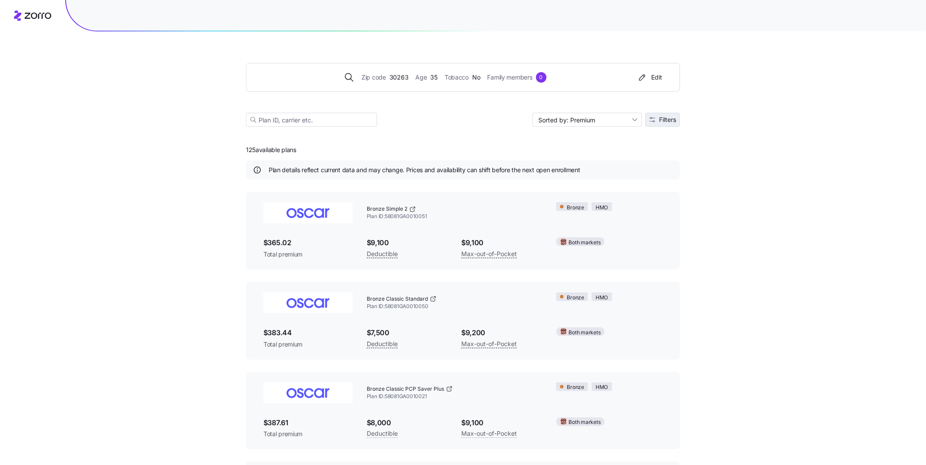
click at [664, 124] on button "Filters" at bounding box center [662, 120] width 35 height 14
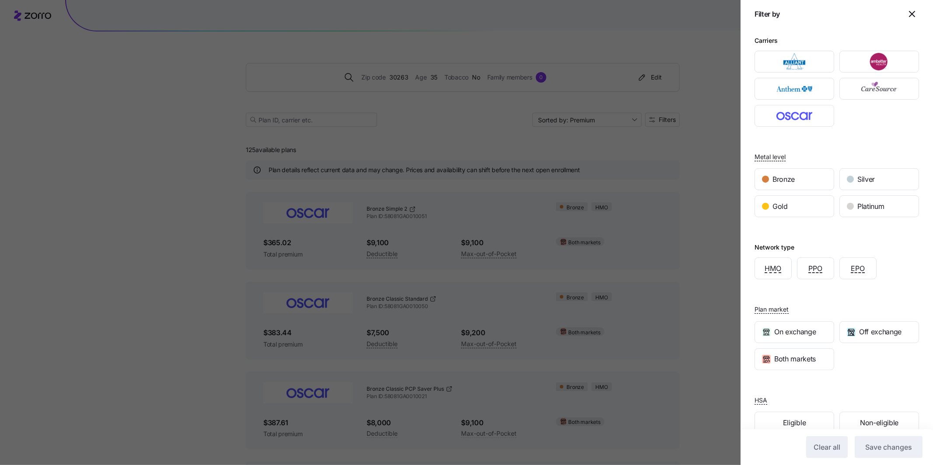
click at [907, 17] on icon "button" at bounding box center [912, 14] width 10 height 10
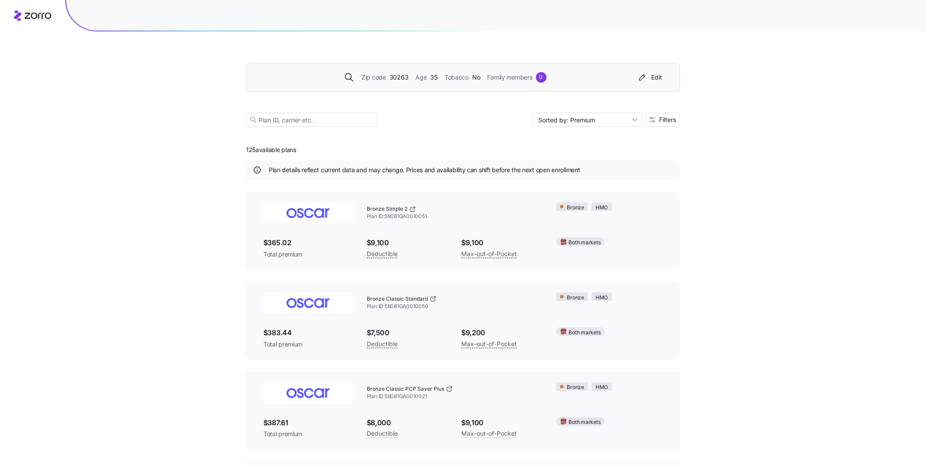
click at [402, 76] on span "30263" at bounding box center [398, 78] width 19 height 10
